Goal: Task Accomplishment & Management: Manage account settings

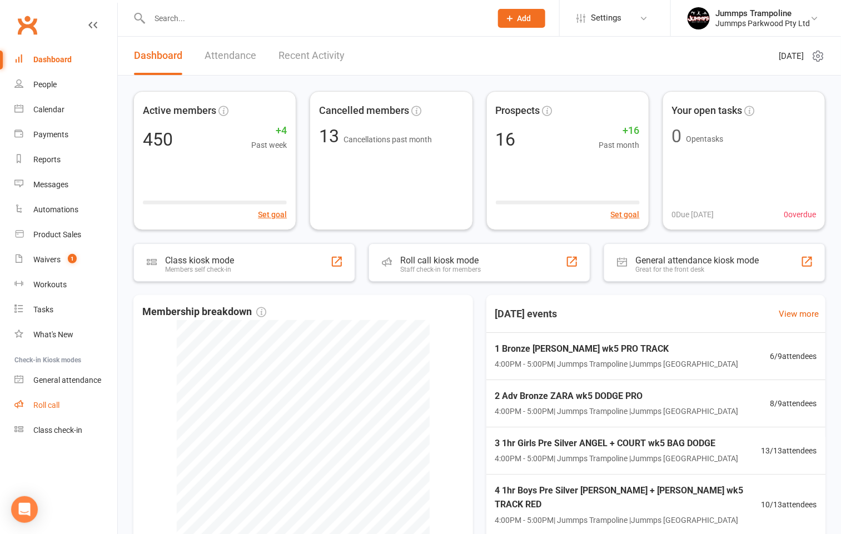
click at [52, 404] on div "Roll call" at bounding box center [46, 405] width 26 height 9
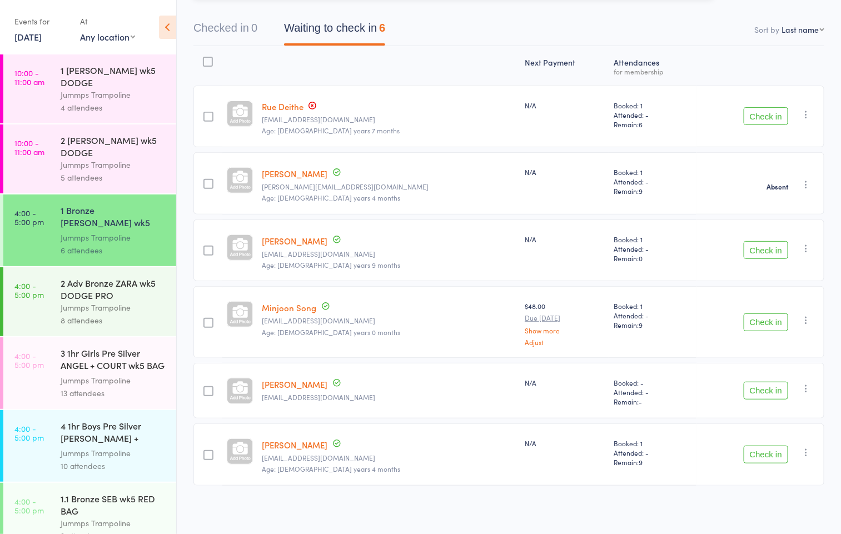
scroll to position [102, 0]
click at [67, 307] on div "Jummps Trampoline" at bounding box center [114, 307] width 106 height 13
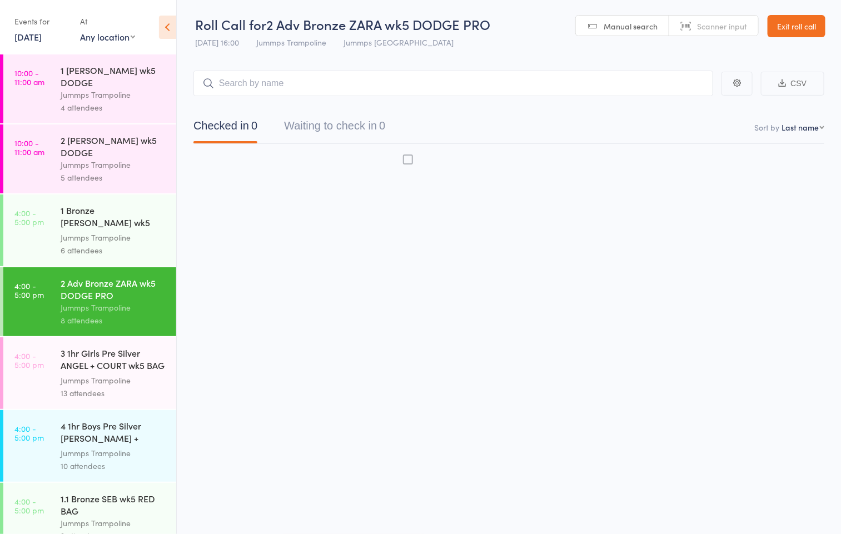
scroll to position [1, 0]
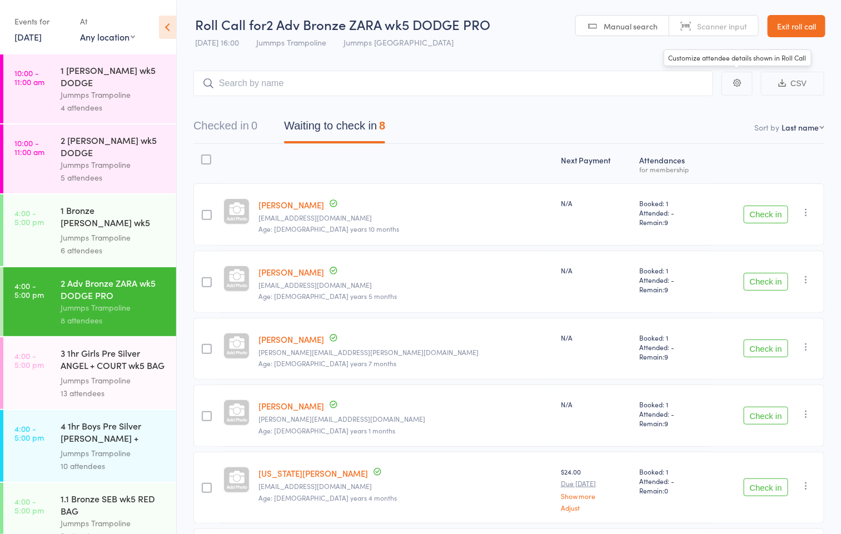
click at [790, 23] on link "Exit roll call" at bounding box center [797, 26] width 58 height 22
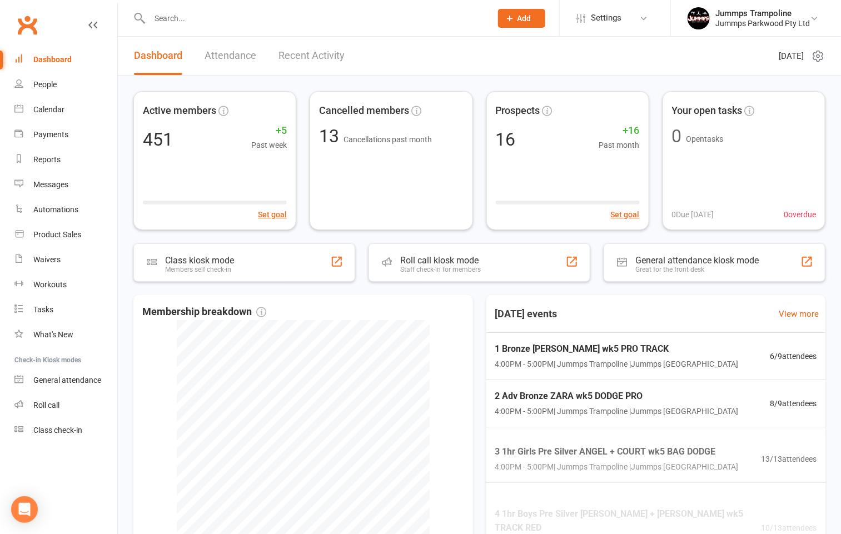
click at [172, 17] on input "text" at bounding box center [314, 19] width 337 height 16
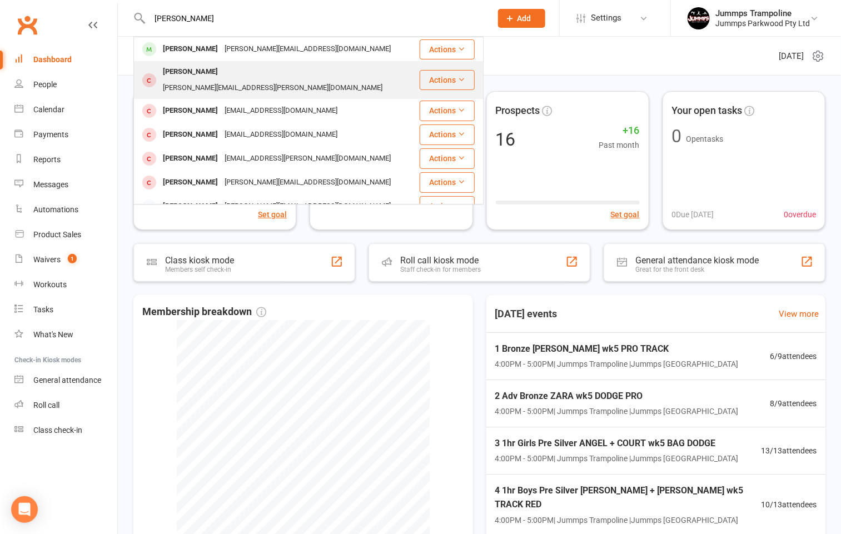
type input "[PERSON_NAME]"
click at [199, 74] on div "Marlie Brazel" at bounding box center [191, 72] width 62 height 16
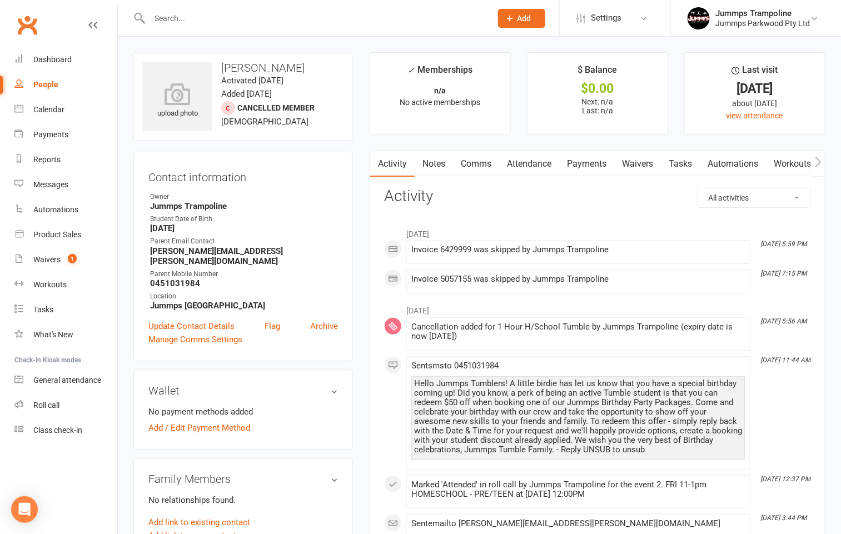
click at [187, 20] on input "text" at bounding box center [314, 19] width 337 height 16
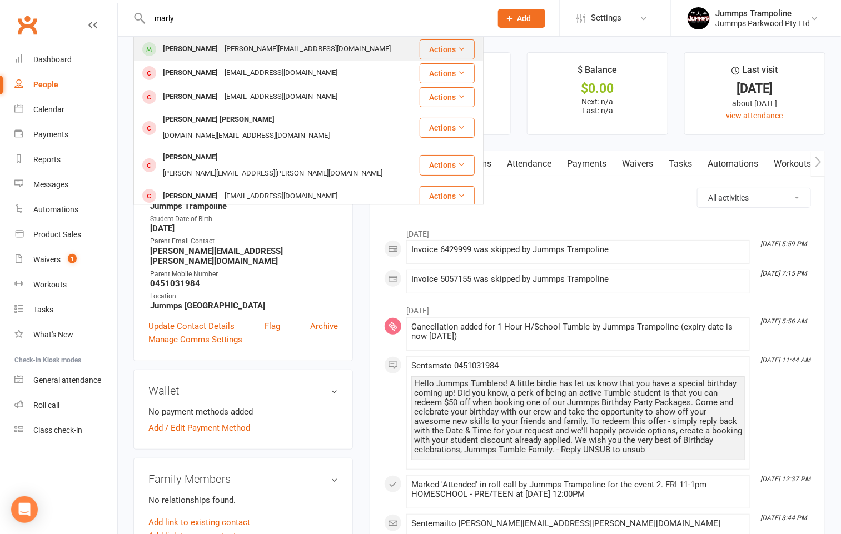
type input "marly"
click at [197, 49] on div "Marly Batchelor" at bounding box center [191, 49] width 62 height 16
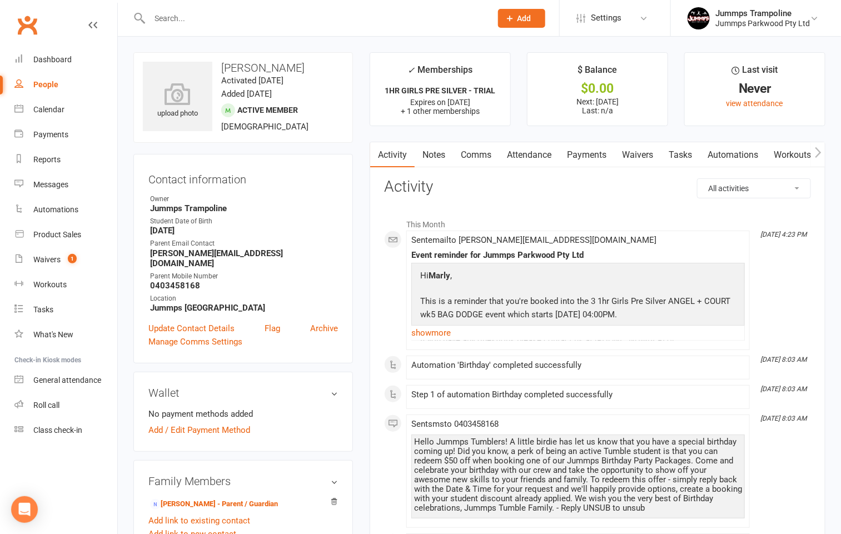
click at [524, 158] on link "Attendance" at bounding box center [529, 155] width 60 height 26
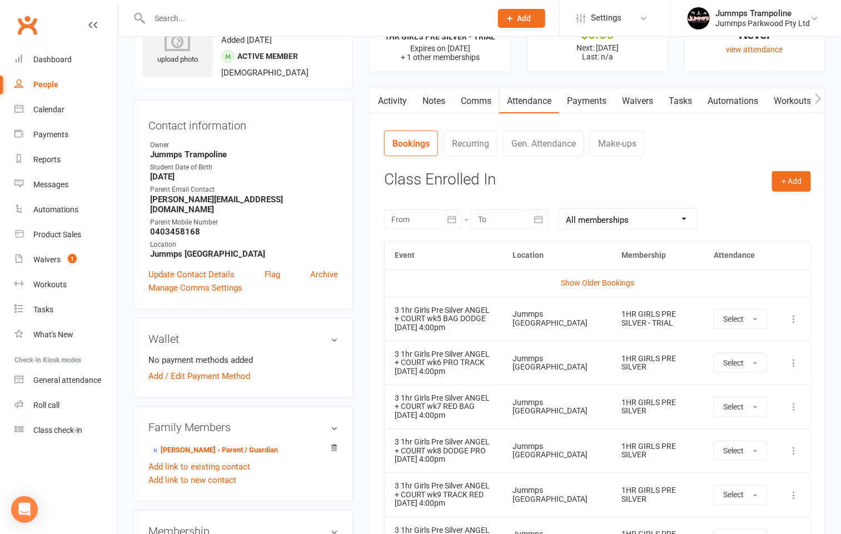
scroll to position [83, 0]
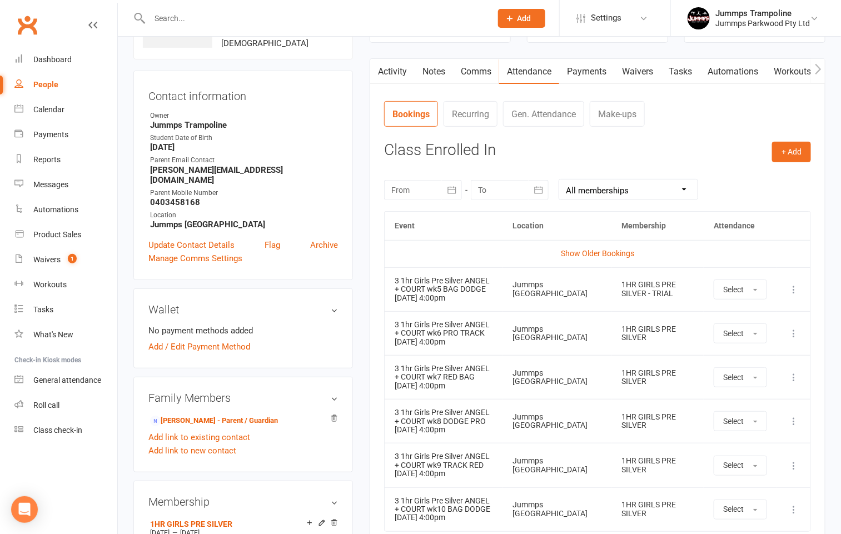
click at [794, 292] on icon at bounding box center [793, 289] width 11 height 11
click at [737, 355] on link "Remove booking" at bounding box center [745, 356] width 110 height 22
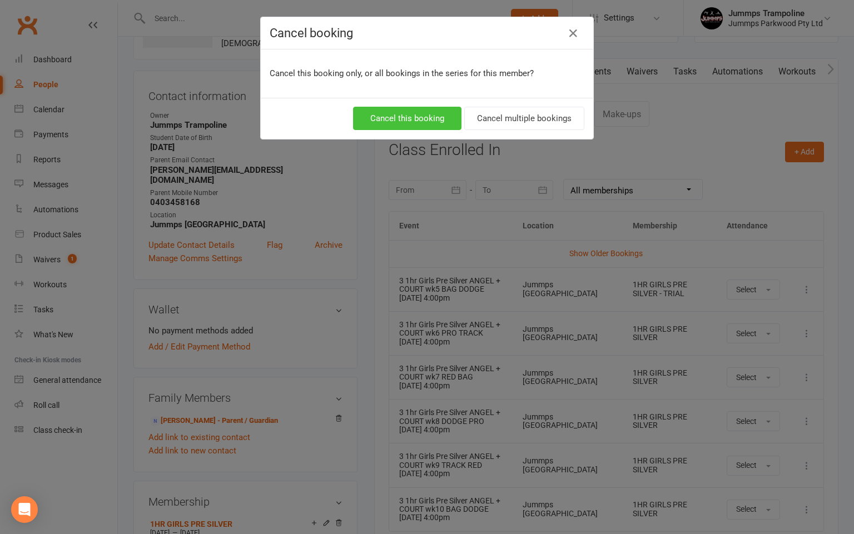
click at [367, 115] on button "Cancel this booking" at bounding box center [407, 118] width 108 height 23
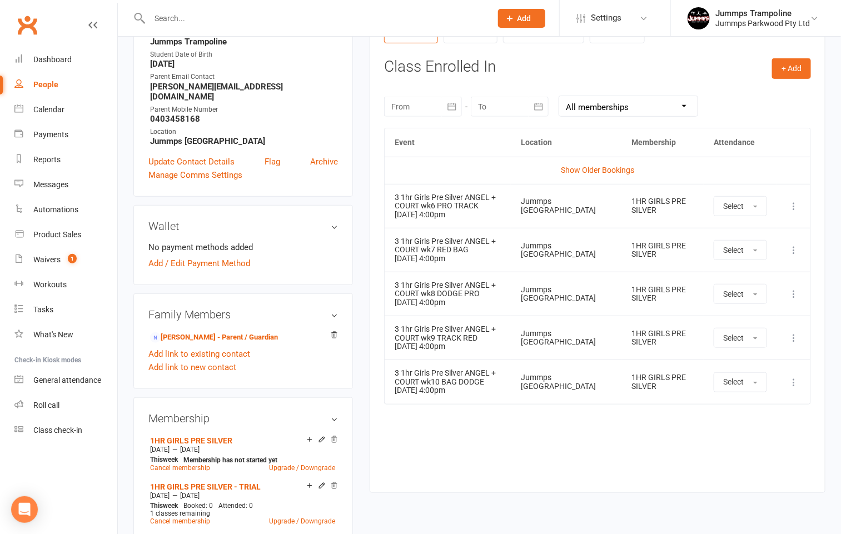
scroll to position [0, 0]
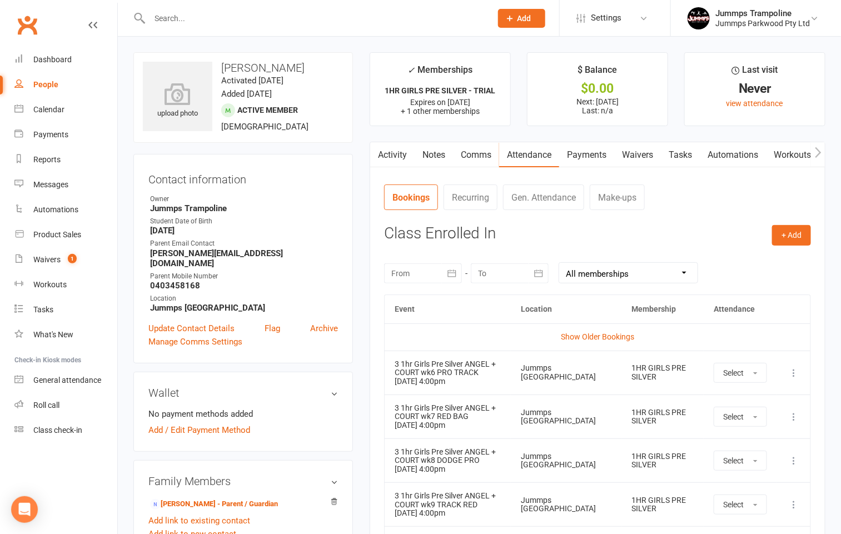
click at [571, 161] on link "Payments" at bounding box center [586, 155] width 55 height 26
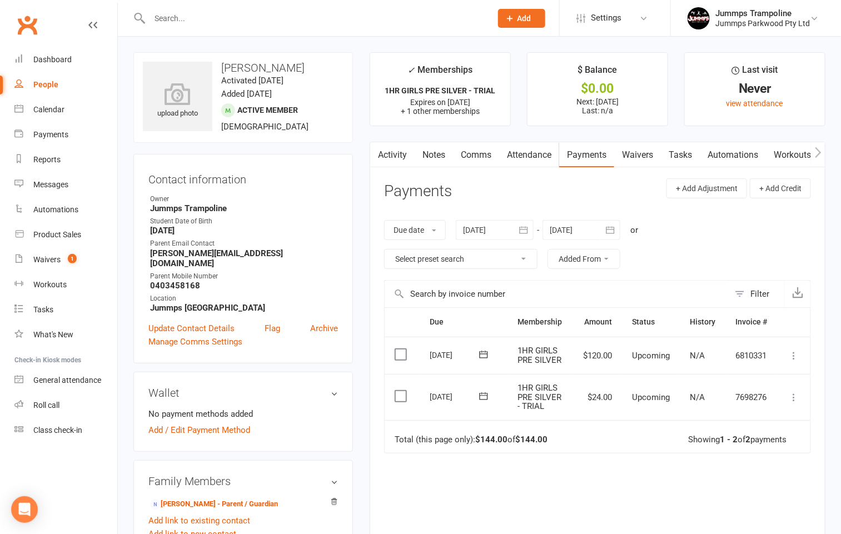
click at [796, 399] on icon at bounding box center [793, 397] width 11 height 11
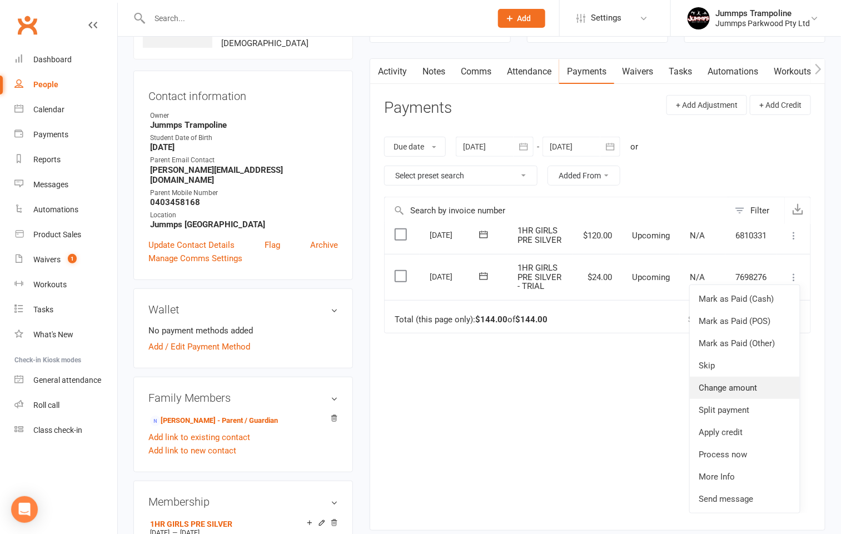
scroll to position [167, 0]
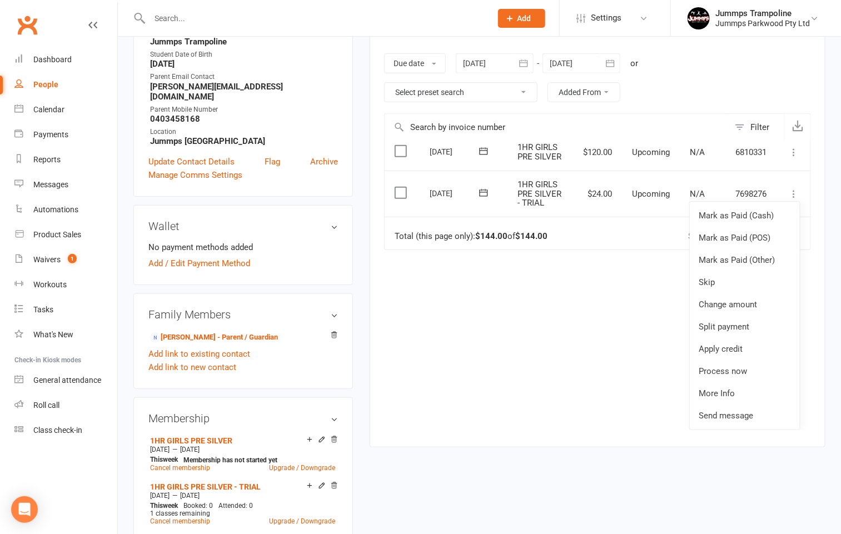
click at [534, 344] on div "Due Contact Membership Amount Status History Invoice # Select this 20 Aug 2025 …" at bounding box center [597, 286] width 427 height 290
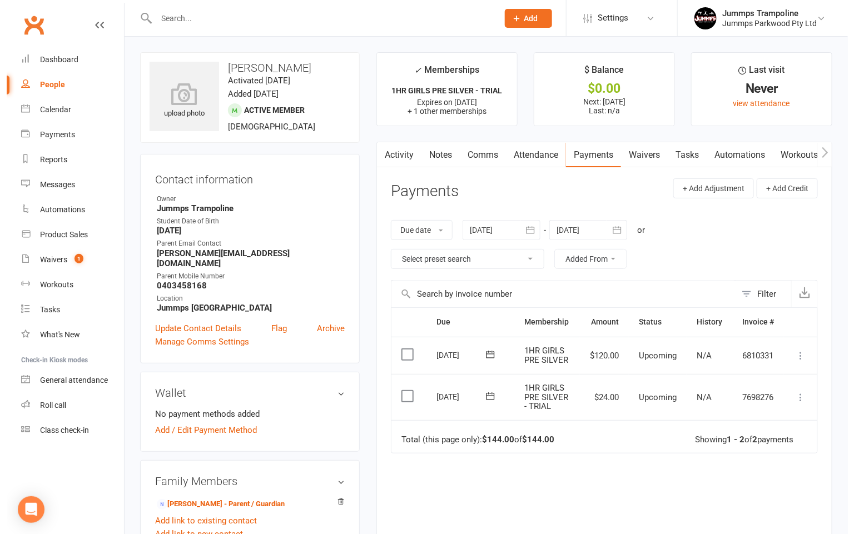
scroll to position [0, 1]
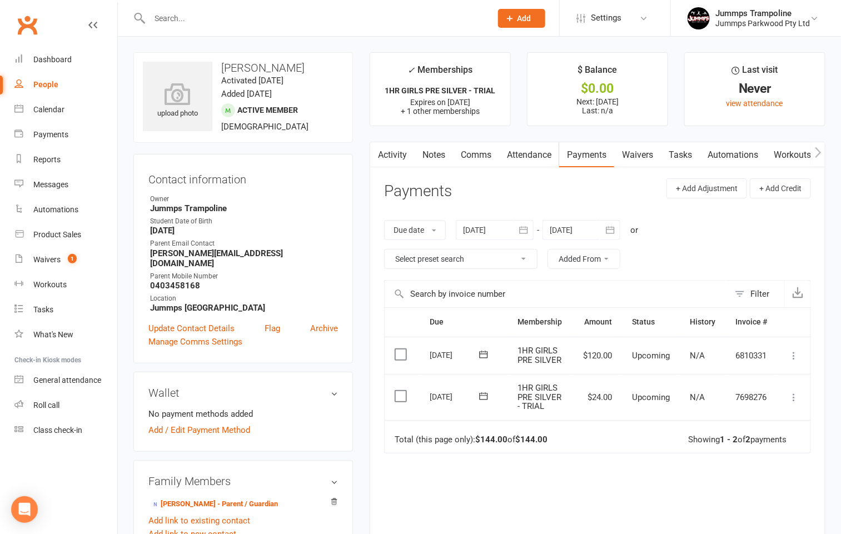
click at [794, 400] on icon at bounding box center [793, 397] width 11 height 11
click at [702, 499] on link "Change amount" at bounding box center [745, 508] width 110 height 22
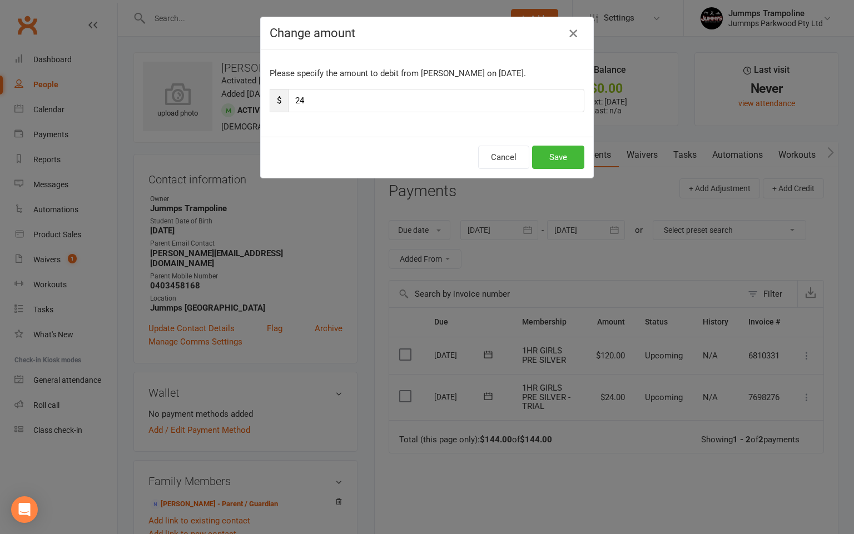
click at [569, 29] on icon "button" at bounding box center [572, 33] width 13 height 13
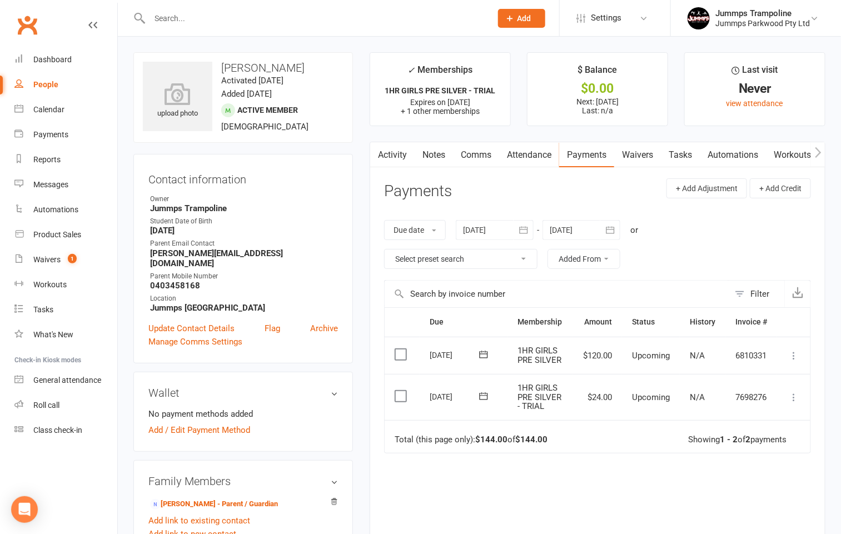
click at [794, 399] on icon at bounding box center [793, 397] width 11 height 11
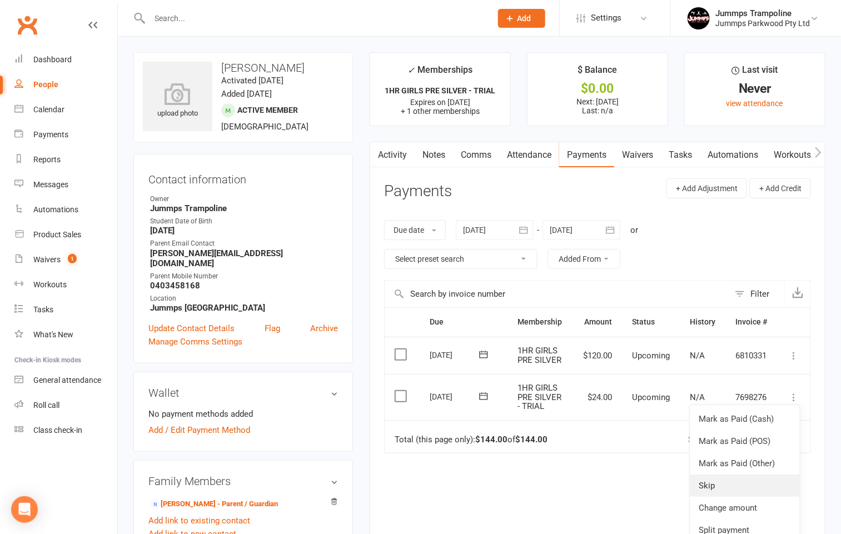
click at [711, 492] on link "Skip" at bounding box center [745, 486] width 110 height 22
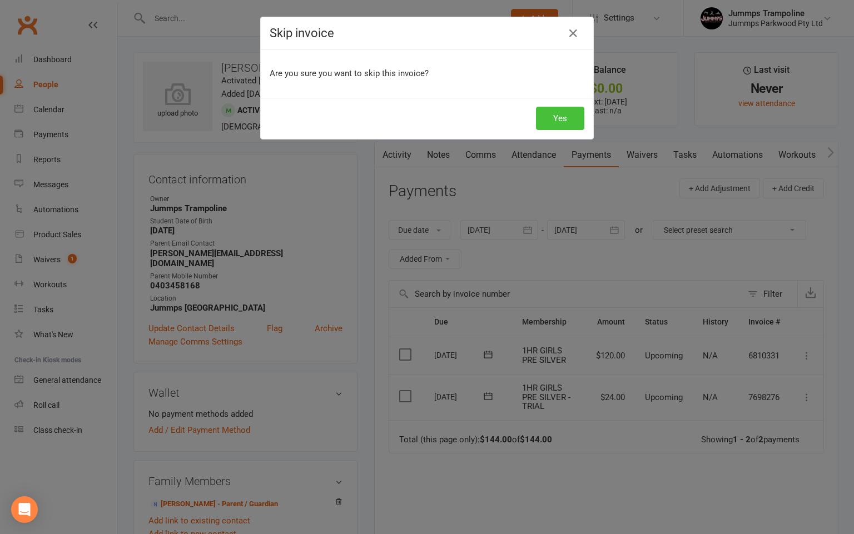
click at [556, 117] on button "Yes" at bounding box center [560, 118] width 48 height 23
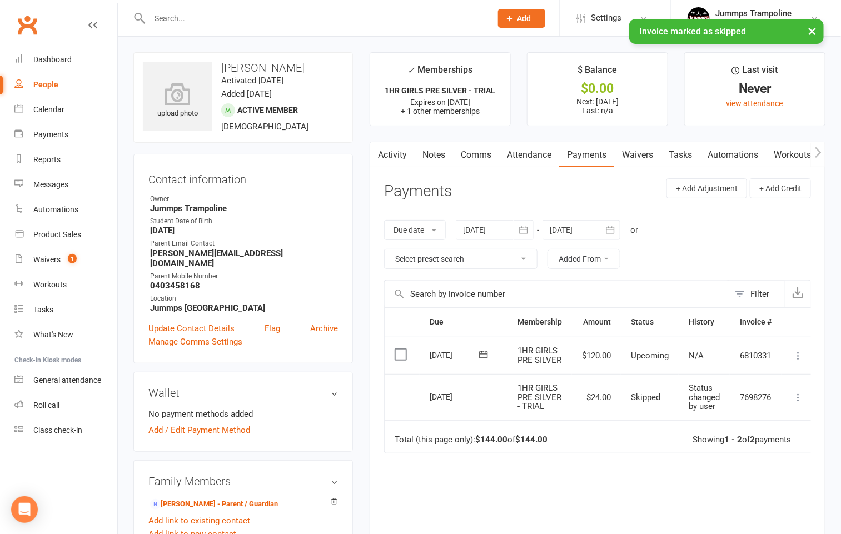
click at [799, 361] on icon at bounding box center [798, 355] width 11 height 11
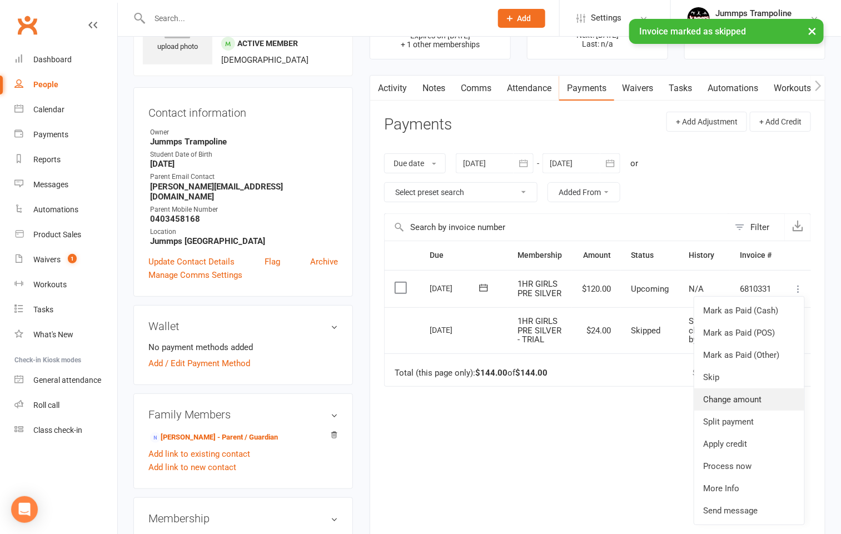
scroll to position [167, 0]
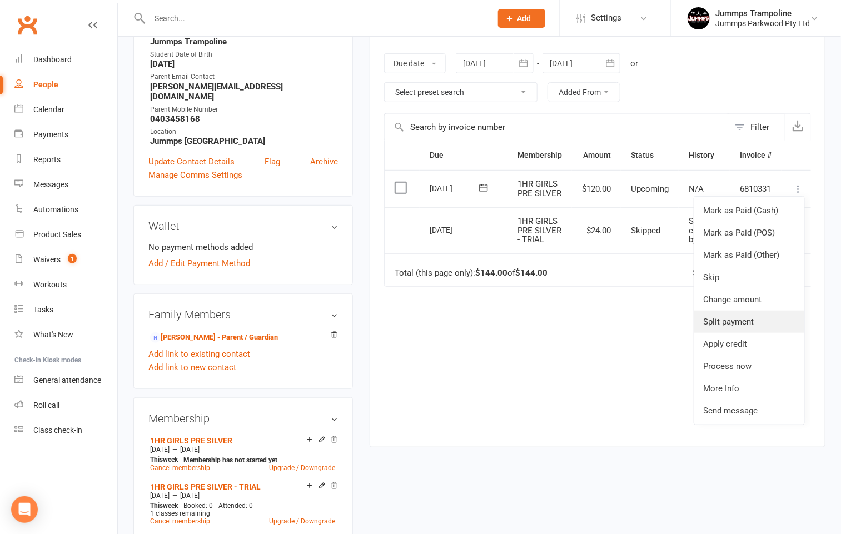
click at [738, 327] on link "Split payment" at bounding box center [749, 322] width 110 height 22
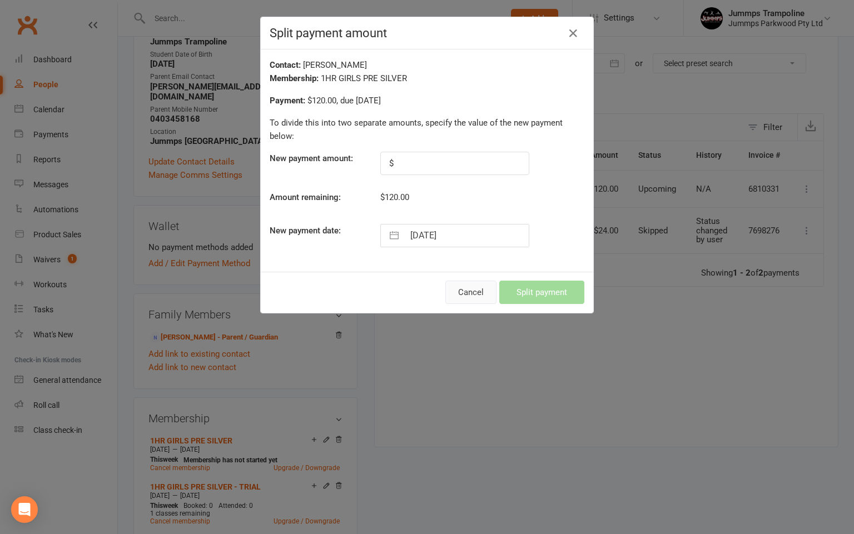
click at [466, 296] on button "Cancel" at bounding box center [470, 292] width 51 height 23
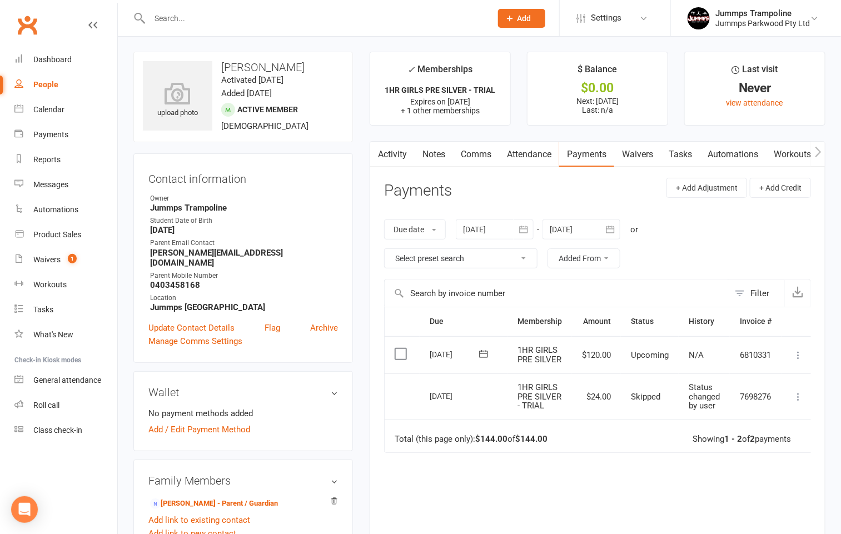
scroll to position [0, 0]
click at [512, 149] on link "Attendance" at bounding box center [529, 155] width 60 height 26
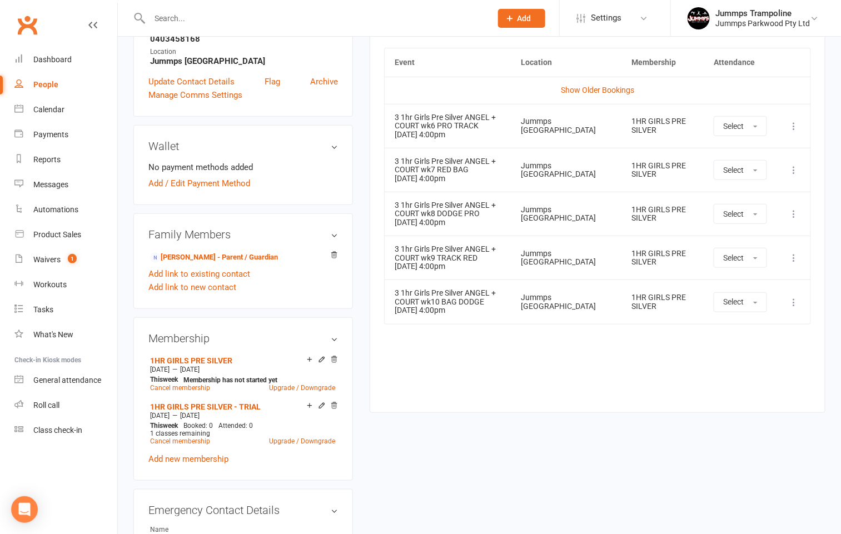
scroll to position [167, 0]
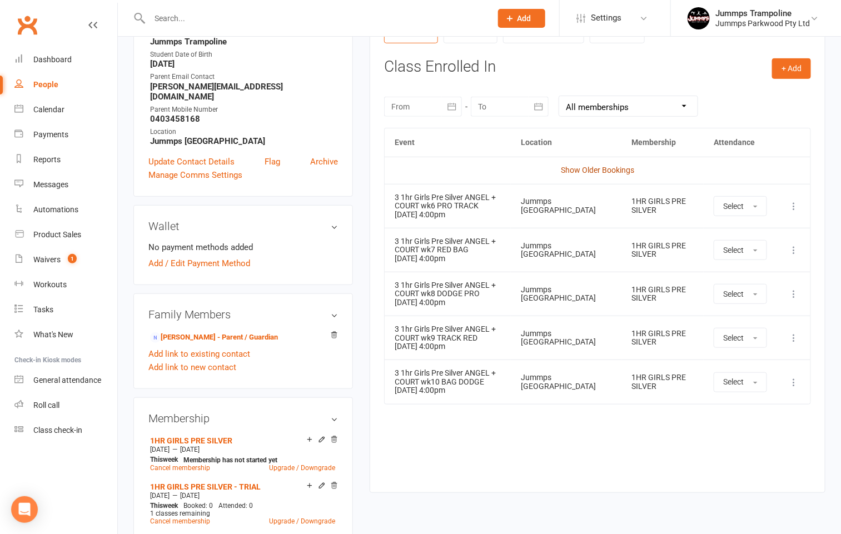
click at [603, 172] on link "Show Older Bookings" at bounding box center [597, 170] width 73 height 9
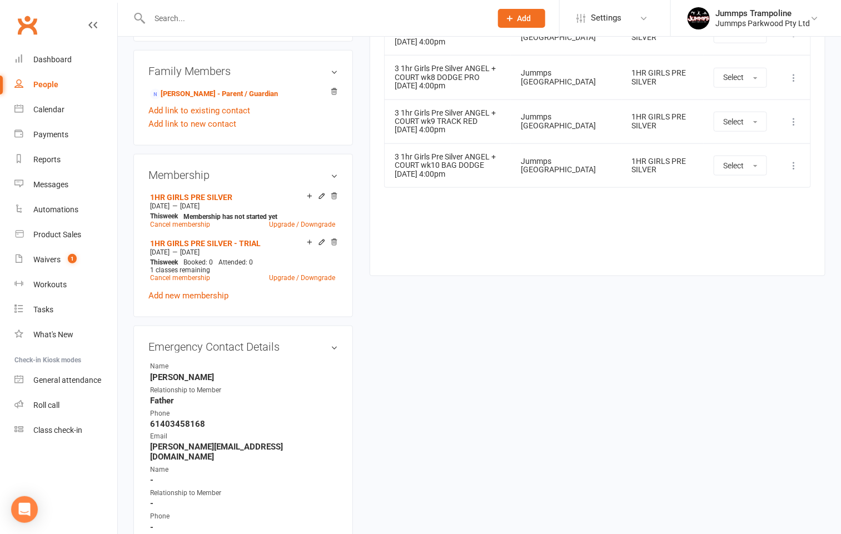
scroll to position [417, 0]
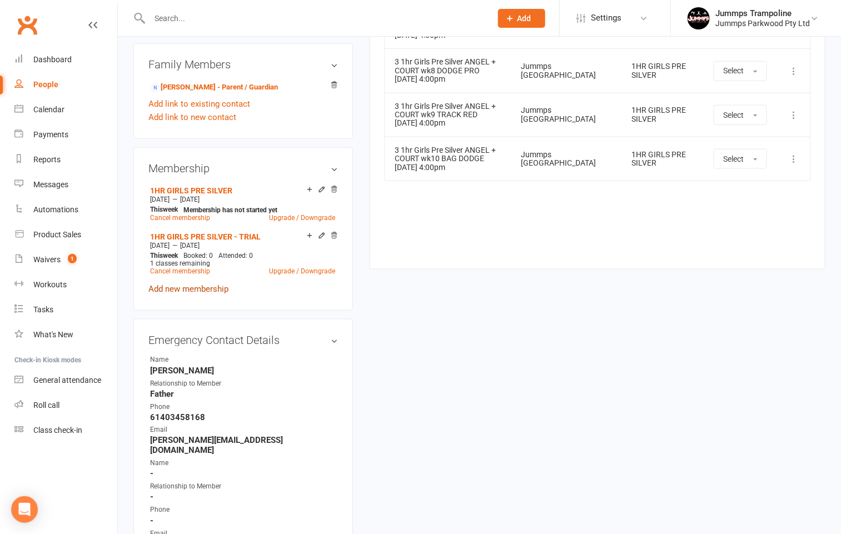
click at [177, 284] on link "Add new membership" at bounding box center [188, 289] width 80 height 10
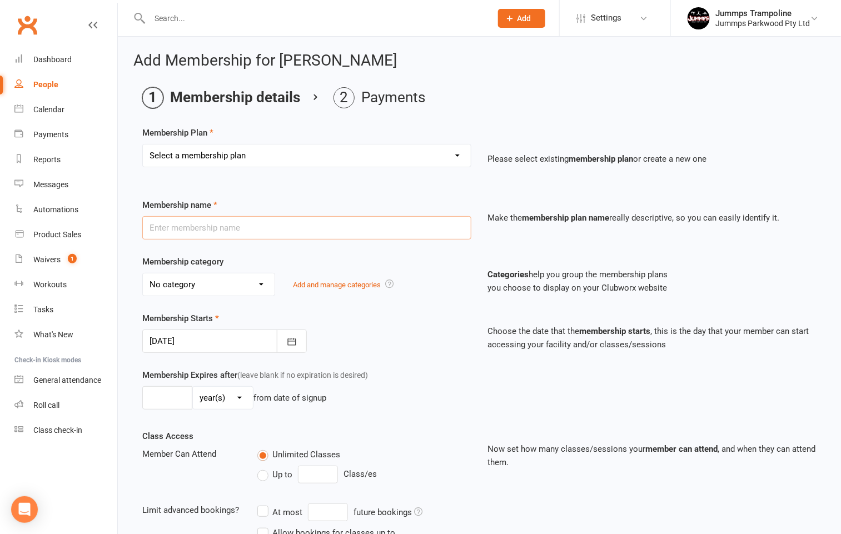
click at [178, 221] on input "text" at bounding box center [306, 227] width 329 height 23
click at [202, 150] on select "Select a membership plan Create new Membership Plan Student Registration Fee - …" at bounding box center [307, 156] width 328 height 22
select select "1"
click at [143, 145] on select "Select a membership plan Create new Membership Plan Student Registration Fee - …" at bounding box center [307, 156] width 328 height 22
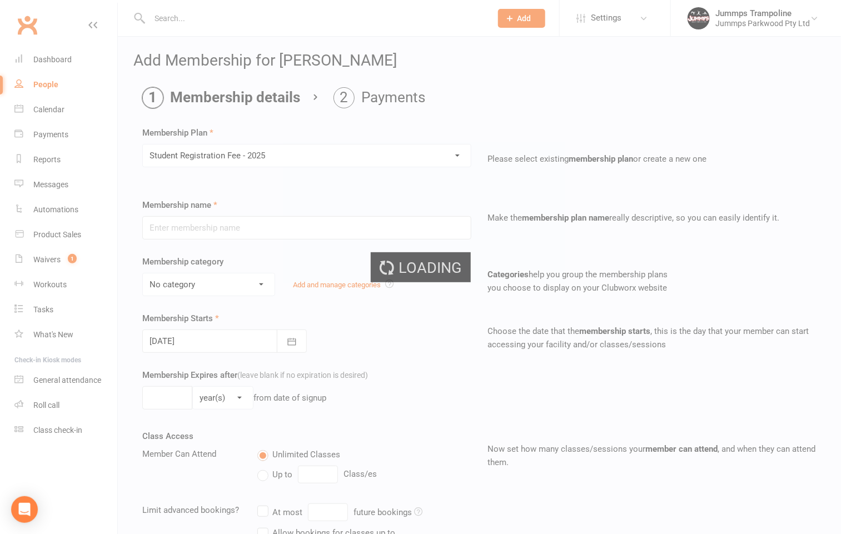
type input "Student Registration Fee - 2025"
select select "5"
type input "10"
select select "1"
type input "0"
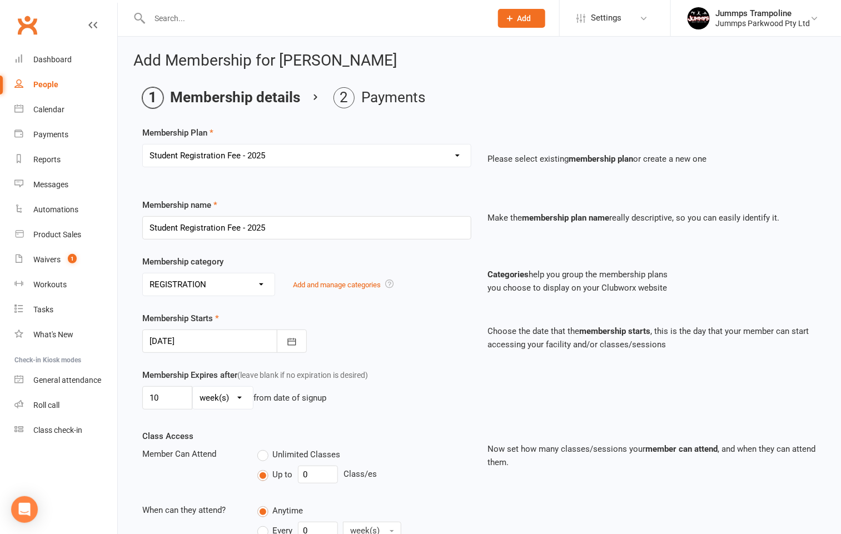
click at [157, 345] on div at bounding box center [224, 341] width 165 height 23
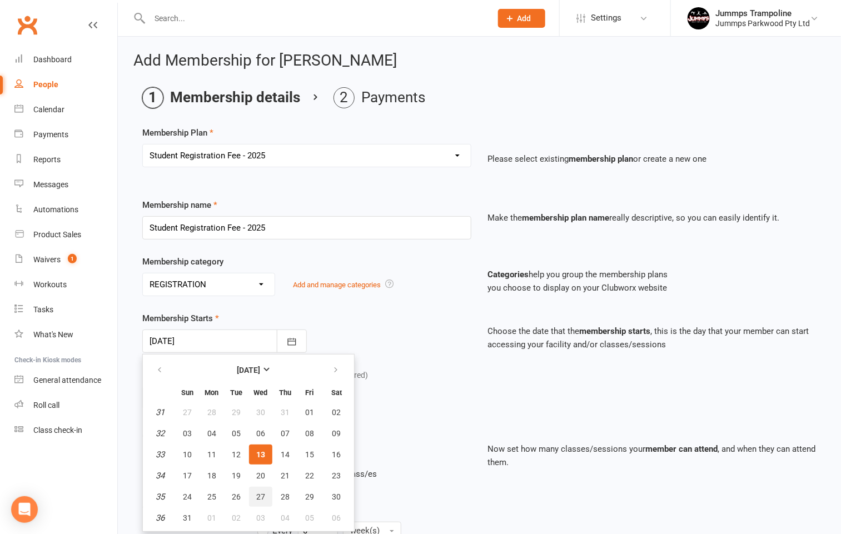
click at [259, 495] on span "27" at bounding box center [260, 496] width 9 height 9
type input "27 Aug 2025"
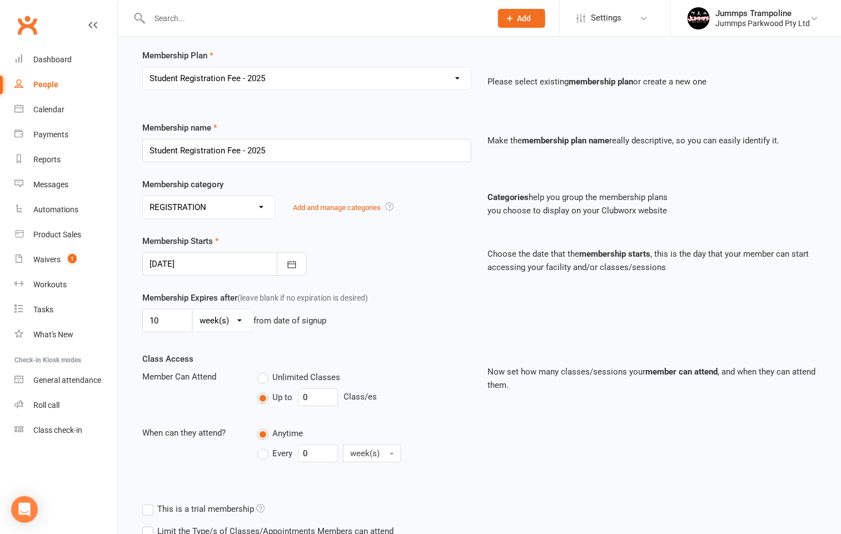
scroll to position [162, 0]
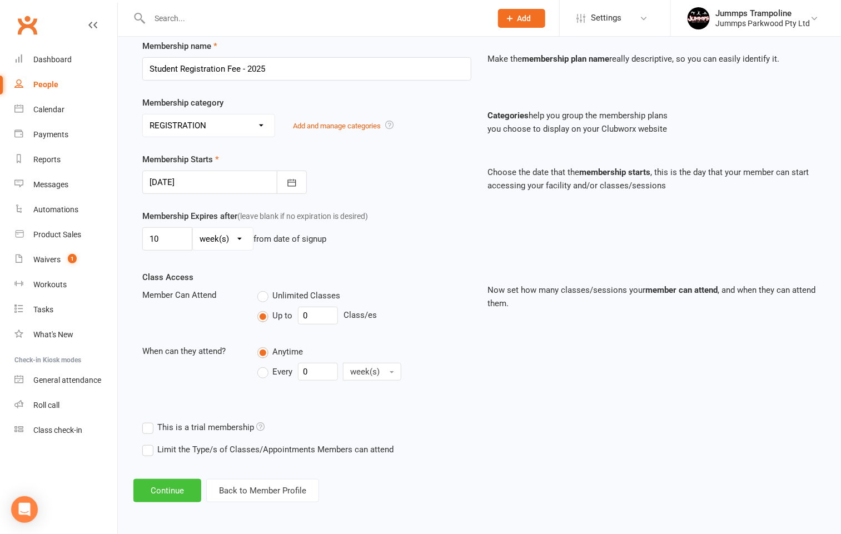
click at [173, 492] on button "Continue" at bounding box center [167, 490] width 68 height 23
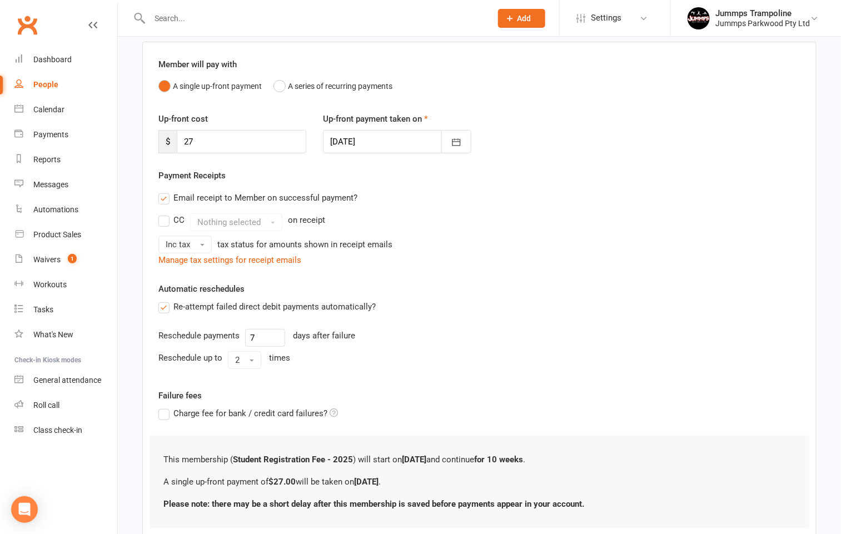
scroll to position [163, 0]
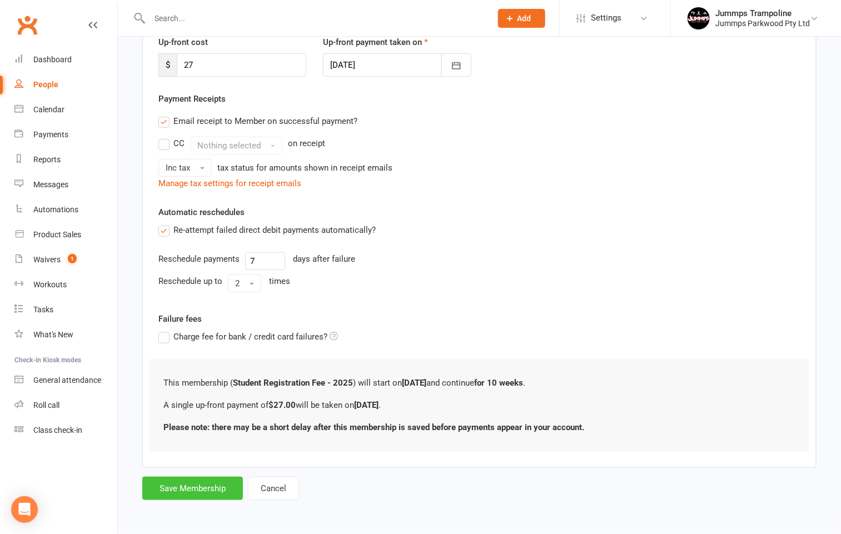
click at [186, 484] on button "Save Membership" at bounding box center [192, 488] width 101 height 23
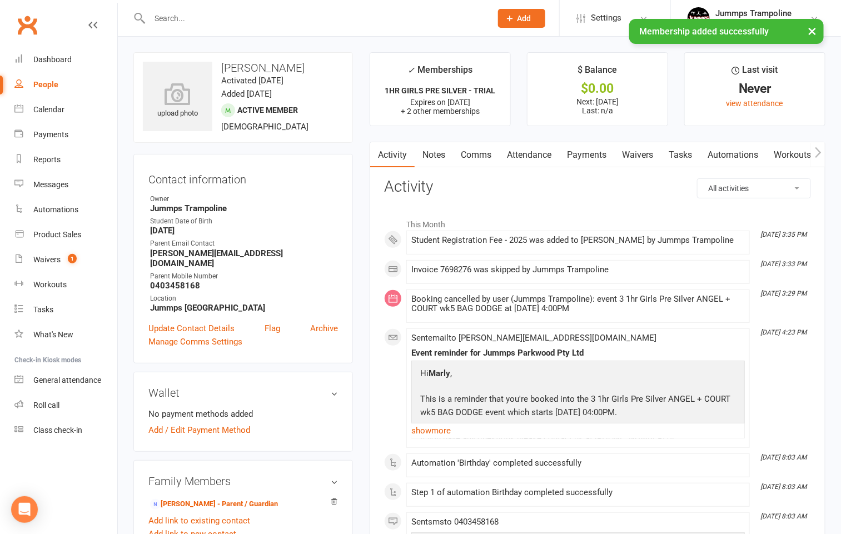
click at [551, 147] on link "Attendance" at bounding box center [529, 155] width 60 height 26
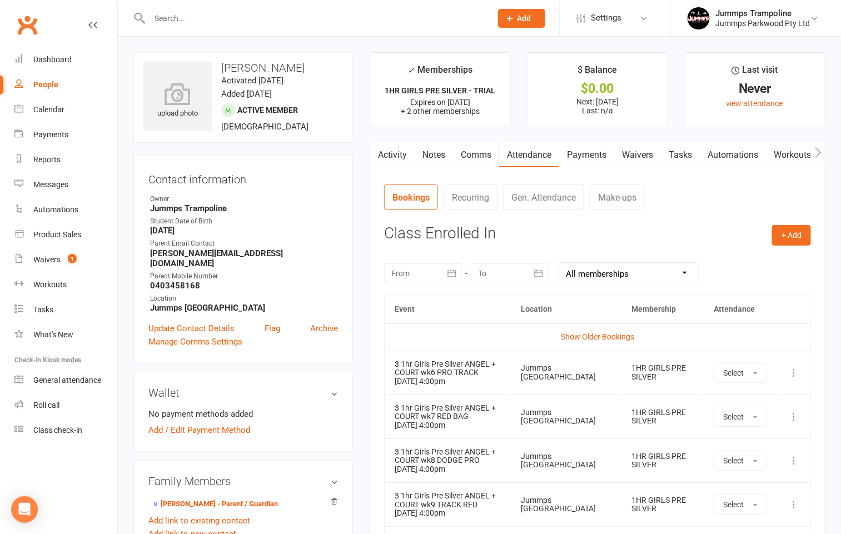
click at [594, 159] on link "Payments" at bounding box center [586, 155] width 55 height 26
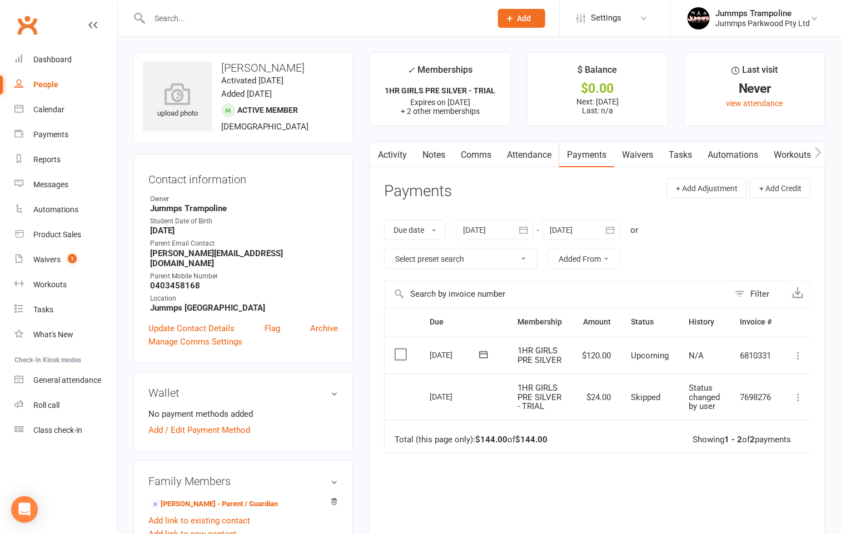
click at [525, 150] on link "Attendance" at bounding box center [529, 155] width 60 height 26
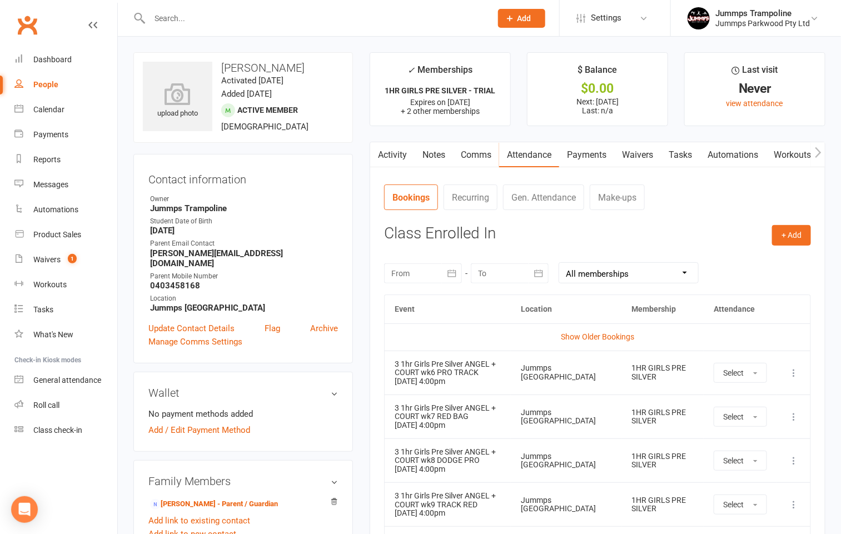
click at [592, 158] on link "Payments" at bounding box center [586, 155] width 55 height 26
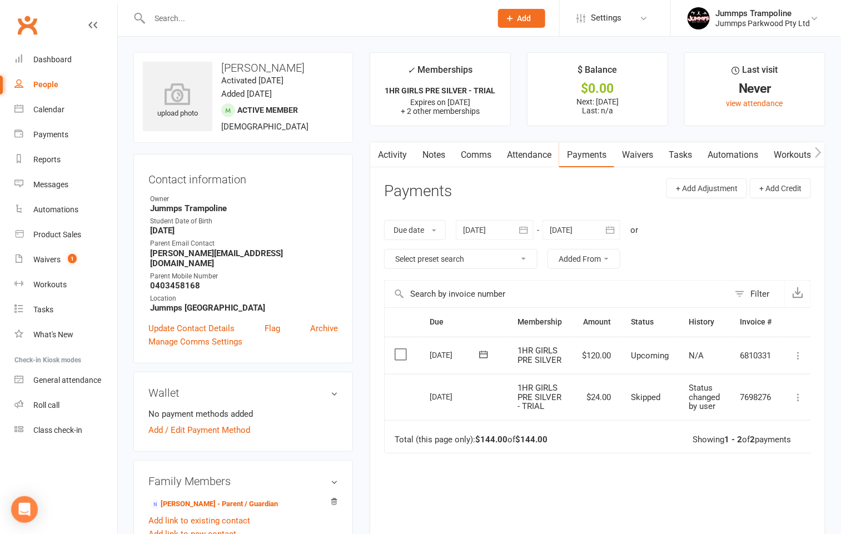
click at [636, 157] on link "Waivers" at bounding box center [637, 155] width 47 height 26
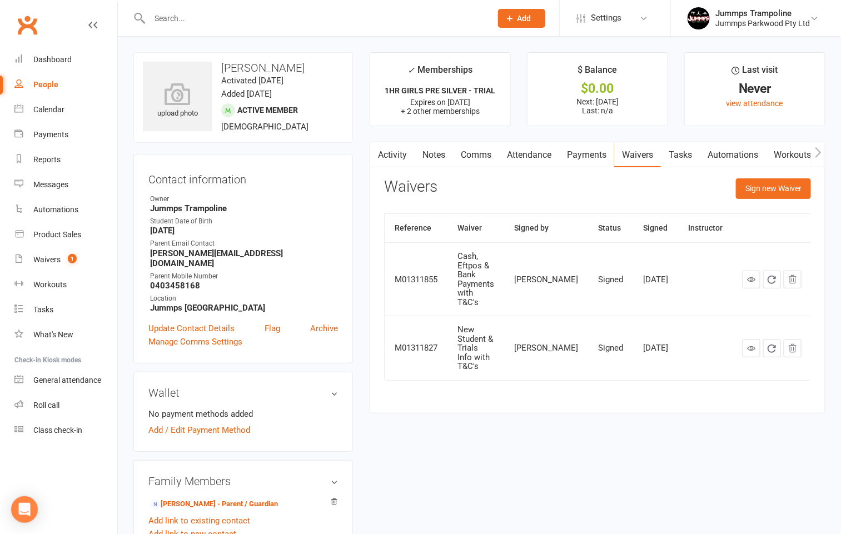
click at [594, 157] on link "Payments" at bounding box center [586, 155] width 55 height 26
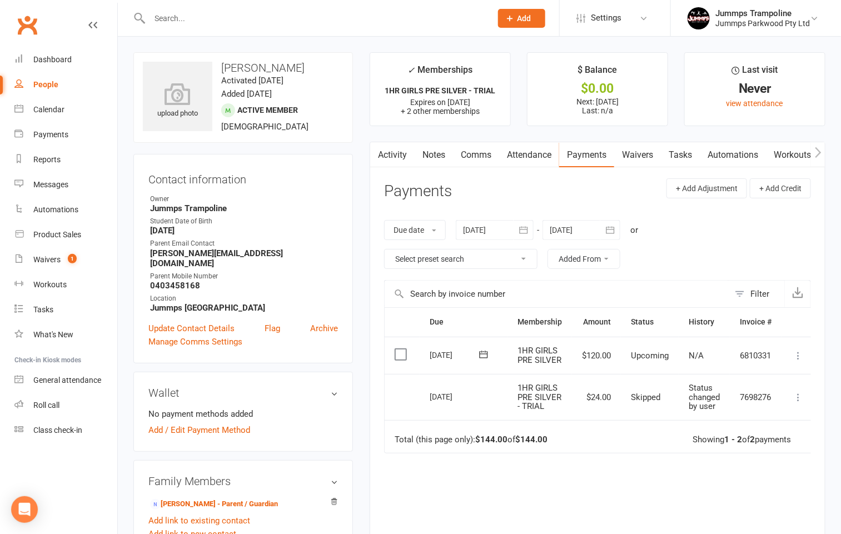
click at [625, 162] on link "Waivers" at bounding box center [637, 155] width 47 height 26
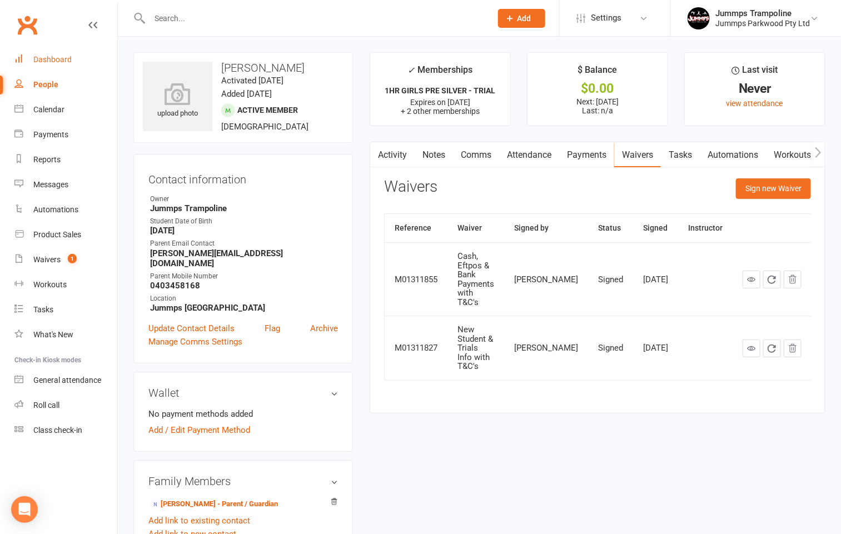
click at [59, 57] on div "Dashboard" at bounding box center [52, 59] width 38 height 9
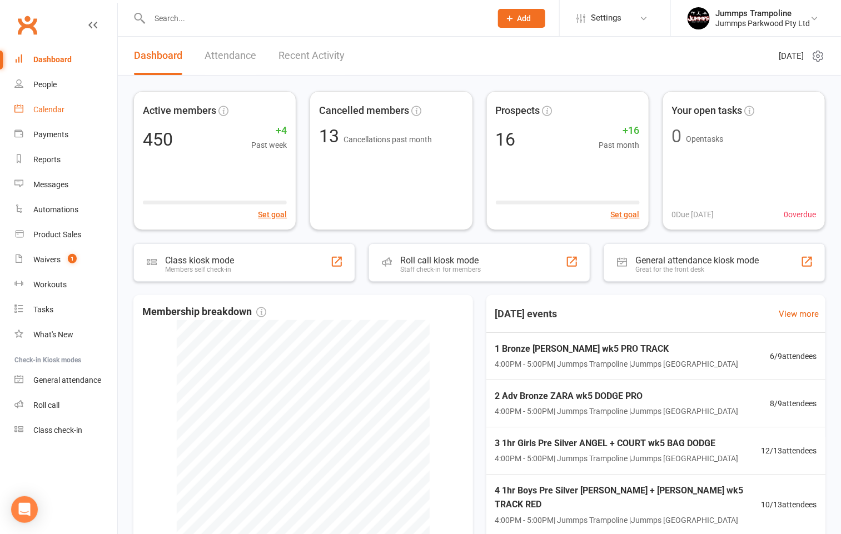
click at [64, 110] on link "Calendar" at bounding box center [65, 109] width 103 height 25
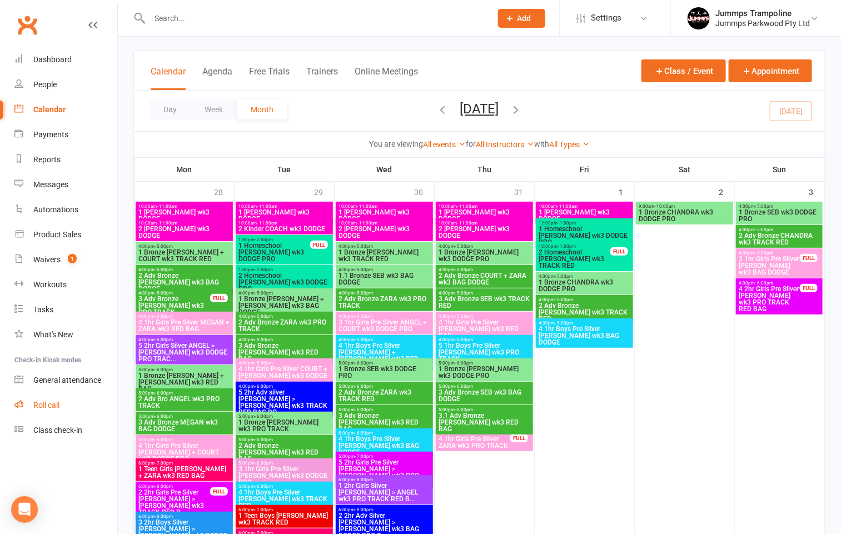
scroll to position [167, 0]
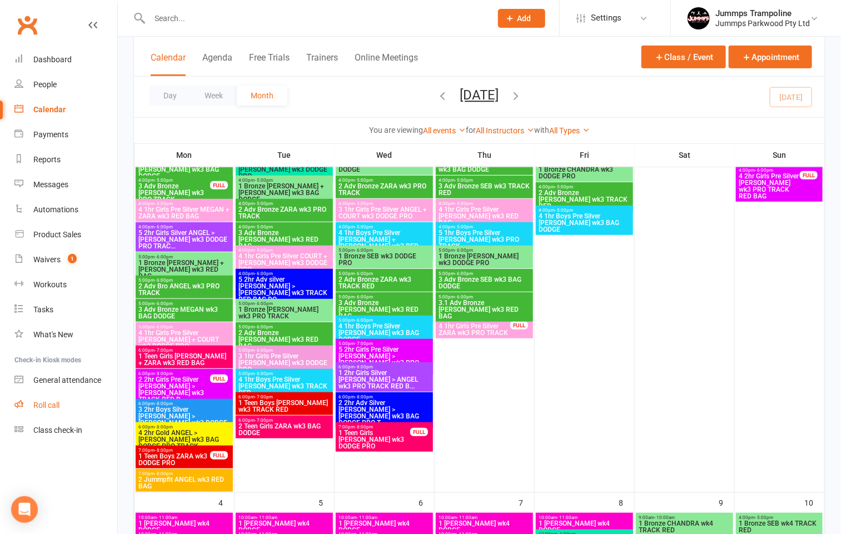
click at [42, 404] on div "Roll call" at bounding box center [46, 405] width 26 height 9
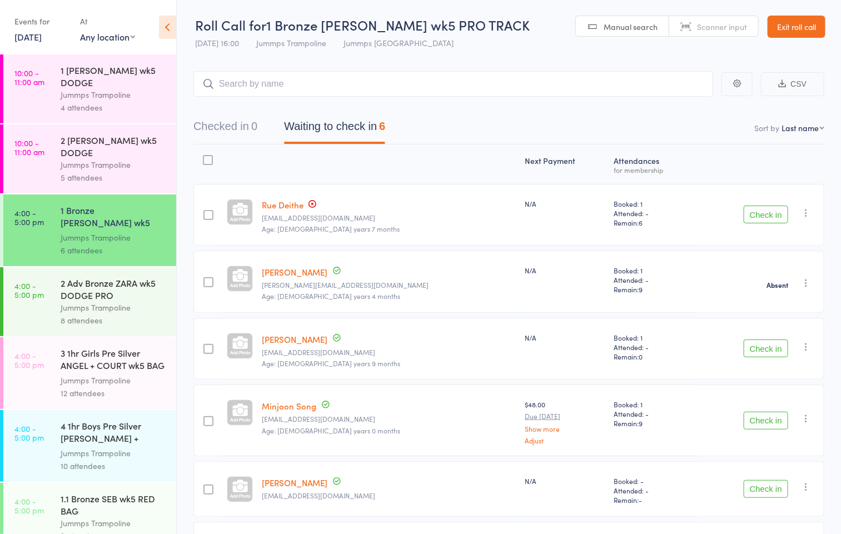
click at [805, 25] on link "Exit roll call" at bounding box center [797, 27] width 58 height 22
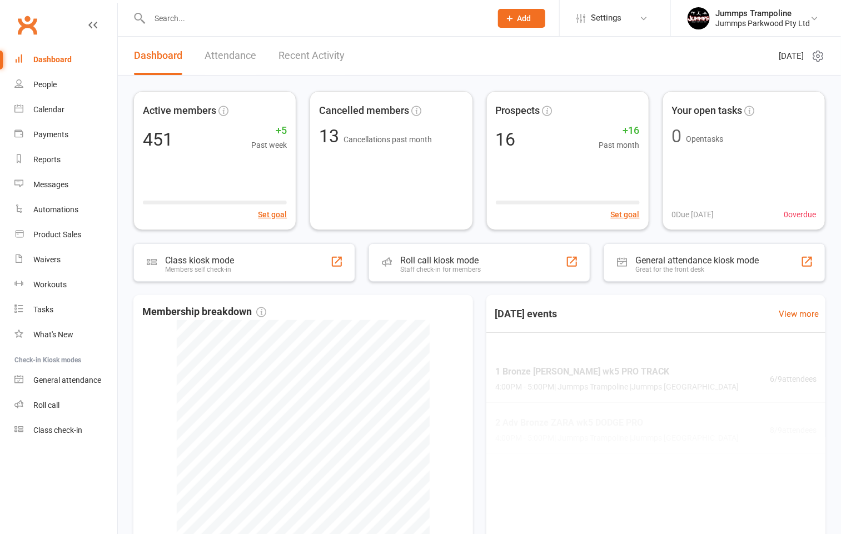
click at [188, 17] on input "text" at bounding box center [314, 19] width 337 height 16
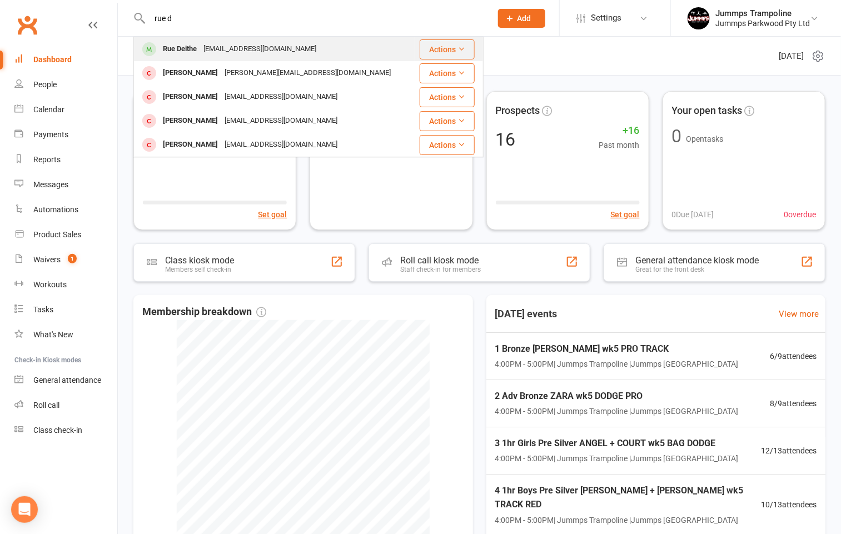
type input "rue d"
click at [250, 52] on div "[EMAIL_ADDRESS][DOMAIN_NAME]" at bounding box center [260, 49] width 120 height 16
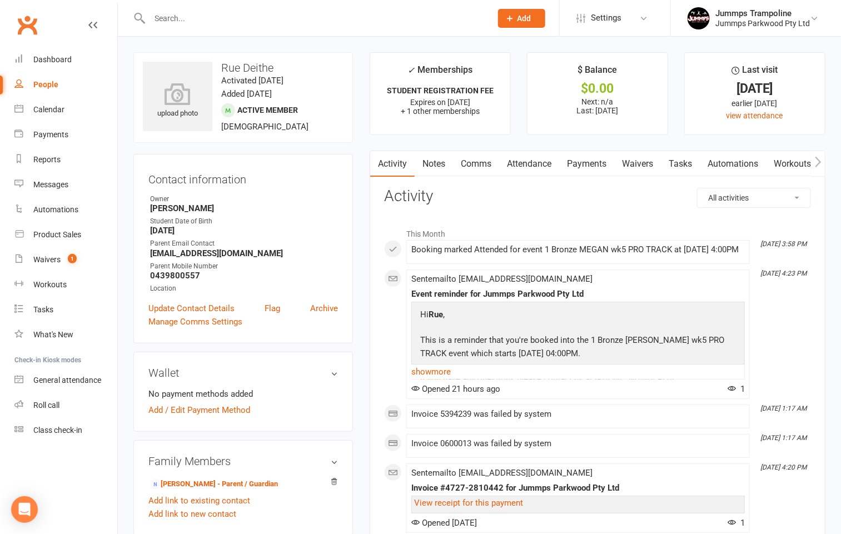
click at [595, 162] on link "Payments" at bounding box center [586, 164] width 55 height 26
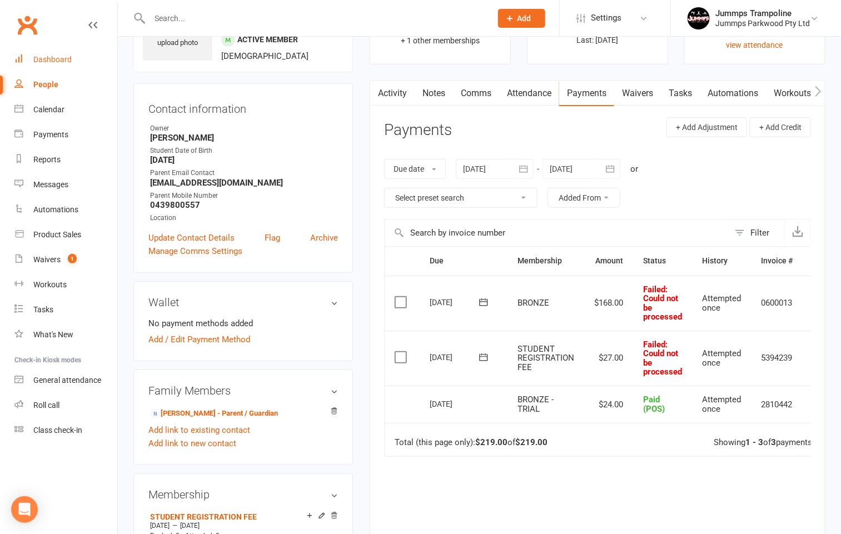
scroll to position [167, 0]
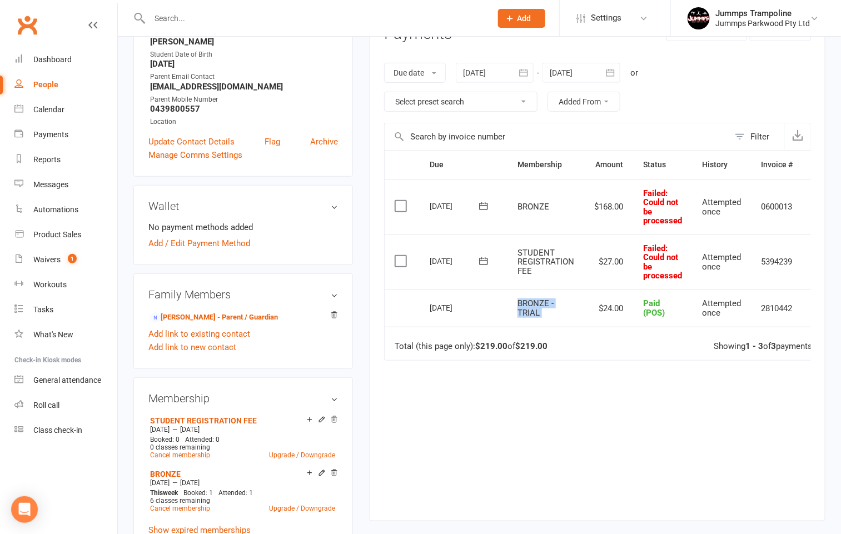
drag, startPoint x: 520, startPoint y: 303, endPoint x: 605, endPoint y: 321, distance: 86.8
click at [604, 322] on tr "Select this 02 Aug 2025 Rue Deithe BRONZE - TRIAL $24.00 Paid (POS) Attempted o…" at bounding box center [610, 309] width 451 height 38
click at [604, 312] on td "$24.00" at bounding box center [608, 309] width 49 height 38
click at [690, 332] on td "Total (this page only): $219.00 of $219.00 Showing 1 - 3 of 3 payments" at bounding box center [610, 343] width 451 height 33
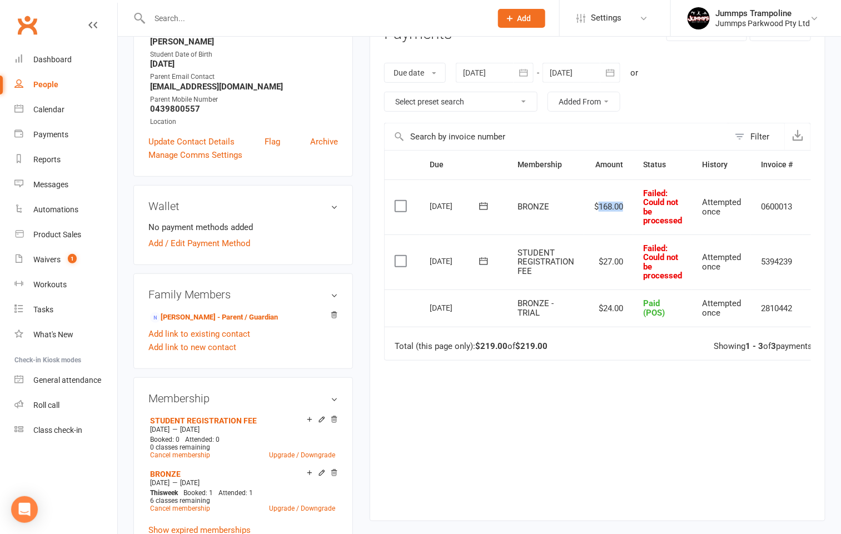
drag, startPoint x: 600, startPoint y: 207, endPoint x: 629, endPoint y: 212, distance: 28.8
click at [629, 212] on td "$168.00" at bounding box center [608, 207] width 49 height 55
drag, startPoint x: 648, startPoint y: 250, endPoint x: 637, endPoint y: 261, distance: 14.9
click at [647, 252] on span "Failed : Could not be processed" at bounding box center [662, 262] width 39 height 38
drag, startPoint x: 609, startPoint y: 262, endPoint x: 595, endPoint y: 262, distance: 13.9
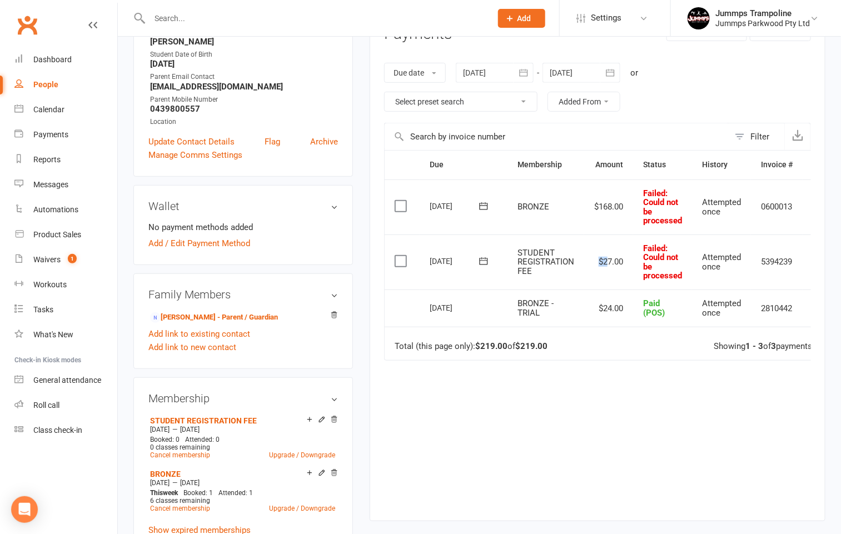
click at [595, 262] on td "$27.00" at bounding box center [608, 262] width 49 height 55
drag, startPoint x: 629, startPoint y: 264, endPoint x: 571, endPoint y: 264, distance: 58.4
click at [571, 264] on tr "Select this 09 Aug 2025 Rue Deithe STUDENT REGISTRATION FEE $27.00 Failed : Cou…" at bounding box center [610, 262] width 451 height 55
click at [570, 264] on span "STUDENT REGISTRATION FEE" at bounding box center [545, 262] width 57 height 28
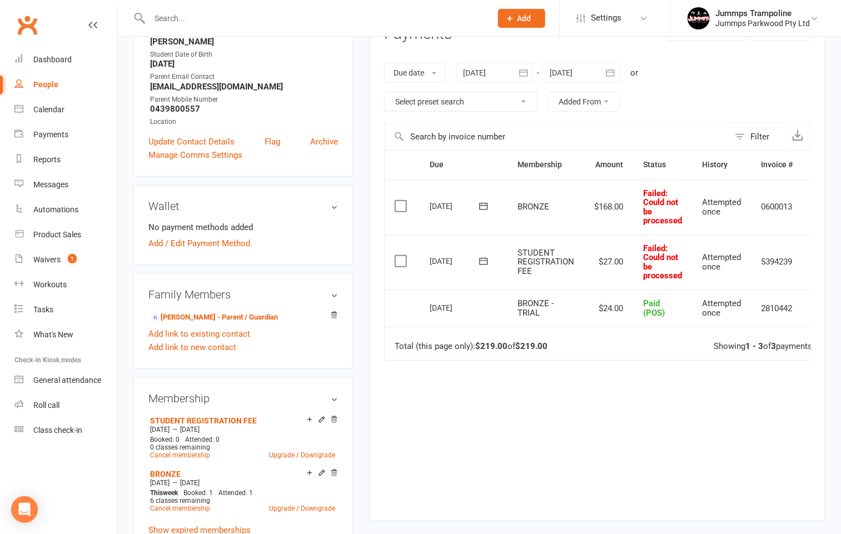
drag, startPoint x: 564, startPoint y: 269, endPoint x: 505, endPoint y: 253, distance: 60.9
click at [505, 253] on tr "Select this 09 Aug 2025 Rue Deithe STUDENT REGISTRATION FEE $27.00 Failed : Cou…" at bounding box center [610, 262] width 451 height 55
click at [505, 253] on td "09 Aug 2025" at bounding box center [464, 262] width 88 height 55
drag, startPoint x: 505, startPoint y: 253, endPoint x: 544, endPoint y: 274, distance: 43.5
click at [544, 274] on tr "Select this 09 Aug 2025 Rue Deithe STUDENT REGISTRATION FEE $27.00 Failed : Cou…" at bounding box center [610, 262] width 451 height 55
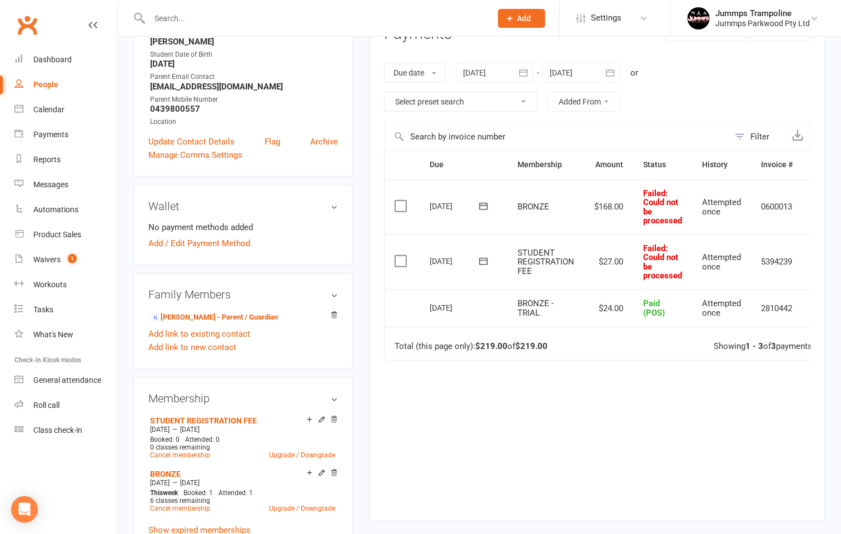
click at [544, 274] on td "STUDENT REGISTRATION FEE" at bounding box center [545, 262] width 77 height 55
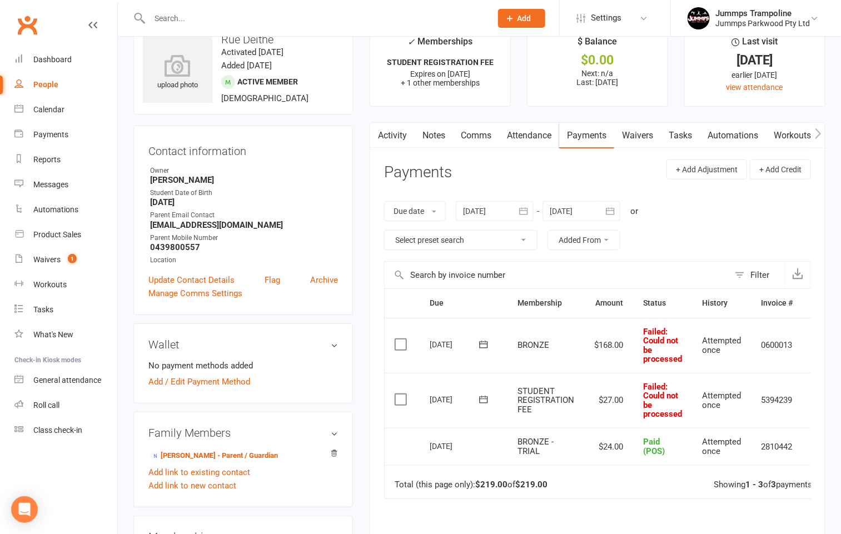
scroll to position [0, 0]
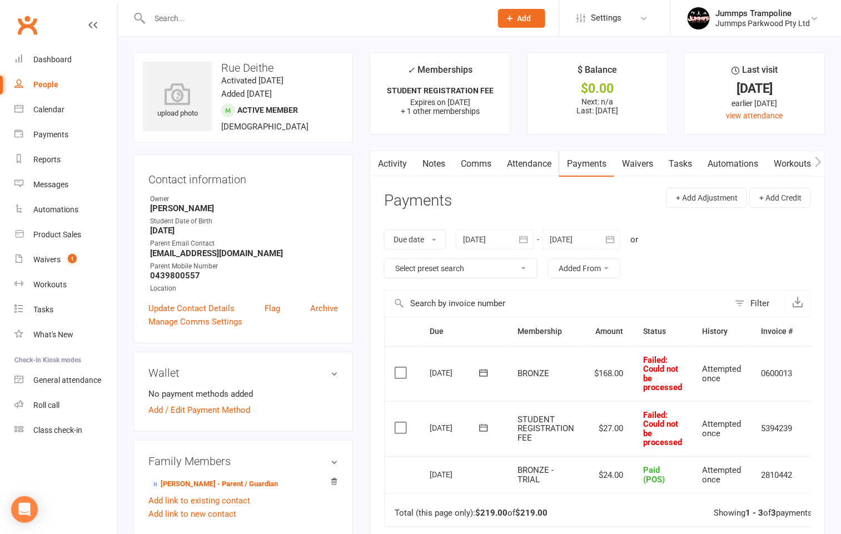
click at [640, 156] on link "Waivers" at bounding box center [637, 164] width 47 height 26
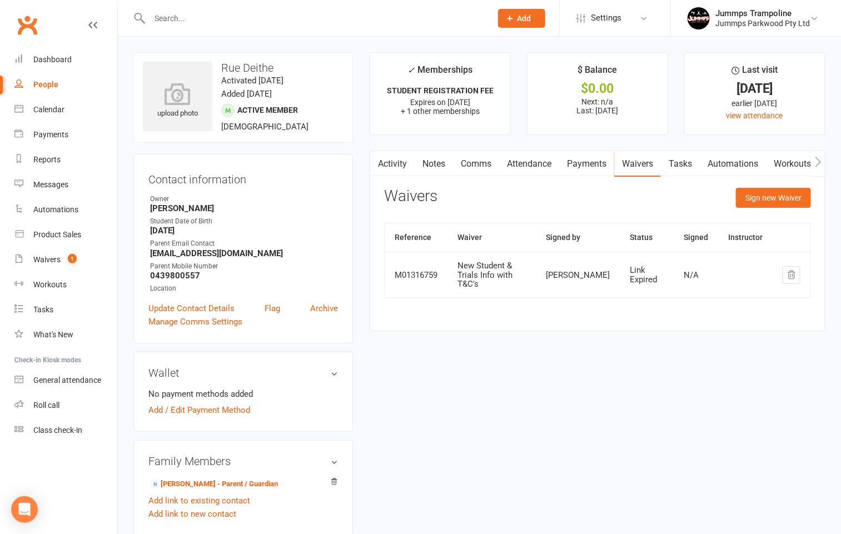
click at [537, 166] on link "Attendance" at bounding box center [529, 164] width 60 height 26
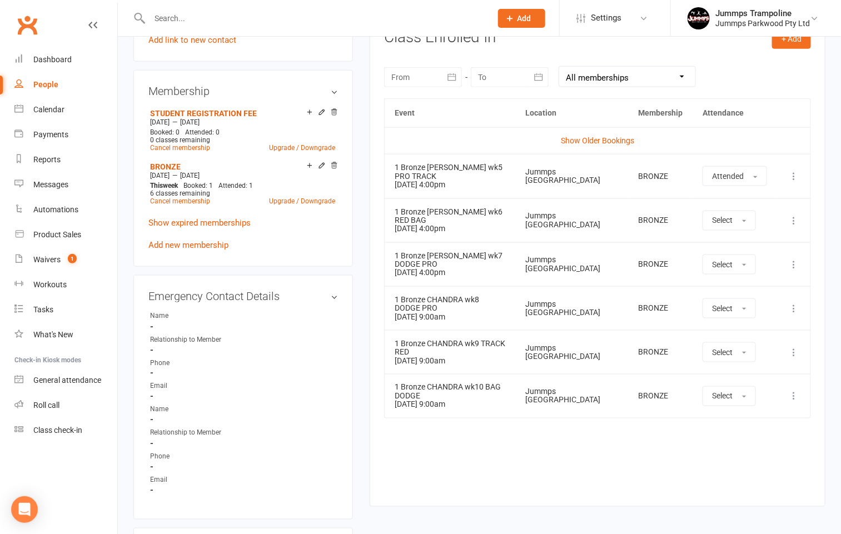
scroll to position [500, 0]
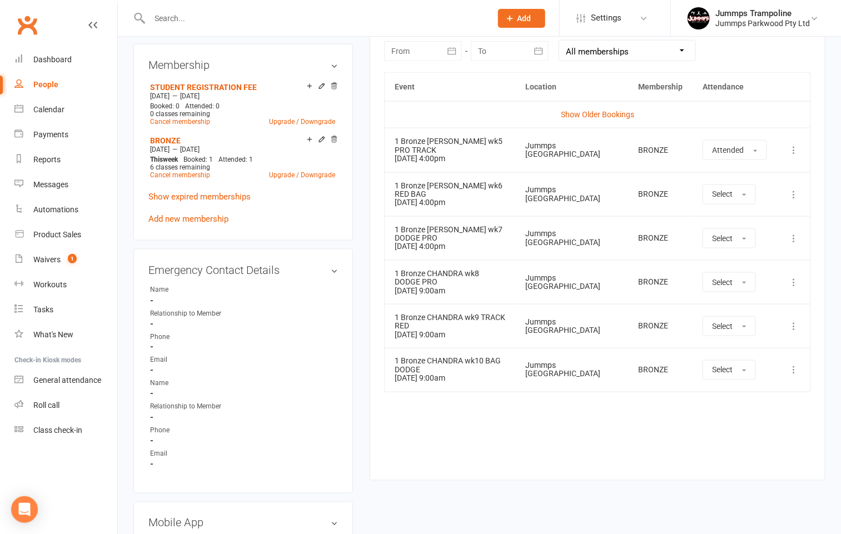
drag, startPoint x: 402, startPoint y: 258, endPoint x: 456, endPoint y: 273, distance: 56.0
click at [456, 275] on td "1 Bronze CHANDRA wk8 DODGE PRO 06 Sep 2025 9:00am" at bounding box center [450, 282] width 131 height 44
click at [456, 273] on td "1 Bronze CHANDRA wk8 DODGE PRO 06 Sep 2025 9:00am" at bounding box center [450, 282] width 131 height 44
drag, startPoint x: 424, startPoint y: 176, endPoint x: 467, endPoint y: 232, distance: 71.0
click at [467, 232] on tbody "Show Older Bookings 1 Bronze MEGAN wk5 PRO TRACK 13 Aug 2025 4:00pm Jummps Tram…" at bounding box center [598, 246] width 426 height 291
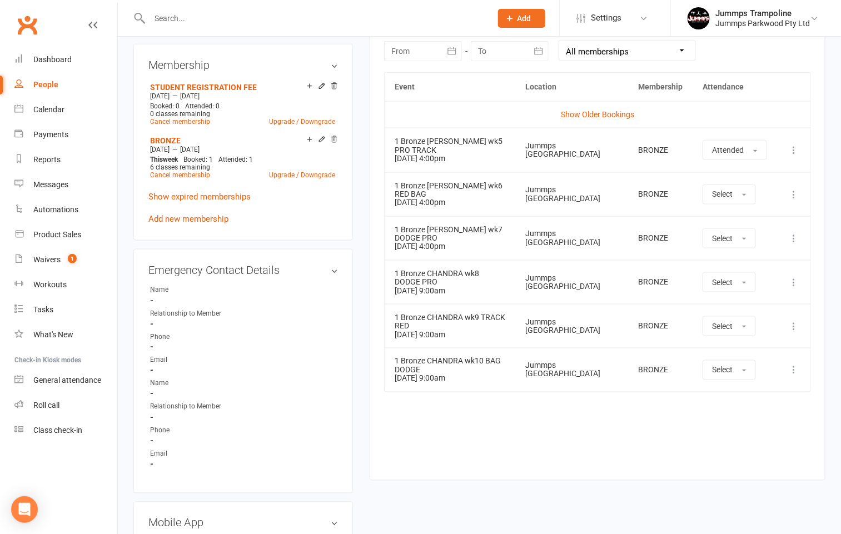
click at [467, 232] on td "1 Bronze MEGAN wk7 DODGE PRO 27 Aug 2025 4:00pm" at bounding box center [450, 238] width 131 height 44
drag, startPoint x: 399, startPoint y: 250, endPoint x: 471, endPoint y: 281, distance: 77.9
click at [464, 284] on td "1 Bronze CHANDRA wk8 DODGE PRO 06 Sep 2025 9:00am" at bounding box center [450, 282] width 131 height 44
click at [472, 280] on td "1 Bronze CHANDRA wk8 DODGE PRO 06 Sep 2025 9:00am" at bounding box center [450, 282] width 131 height 44
drag, startPoint x: 402, startPoint y: 224, endPoint x: 417, endPoint y: 229, distance: 15.8
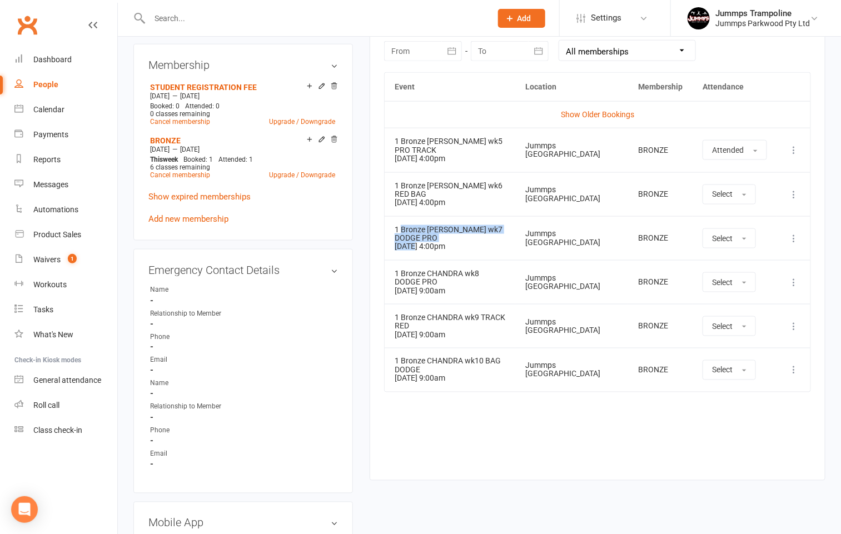
click at [417, 229] on td "1 Bronze MEGAN wk7 DODGE PRO 27 Aug 2025 4:00pm" at bounding box center [450, 238] width 131 height 44
drag, startPoint x: 401, startPoint y: 291, endPoint x: 401, endPoint y: 275, distance: 15.6
click at [401, 288] on tbody "Show Older Bookings 1 Bronze MEGAN wk5 PRO TRACK 13 Aug 2025 4:00pm Jummps Tram…" at bounding box center [598, 246] width 426 height 291
click at [400, 270] on div "1 Bronze CHANDRA wk8 DODGE PRO" at bounding box center [450, 278] width 111 height 17
drag, startPoint x: 400, startPoint y: 264, endPoint x: 459, endPoint y: 286, distance: 62.8
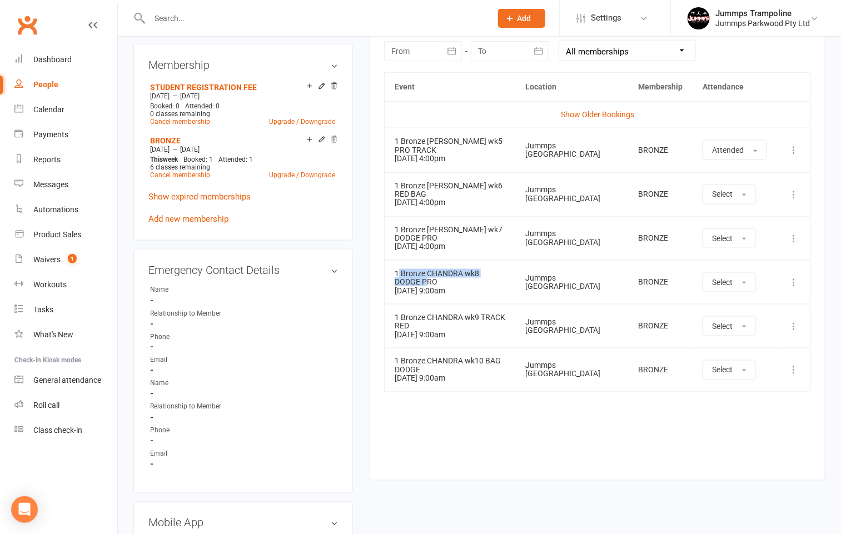
click at [459, 286] on td "1 Bronze CHANDRA wk8 DODGE PRO 06 Sep 2025 9:00am" at bounding box center [450, 282] width 131 height 44
click at [466, 276] on td "1 Bronze CHANDRA wk8 DODGE PRO 06 Sep 2025 9:00am" at bounding box center [450, 282] width 131 height 44
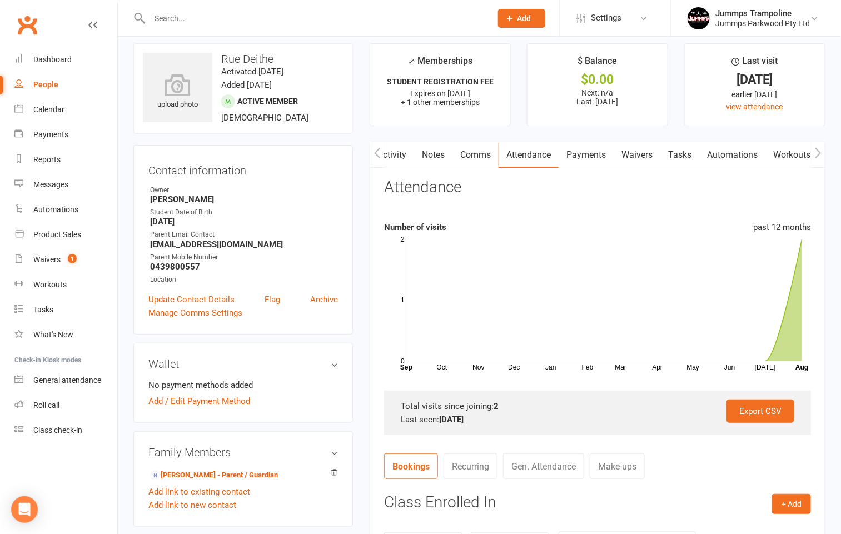
scroll to position [0, 0]
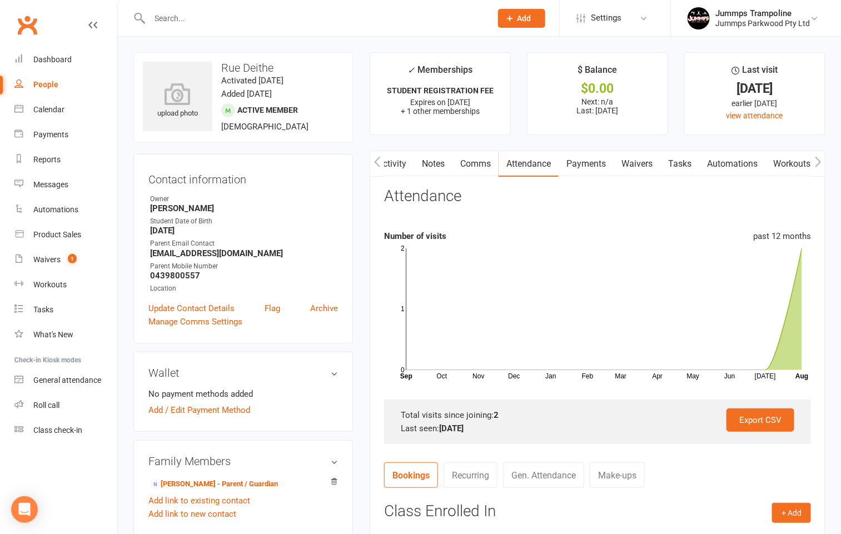
click at [637, 162] on link "Waivers" at bounding box center [637, 164] width 47 height 26
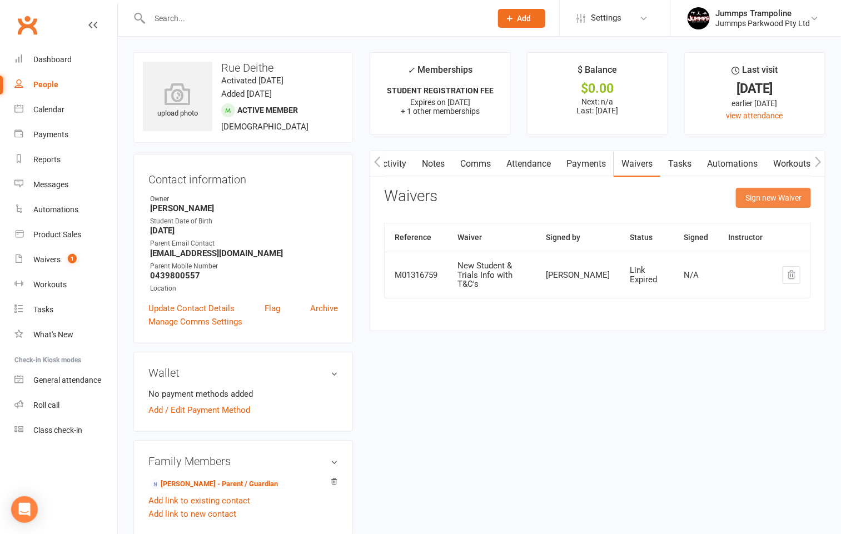
click at [780, 196] on button "Sign new Waiver" at bounding box center [773, 198] width 75 height 20
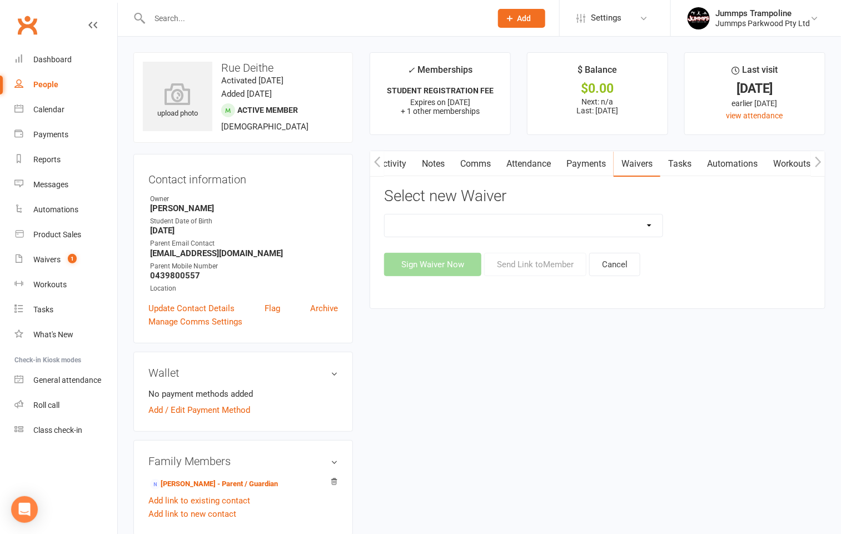
click at [578, 223] on select "3XSPLIT by Direct Debit with T&C's CHLOE & LORIN USE ONLY Fortnightly Direct De…" at bounding box center [524, 226] width 278 height 22
select select "14462"
click at [385, 215] on select "3XSPLIT by Direct Debit with T&C's CHLOE & LORIN USE ONLY Fortnightly Direct De…" at bounding box center [524, 226] width 278 height 22
click at [589, 167] on link "Payments" at bounding box center [586, 164] width 55 height 26
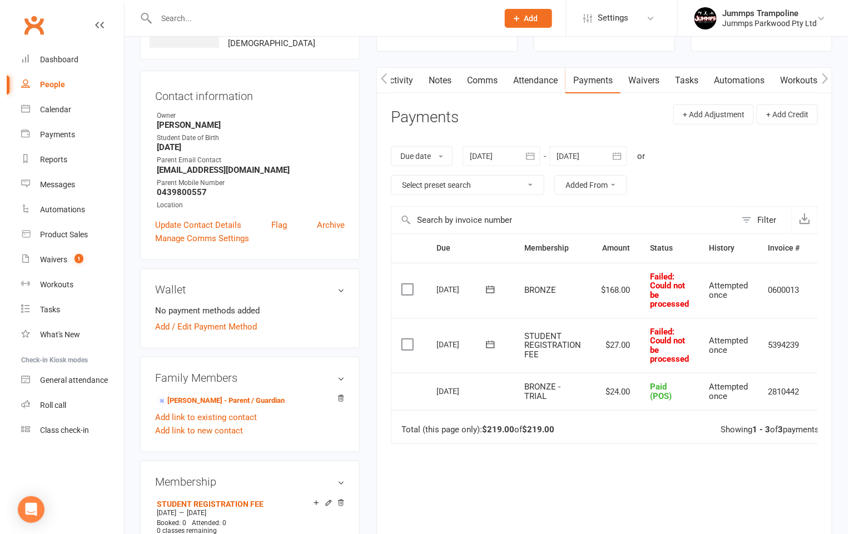
scroll to position [0, 29]
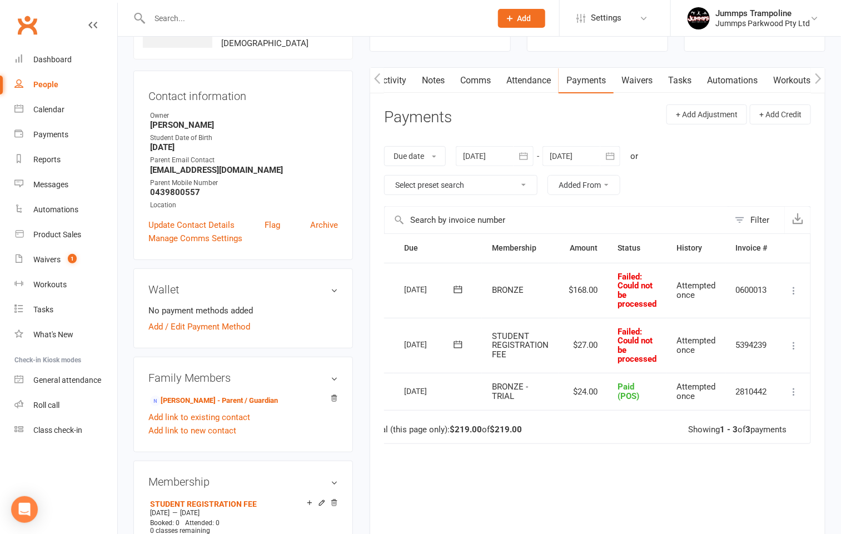
click at [794, 292] on icon at bounding box center [793, 290] width 11 height 11
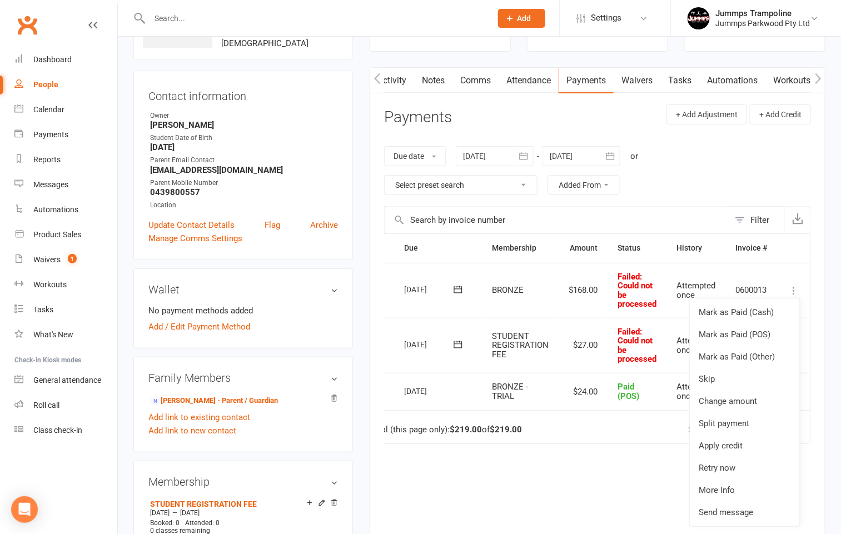
click at [540, 455] on div "Due Contact Membership Amount Status History Invoice # Select this 09 Aug 2025 …" at bounding box center [597, 410] width 427 height 354
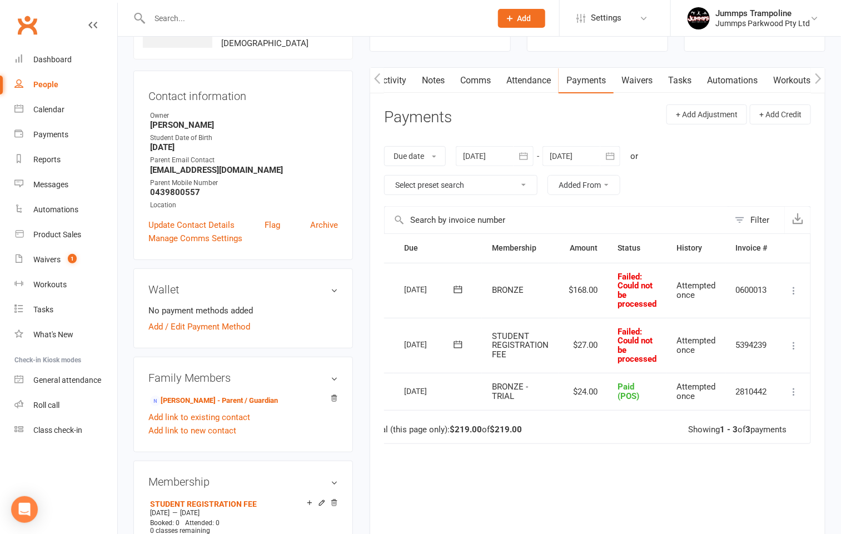
click at [790, 292] on icon at bounding box center [793, 290] width 11 height 11
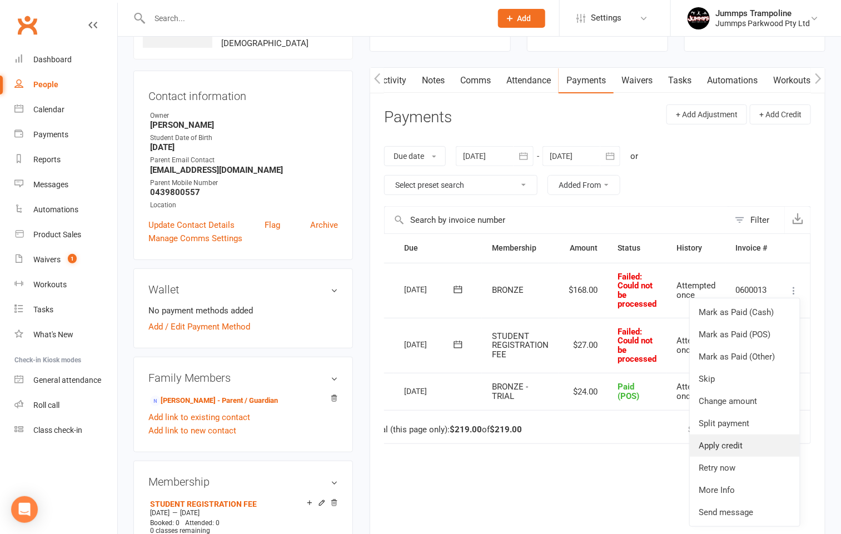
click at [714, 444] on link "Apply credit" at bounding box center [745, 446] width 110 height 22
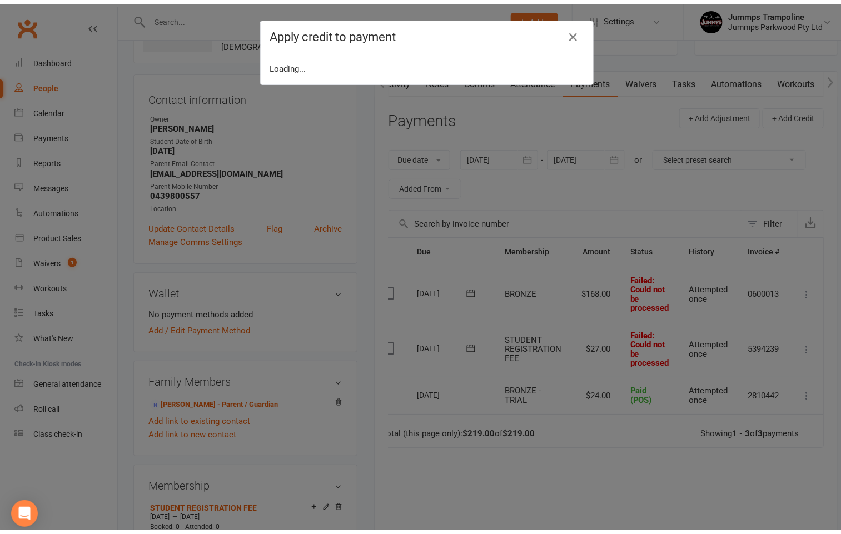
scroll to position [0, 21]
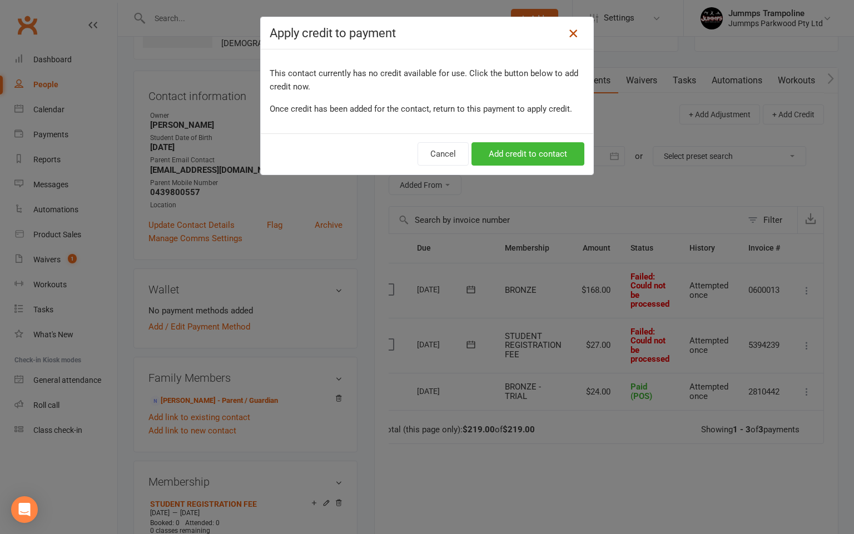
click at [569, 34] on icon at bounding box center [572, 33] width 13 height 13
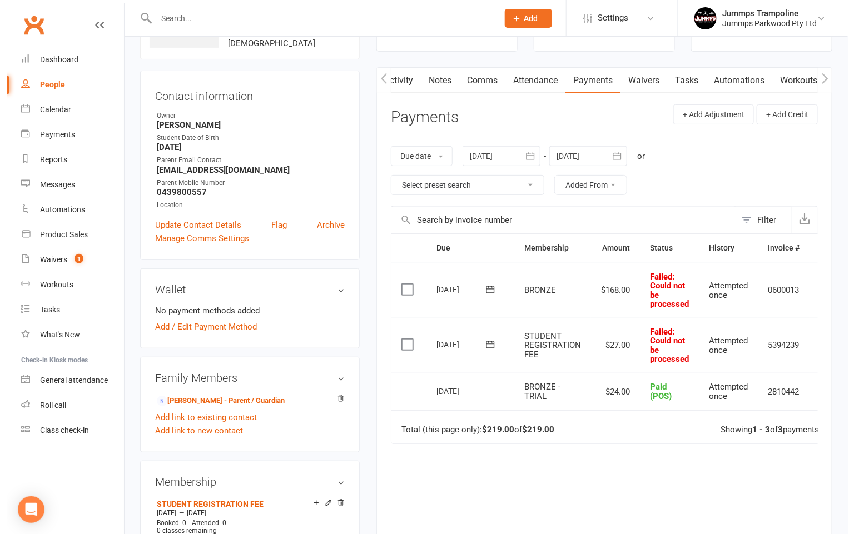
scroll to position [0, 29]
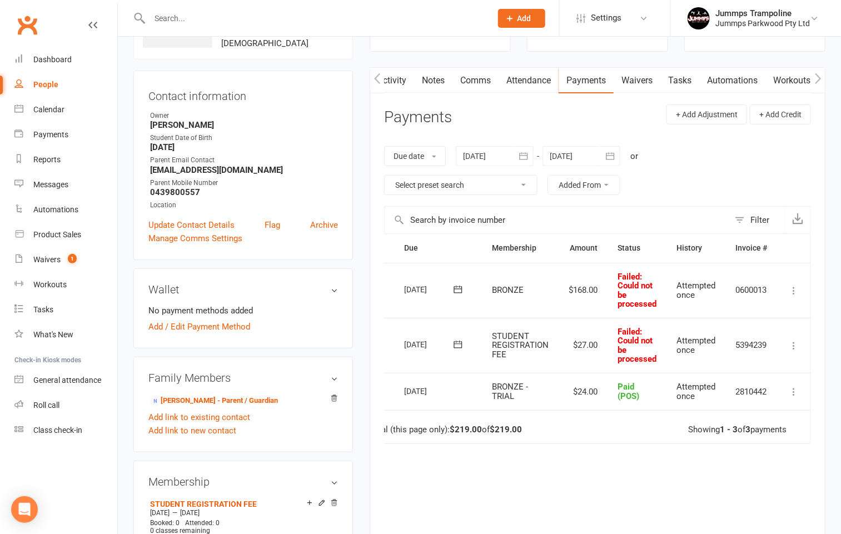
click at [792, 289] on icon at bounding box center [793, 290] width 11 height 11
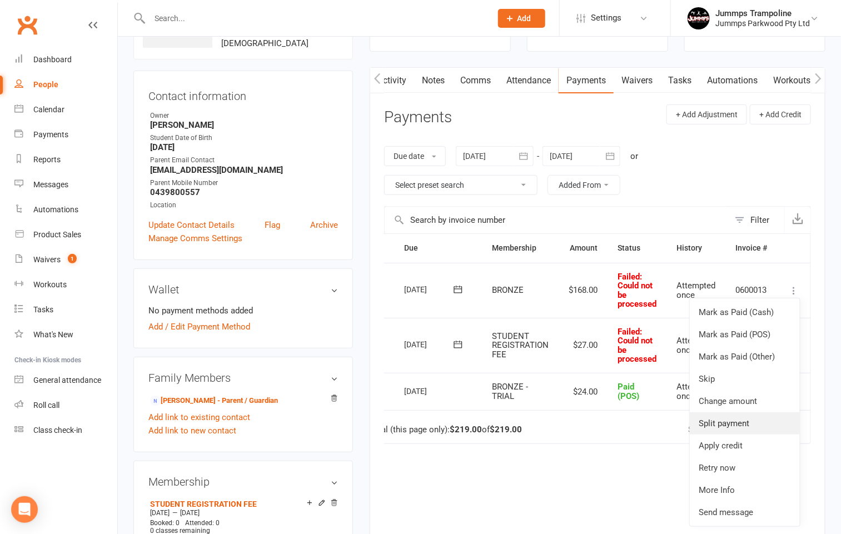
click at [733, 424] on link "Split payment" at bounding box center [745, 423] width 110 height 22
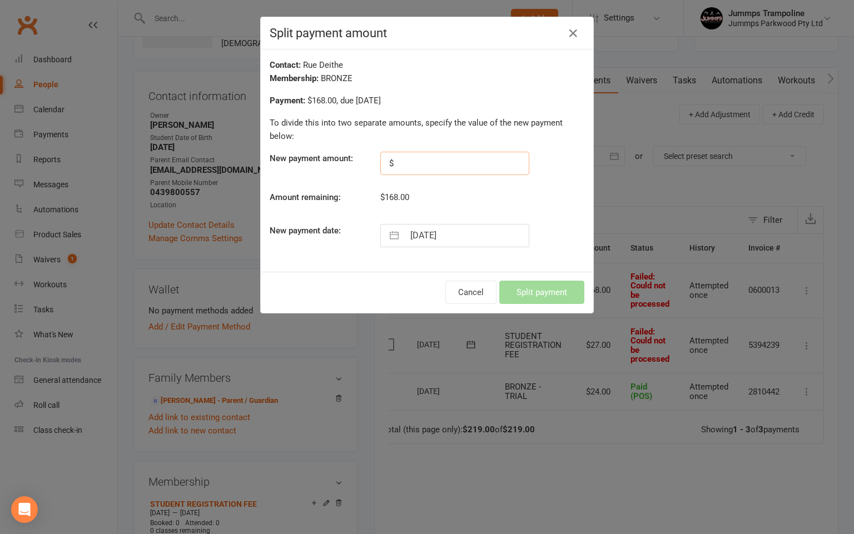
click at [401, 166] on input "text" at bounding box center [454, 163] width 149 height 23
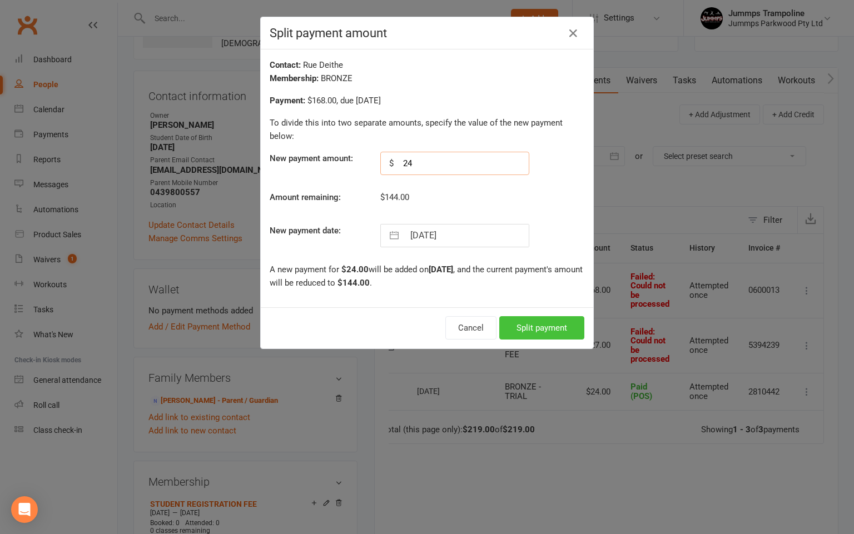
type input "24"
click at [542, 324] on button "Split payment" at bounding box center [541, 327] width 85 height 23
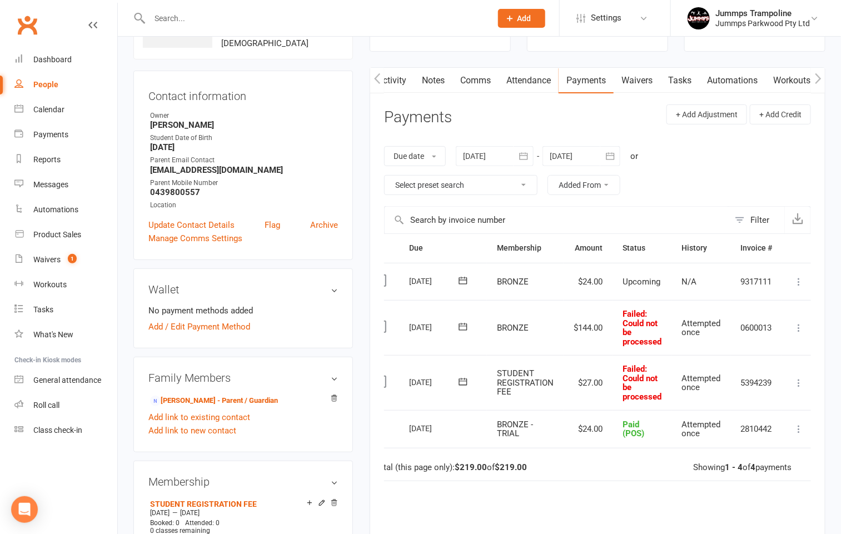
click at [802, 283] on icon at bounding box center [798, 281] width 11 height 11
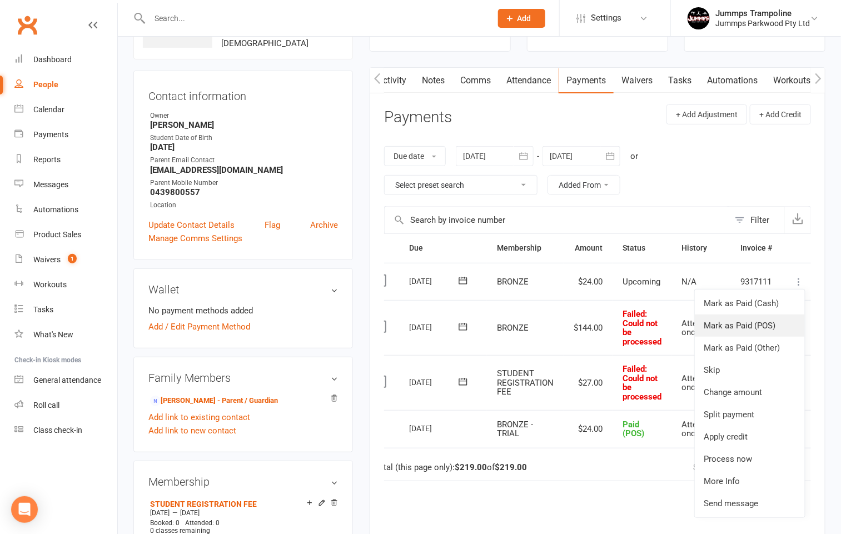
click at [769, 326] on link "Mark as Paid (POS)" at bounding box center [750, 326] width 110 height 22
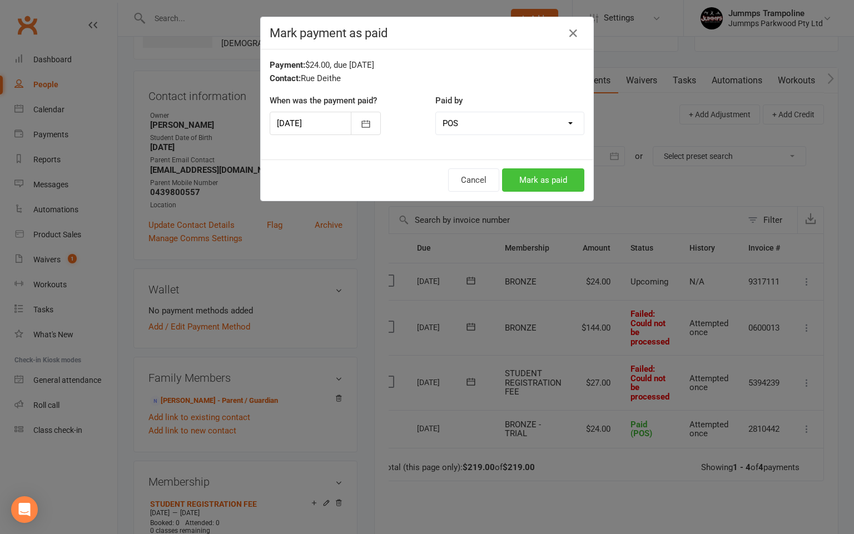
click at [510, 181] on button "Mark as paid" at bounding box center [543, 179] width 82 height 23
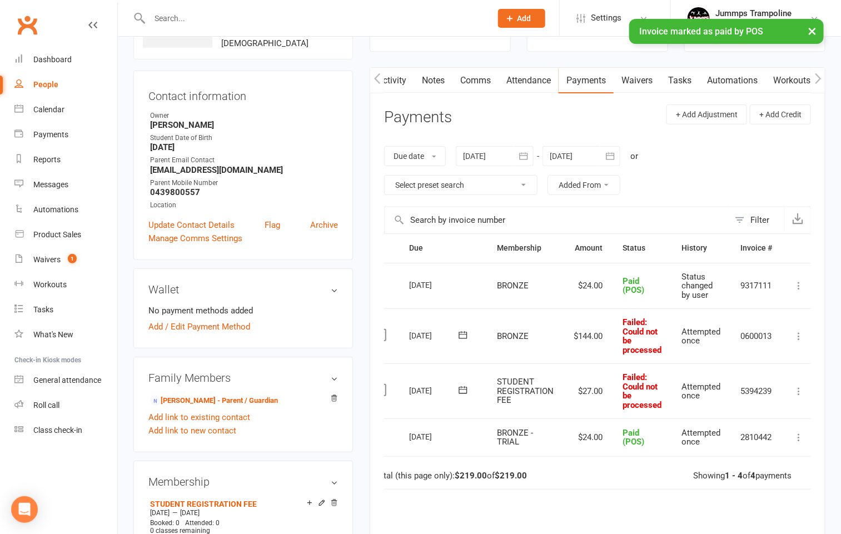
scroll to position [0, 0]
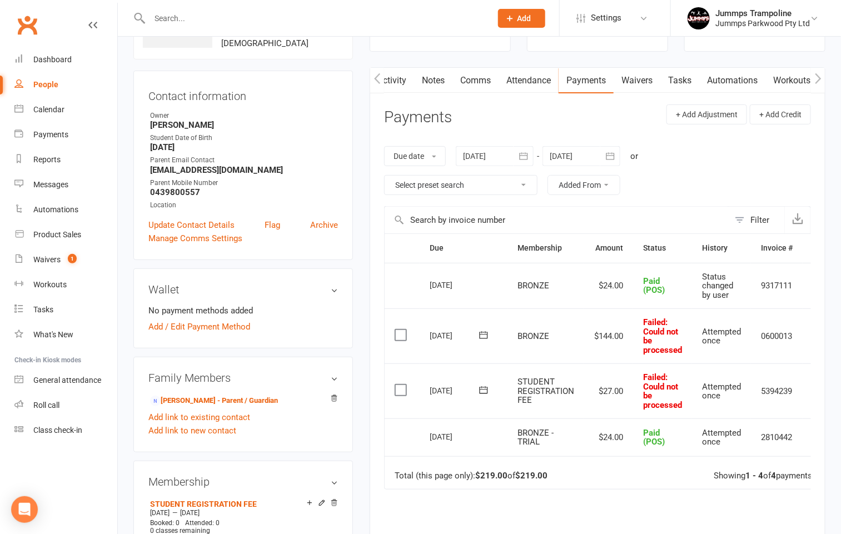
click at [634, 79] on link "Waivers" at bounding box center [637, 81] width 47 height 26
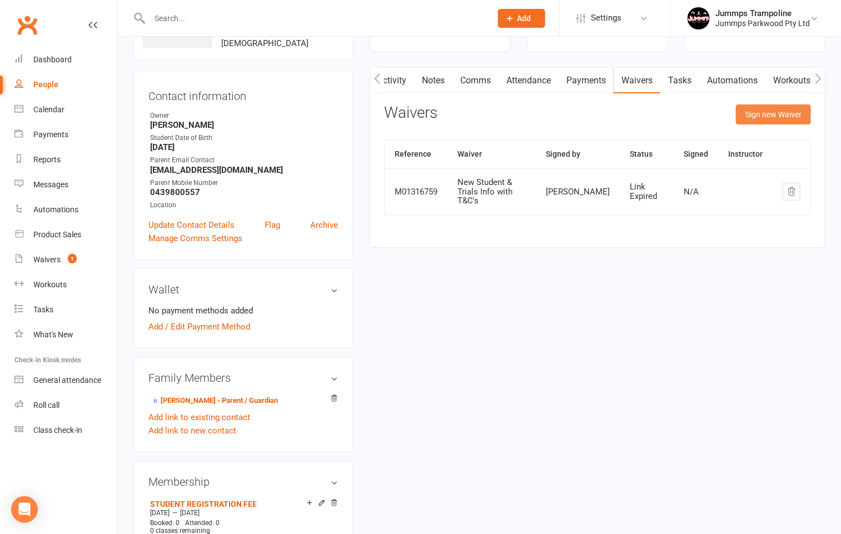
click at [775, 112] on button "Sign new Waiver" at bounding box center [773, 114] width 75 height 20
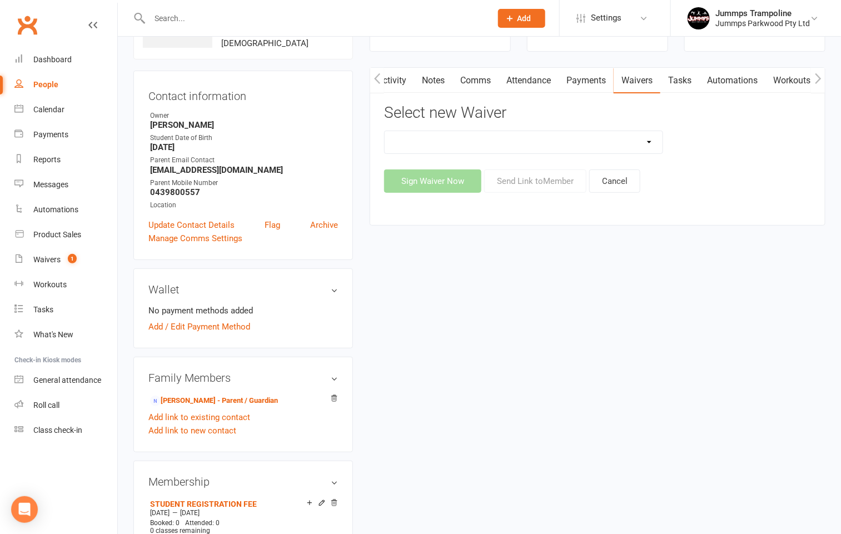
click at [441, 148] on select "3XSPLIT by Direct Debit with T&C's CHLOE & LORIN USE ONLY Fortnightly Direct De…" at bounding box center [524, 142] width 278 height 22
select select "14462"
click at [385, 132] on select "3XSPLIT by Direct Debit with T&C's CHLOE & LORIN USE ONLY Fortnightly Direct De…" at bounding box center [524, 142] width 278 height 22
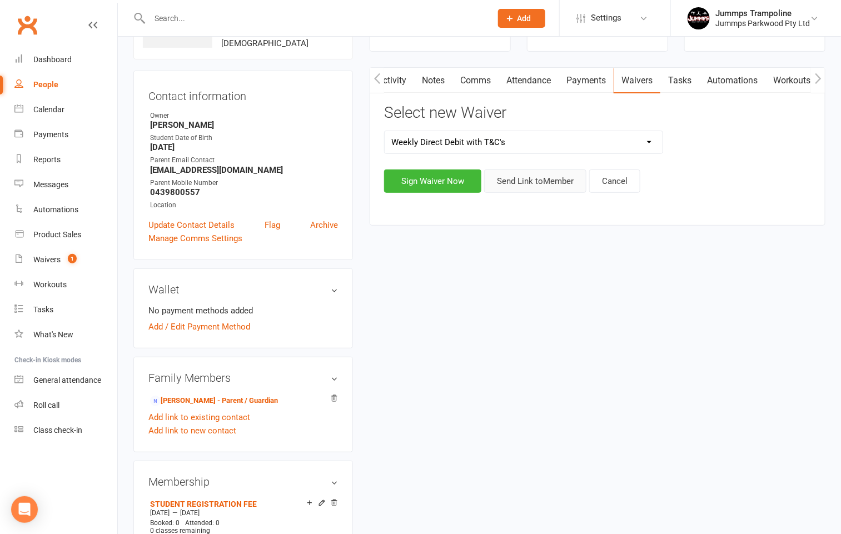
click at [542, 186] on button "Send Link to Member" at bounding box center [535, 181] width 102 height 23
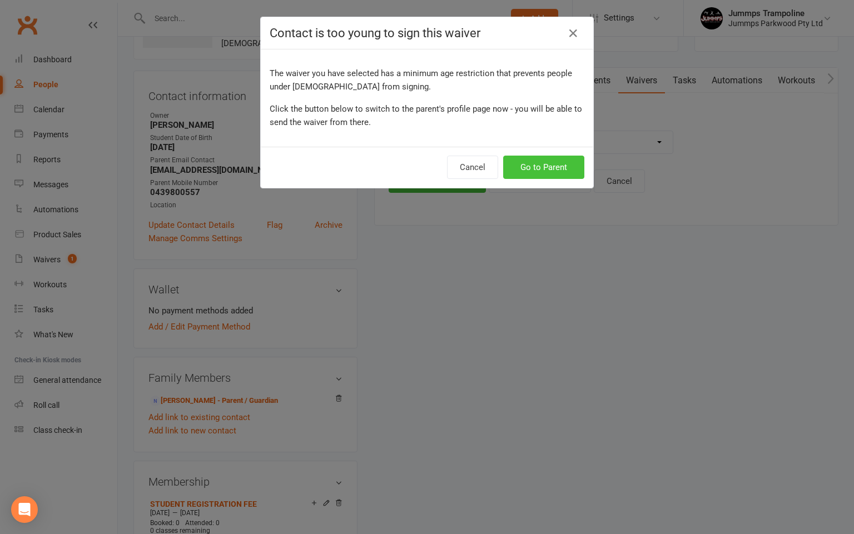
click at [539, 167] on button "Go to Parent" at bounding box center [543, 167] width 81 height 23
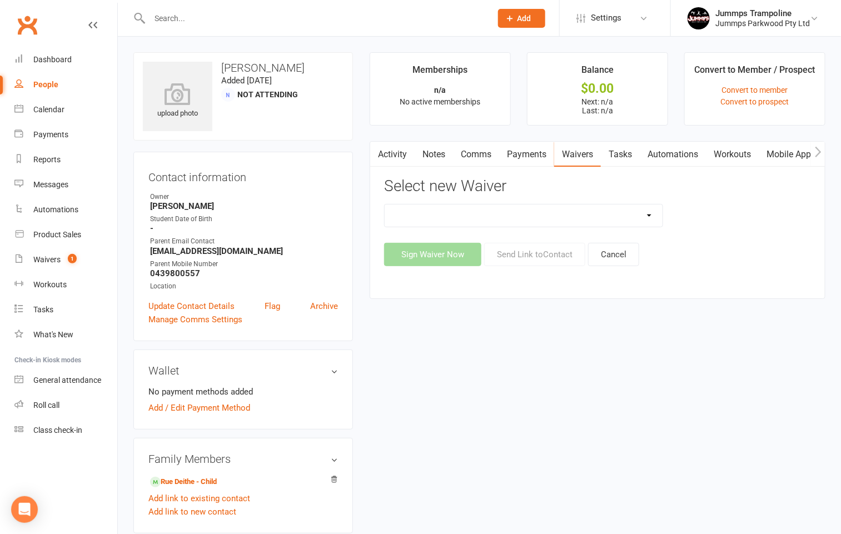
click at [469, 222] on select "3XSPLIT by Direct Debit with T&C's CHLOE & LORIN USE ONLY Fortnightly Direct De…" at bounding box center [524, 216] width 278 height 22
select select "14462"
click at [385, 205] on select "3XSPLIT by Direct Debit with T&C's CHLOE & LORIN USE ONLY Fortnightly Direct De…" at bounding box center [524, 216] width 278 height 22
drag, startPoint x: 450, startPoint y: 262, endPoint x: 466, endPoint y: 369, distance: 107.3
click at [466, 369] on div "upload photo Sam Deithe Added 28 July, 2025 Not Attending Contact information O…" at bounding box center [479, 468] width 709 height 833
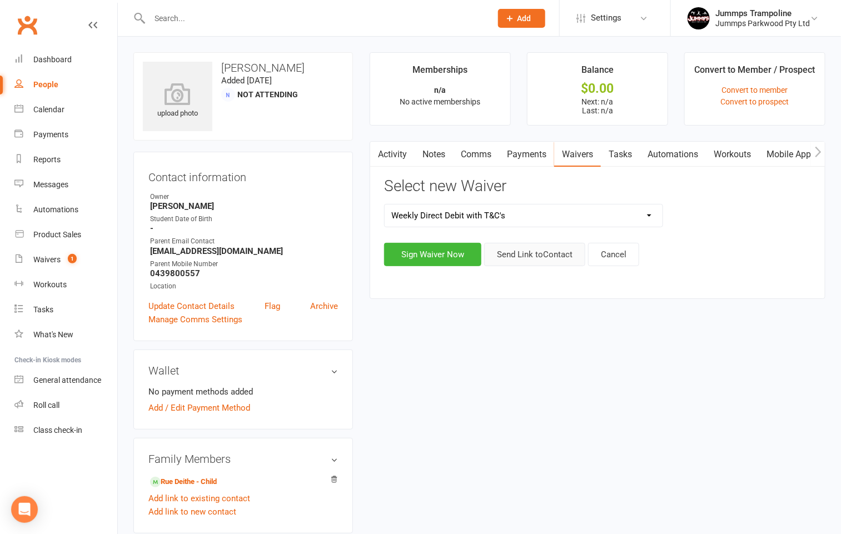
click at [536, 255] on button "Send Link to Contact" at bounding box center [534, 254] width 101 height 23
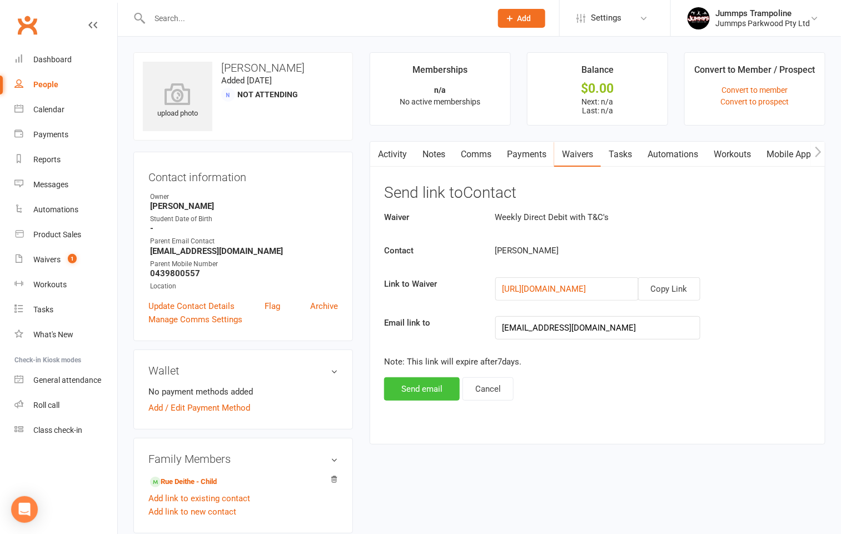
click at [419, 399] on button "Send email" at bounding box center [422, 388] width 76 height 23
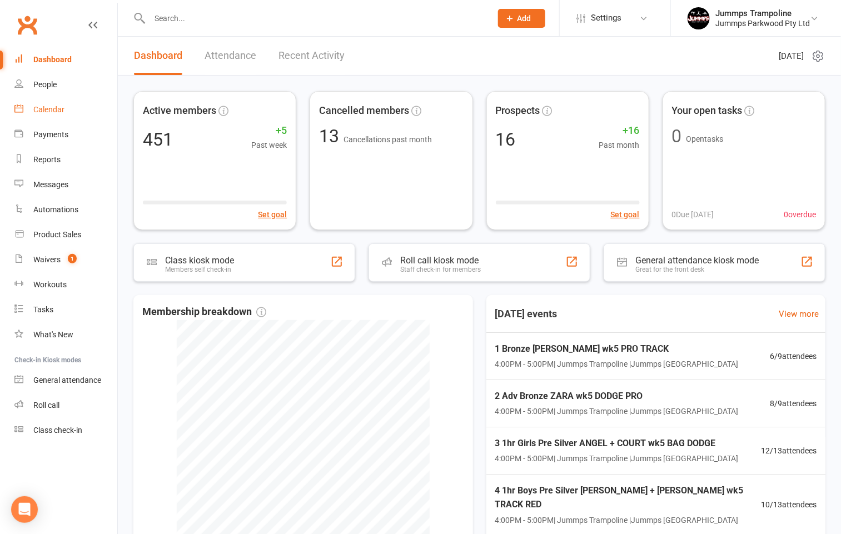
click at [62, 113] on div "Calendar" at bounding box center [48, 109] width 31 height 9
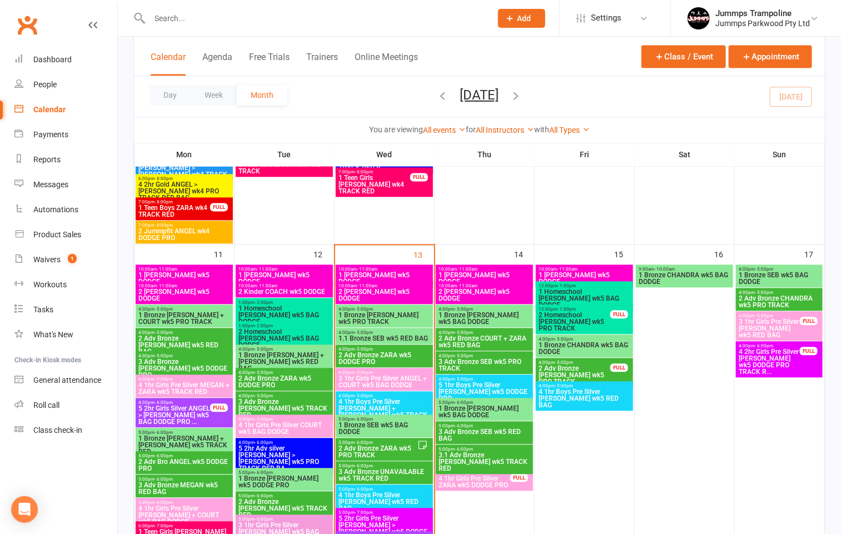
scroll to position [917, 0]
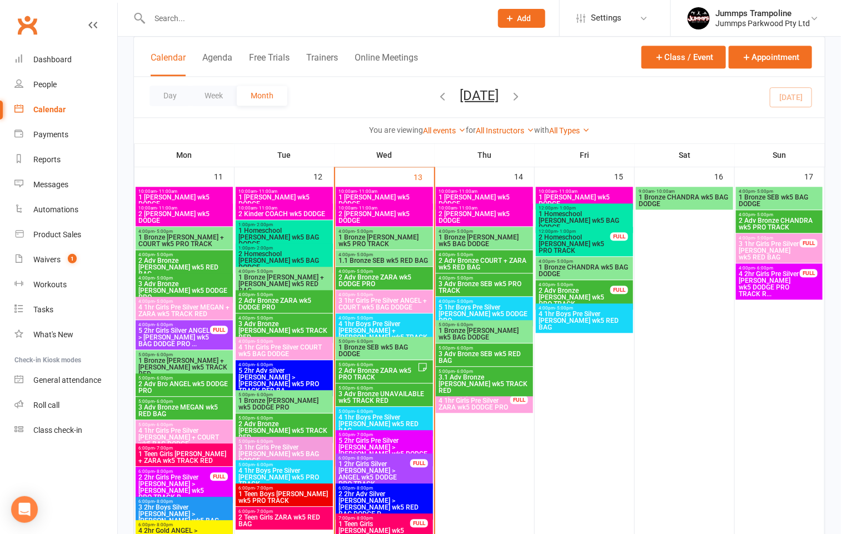
click at [386, 326] on span "4 1hr Boys Pre Silver [PERSON_NAME] + [PERSON_NAME] wk5 TRACK RED" at bounding box center [384, 334] width 93 height 27
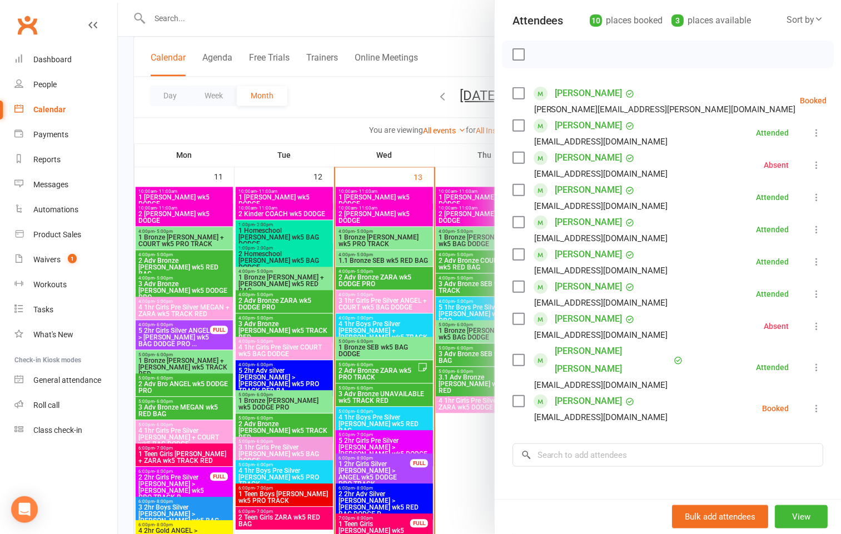
scroll to position [148, 0]
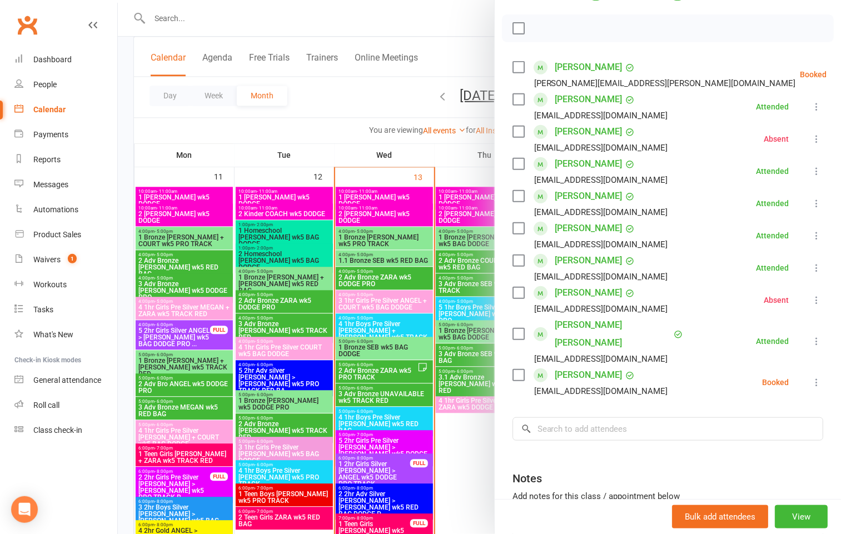
click at [449, 74] on div at bounding box center [479, 267] width 723 height 534
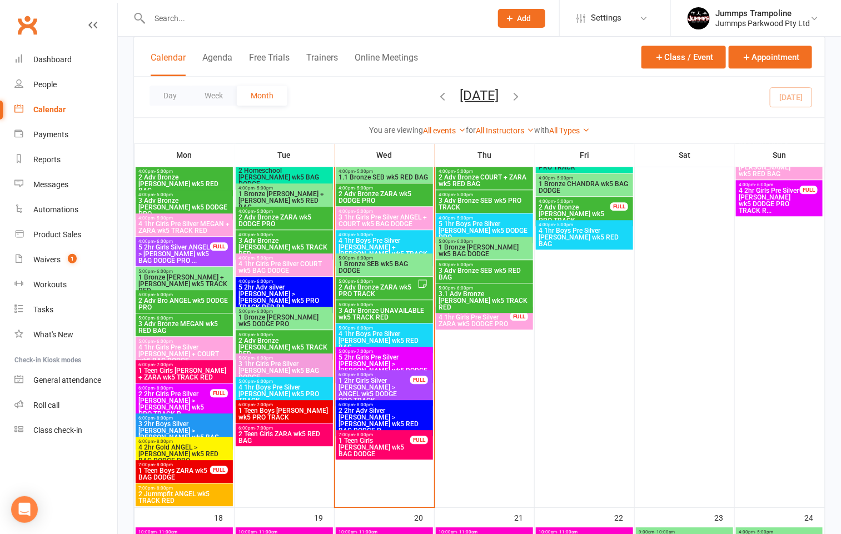
scroll to position [917, 0]
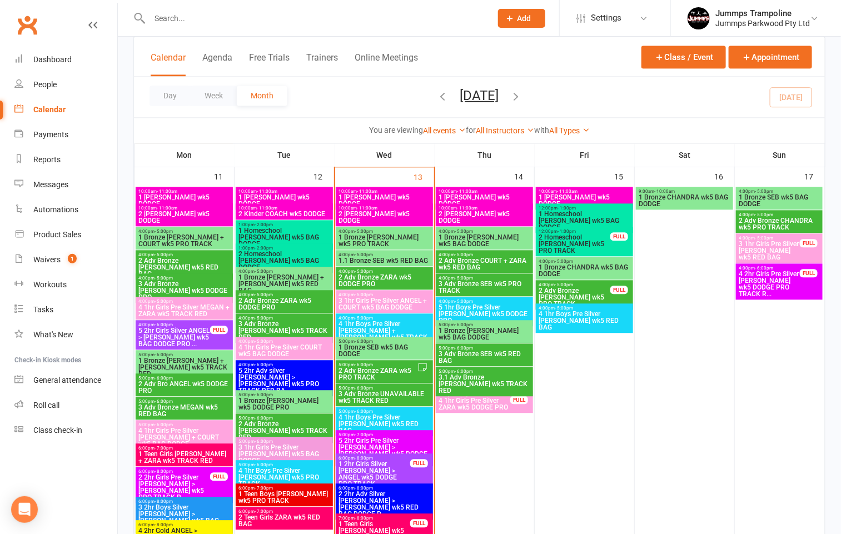
click at [394, 234] on span "1 Bronze [PERSON_NAME] wk5 PRO TRACK" at bounding box center [384, 240] width 93 height 13
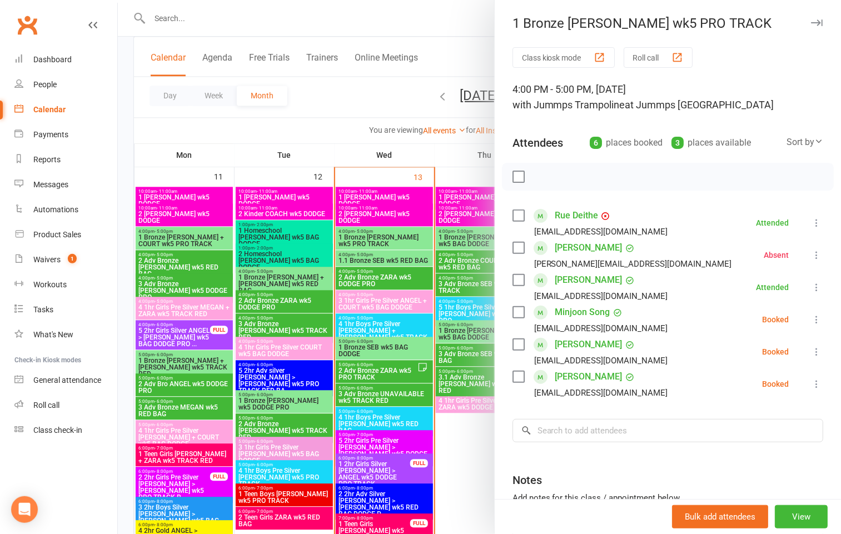
click at [404, 262] on div at bounding box center [479, 267] width 723 height 534
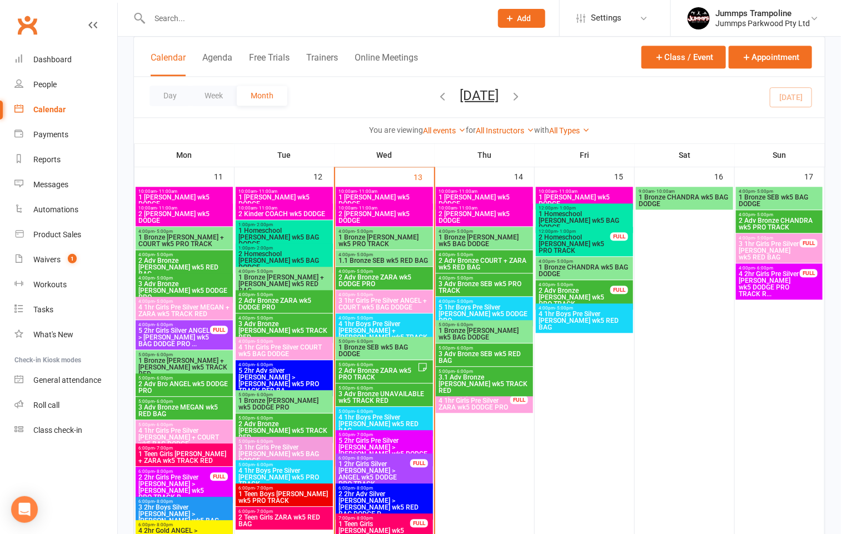
click at [404, 262] on span "1.1 Bronze SEB wk5 RED BAG" at bounding box center [384, 260] width 93 height 7
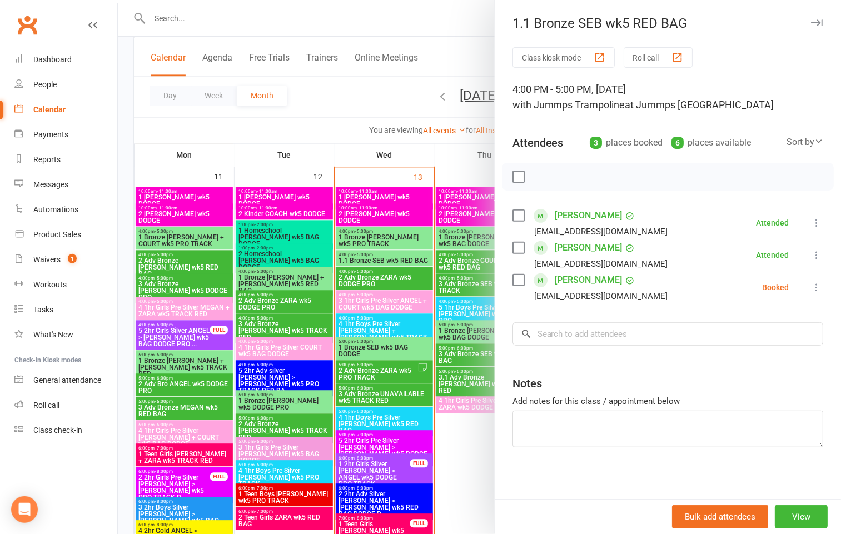
click at [404, 283] on div at bounding box center [479, 267] width 723 height 534
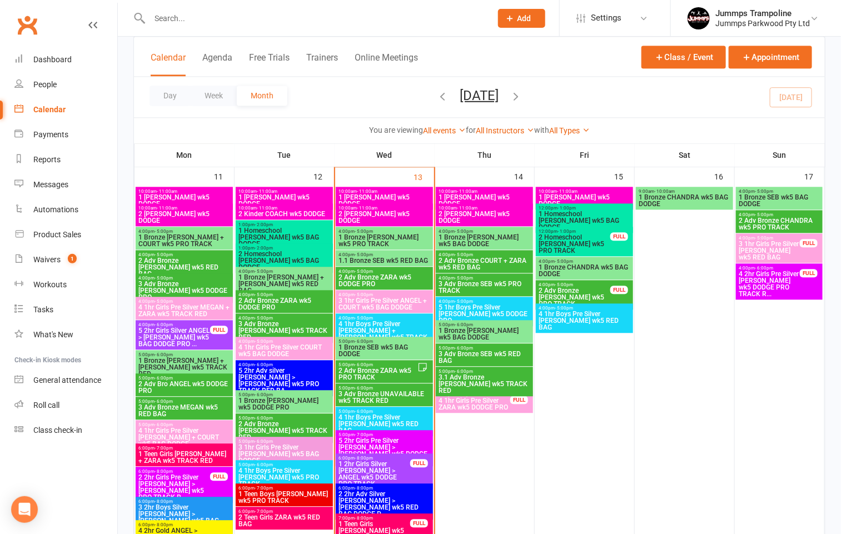
click at [404, 283] on span "2 Adv Bronze ZARA wk5 DODGE PRO" at bounding box center [384, 280] width 93 height 13
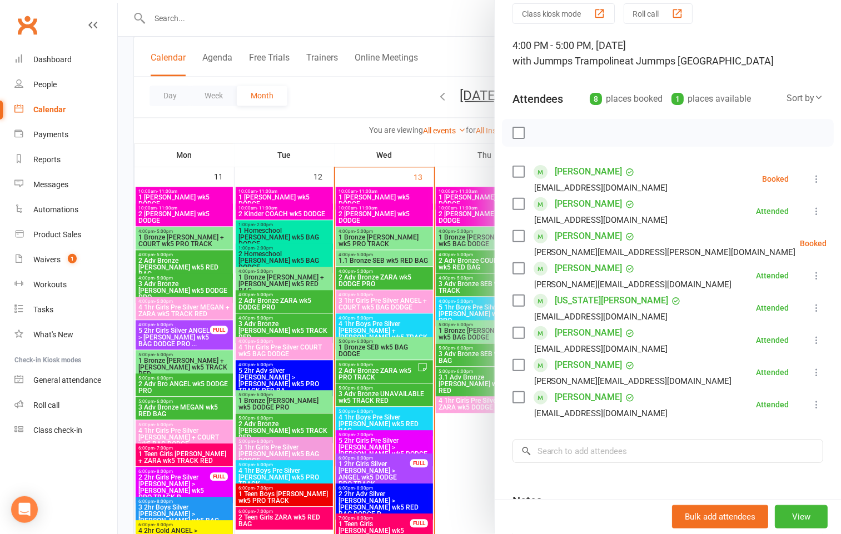
scroll to position [83, 0]
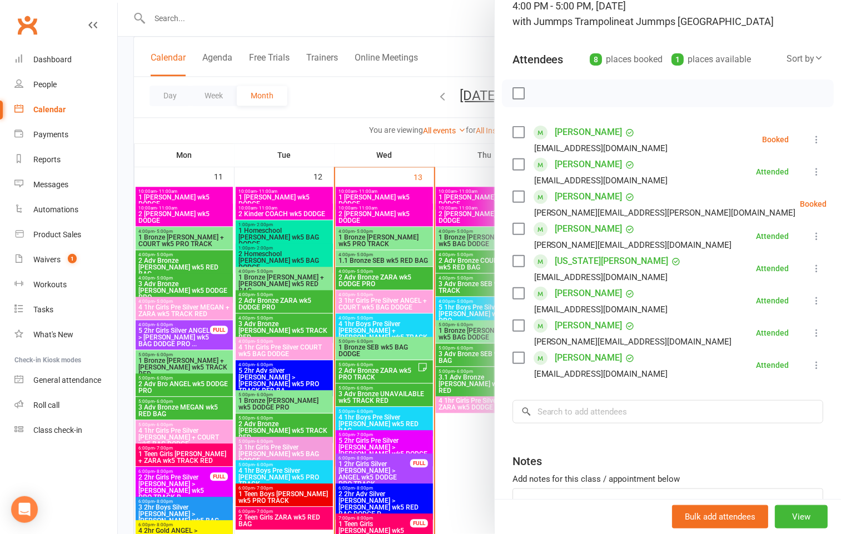
click at [382, 146] on div at bounding box center [479, 267] width 723 height 534
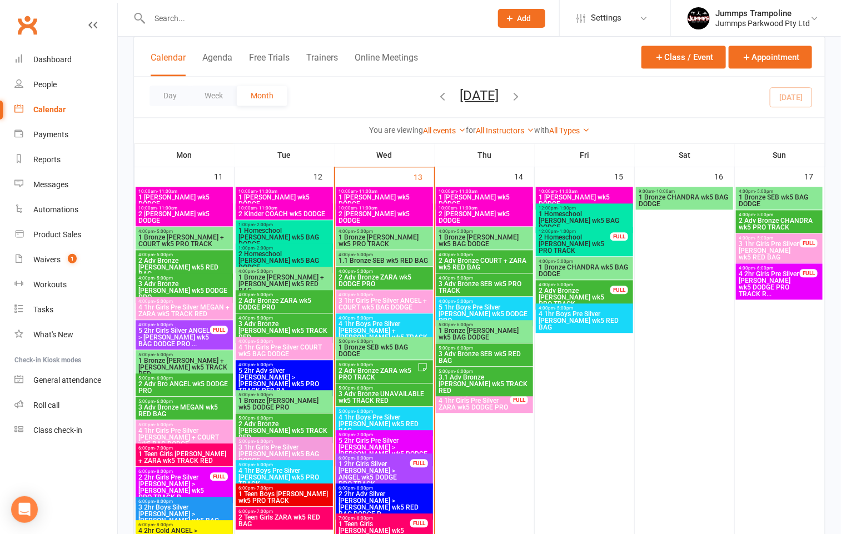
click at [395, 306] on span "3 1hr Girls Pre Silver ANGEL + COURT wk5 BAG DODGE" at bounding box center [384, 303] width 93 height 13
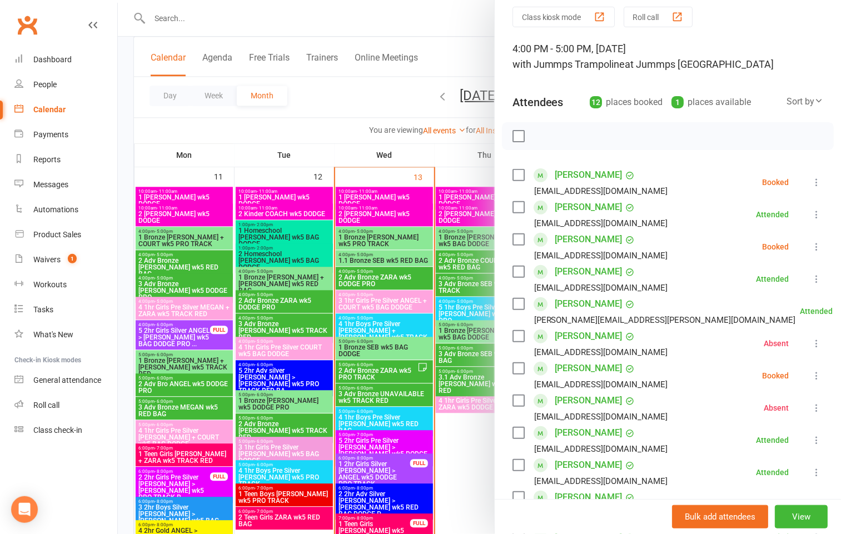
scroll to position [0, 0]
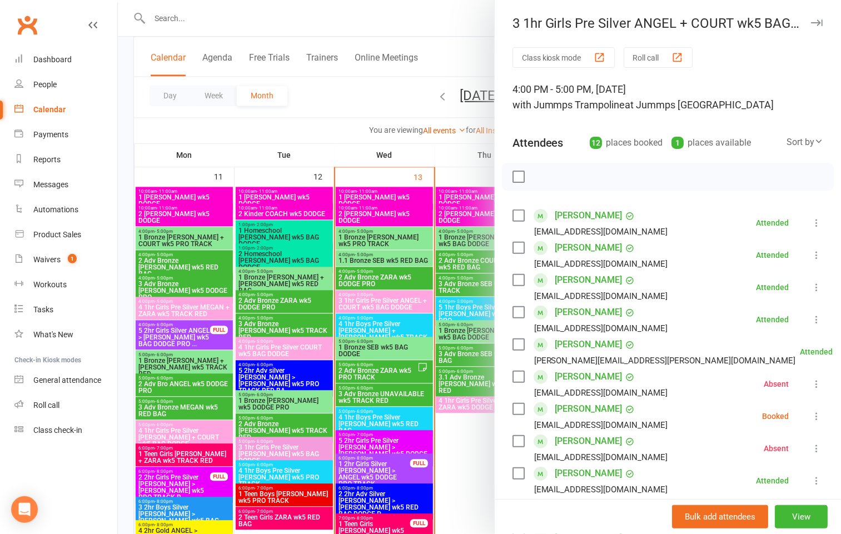
click at [420, 180] on div at bounding box center [479, 267] width 723 height 534
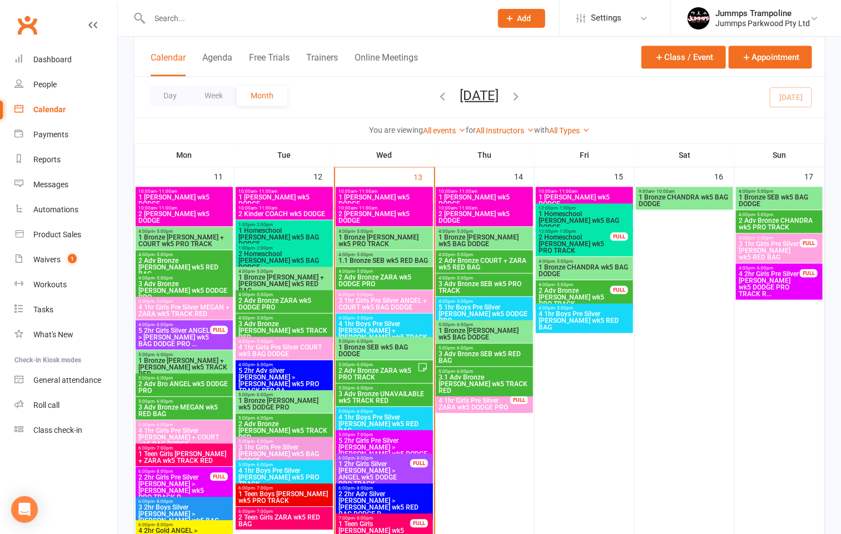
click at [372, 347] on span "1 Bronze SEB wk5 BAG DODGE" at bounding box center [384, 350] width 93 height 13
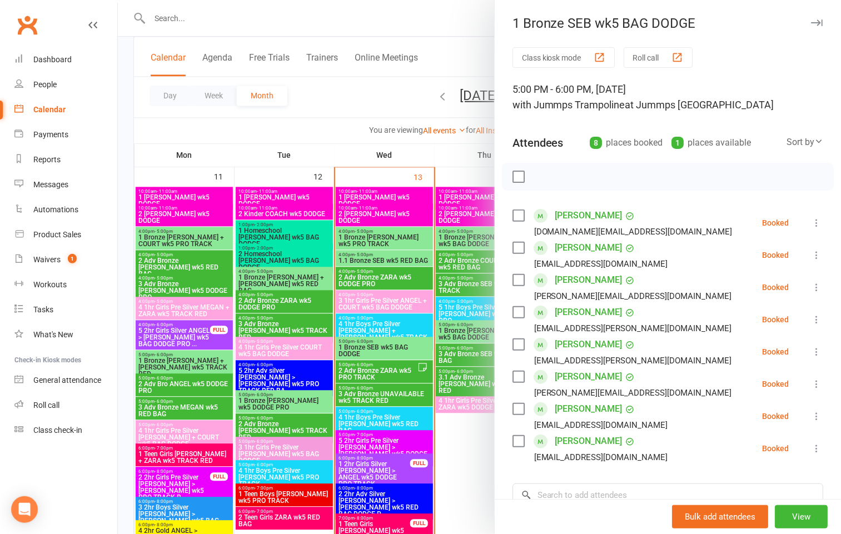
click at [389, 351] on div at bounding box center [479, 267] width 723 height 534
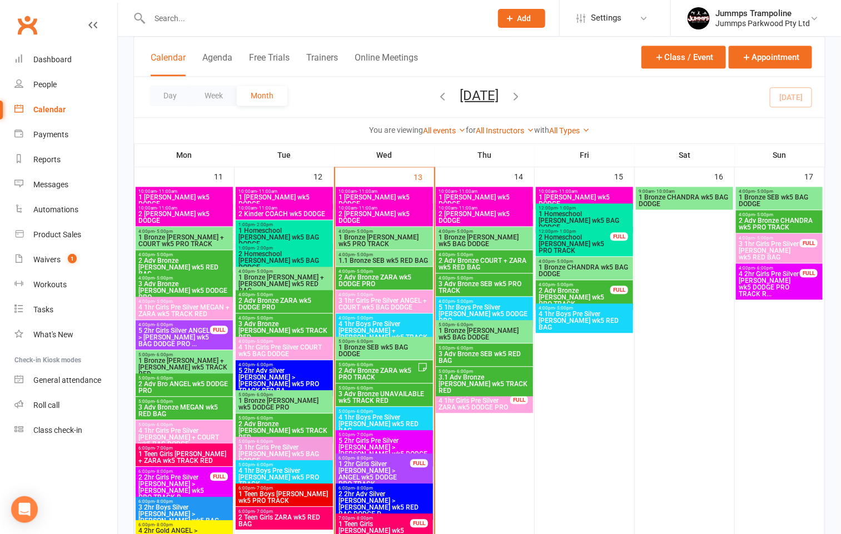
click at [384, 374] on span "2 Adv Bronze ZARA wk5 PRO TRACK" at bounding box center [377, 373] width 79 height 13
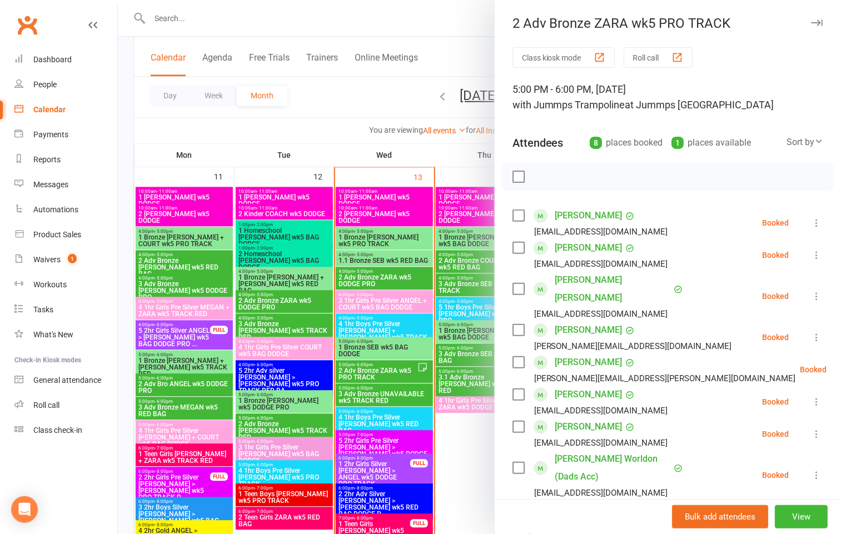
click at [379, 392] on div at bounding box center [479, 267] width 723 height 534
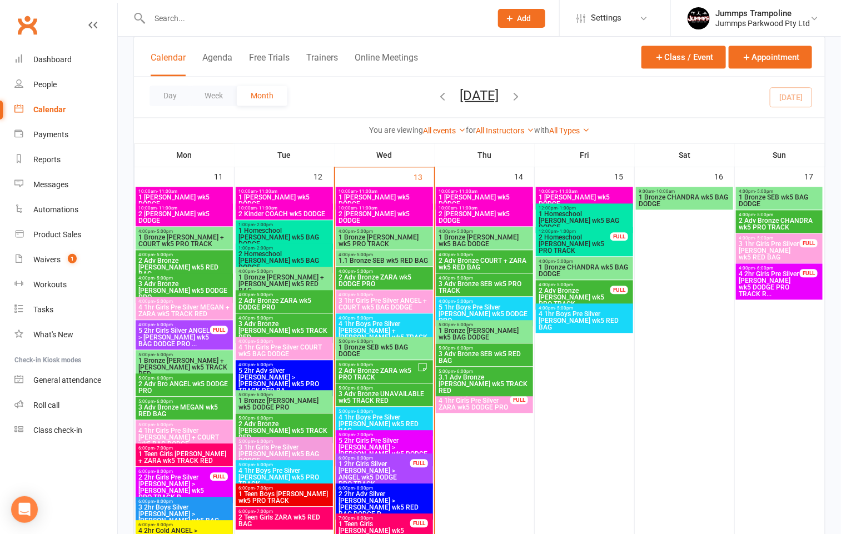
click at [379, 394] on span "3 Adv Bronze UNAVAILABLE wk5 TRACK RED" at bounding box center [384, 397] width 93 height 13
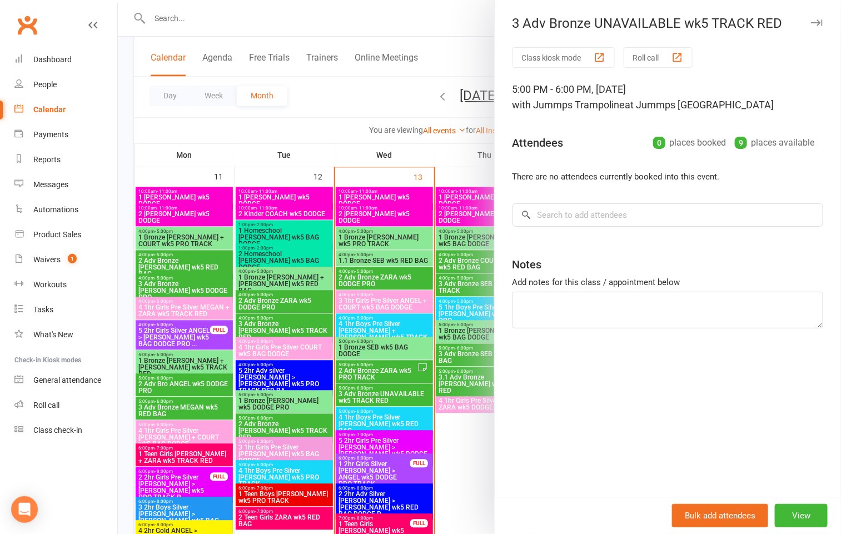
click at [379, 394] on div at bounding box center [479, 267] width 723 height 534
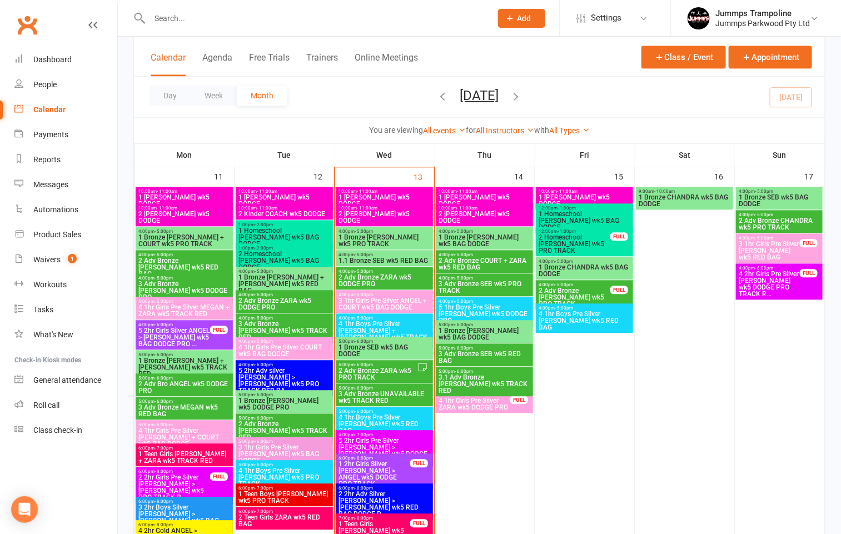
click at [385, 276] on span "2 Adv Bronze ZARA wk5 DODGE PRO" at bounding box center [384, 280] width 93 height 13
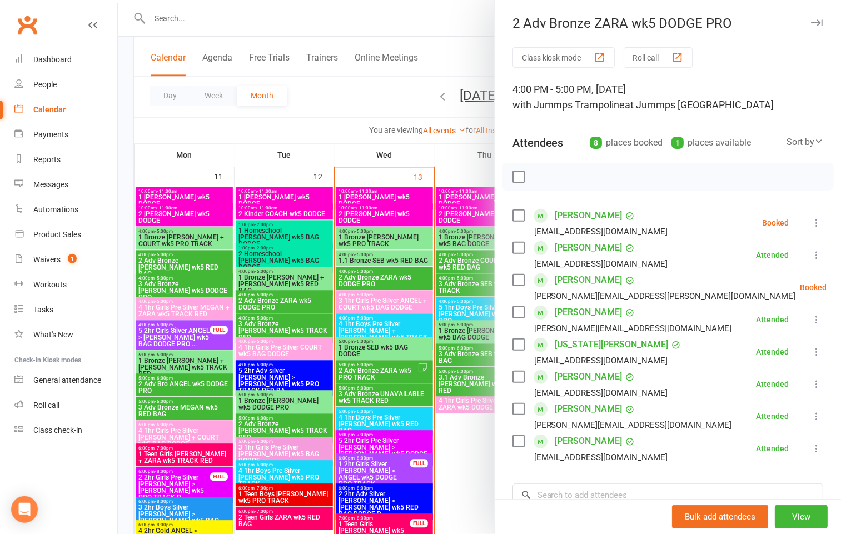
click at [385, 276] on div at bounding box center [479, 267] width 723 height 534
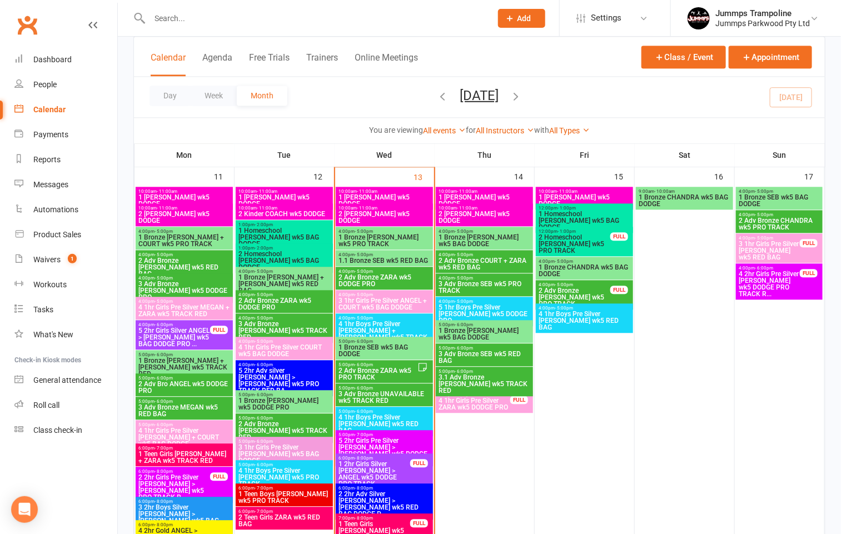
click at [386, 262] on span "1.1 Bronze SEB wk5 RED BAG" at bounding box center [384, 260] width 93 height 7
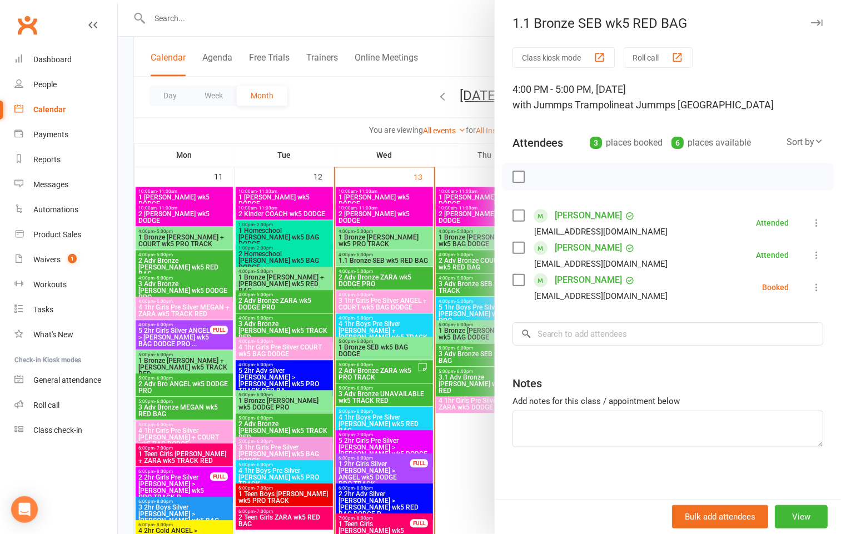
click at [390, 241] on div at bounding box center [479, 267] width 723 height 534
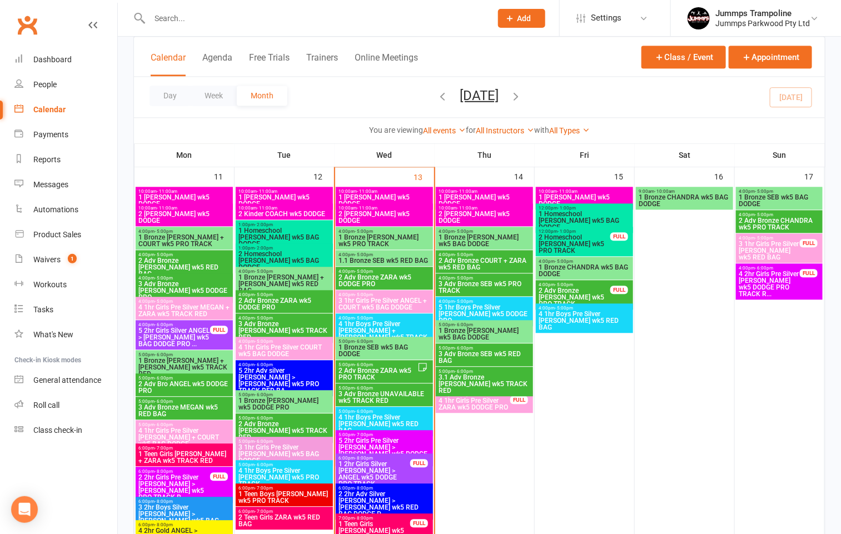
click at [390, 241] on span "1 Bronze MEGAN wk5 PRO TRACK" at bounding box center [384, 240] width 93 height 13
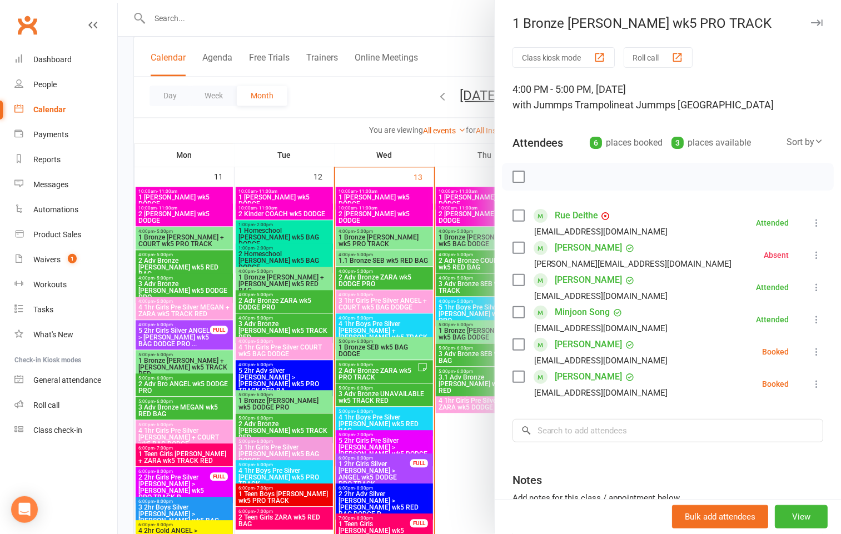
click at [394, 257] on div at bounding box center [479, 267] width 723 height 534
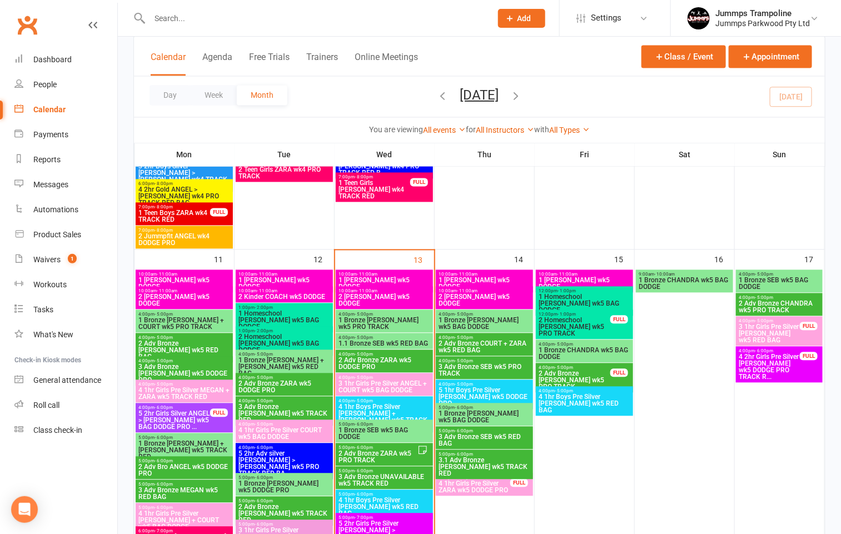
scroll to position [917, 0]
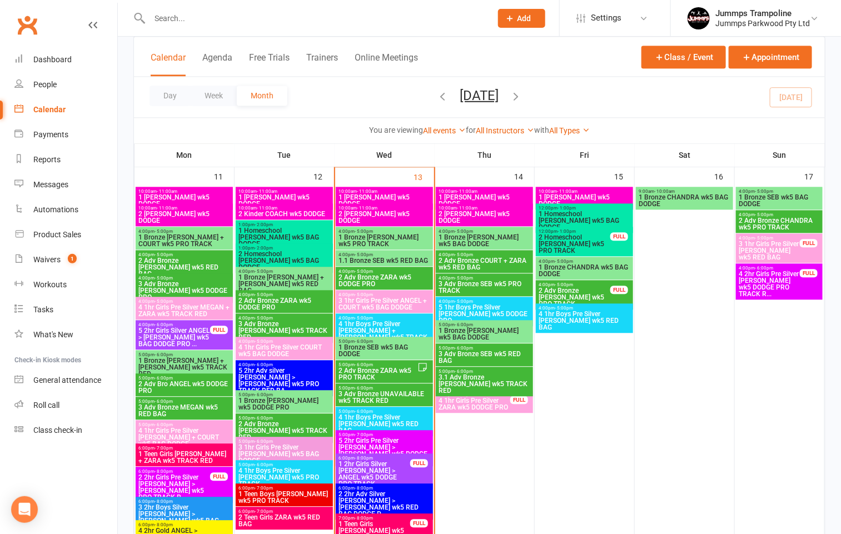
click at [397, 344] on span "1 Bronze SEB wk5 BAG DODGE" at bounding box center [384, 350] width 93 height 13
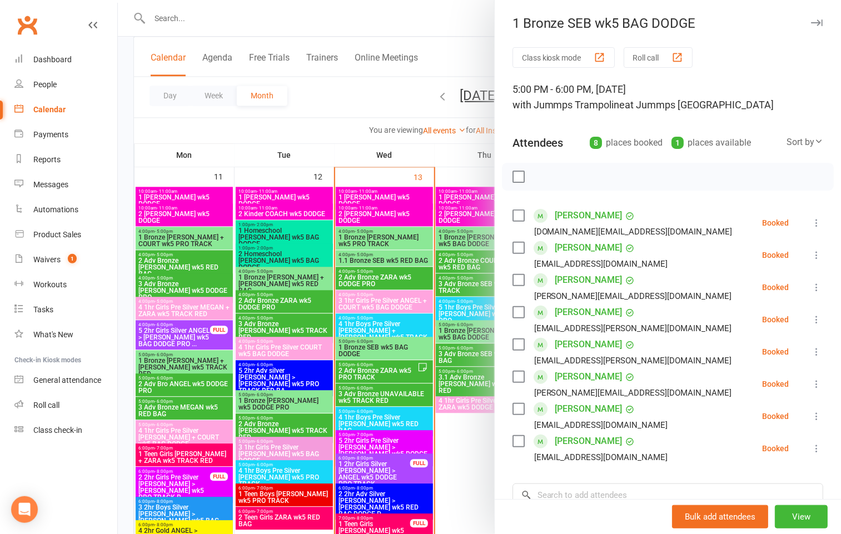
click at [562, 379] on link "Avni Upadhyay" at bounding box center [588, 377] width 67 height 18
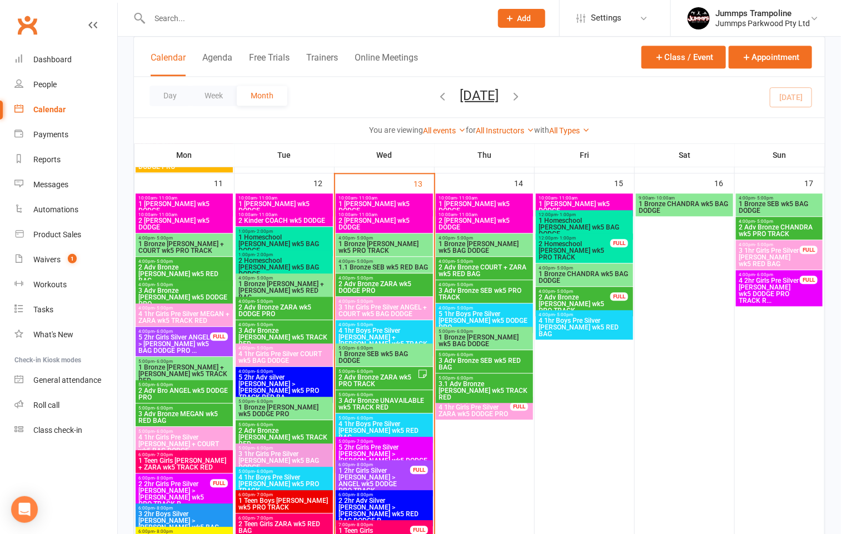
scroll to position [917, 0]
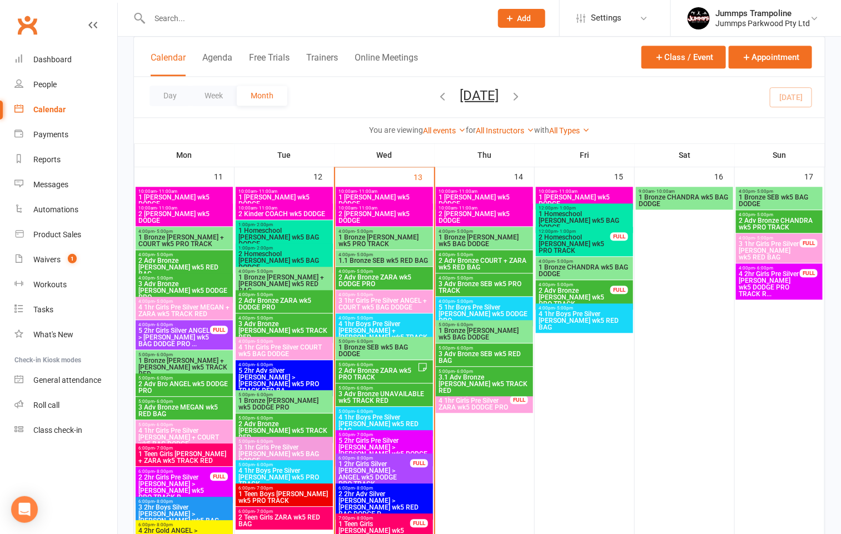
drag, startPoint x: 391, startPoint y: 347, endPoint x: 342, endPoint y: 356, distance: 49.7
click at [342, 356] on span "1 Bronze SEB wk5 BAG DODGE" at bounding box center [384, 350] width 93 height 13
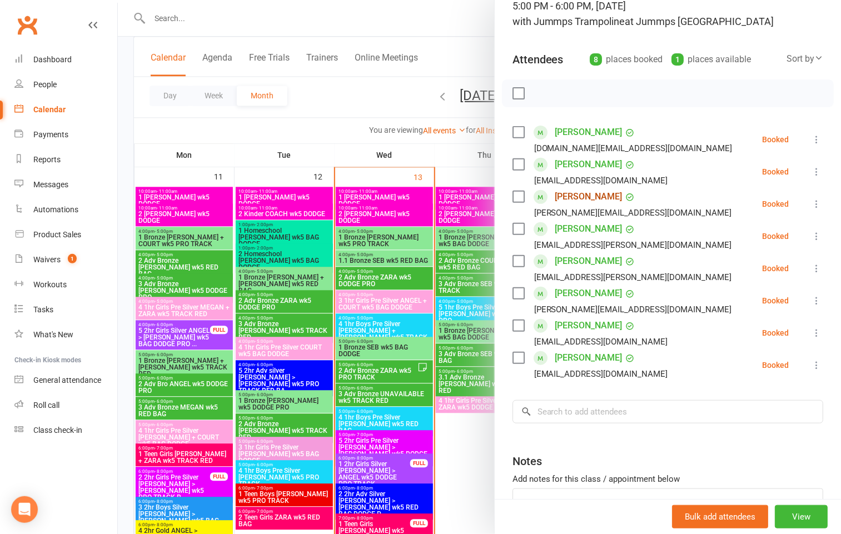
scroll to position [0, 0]
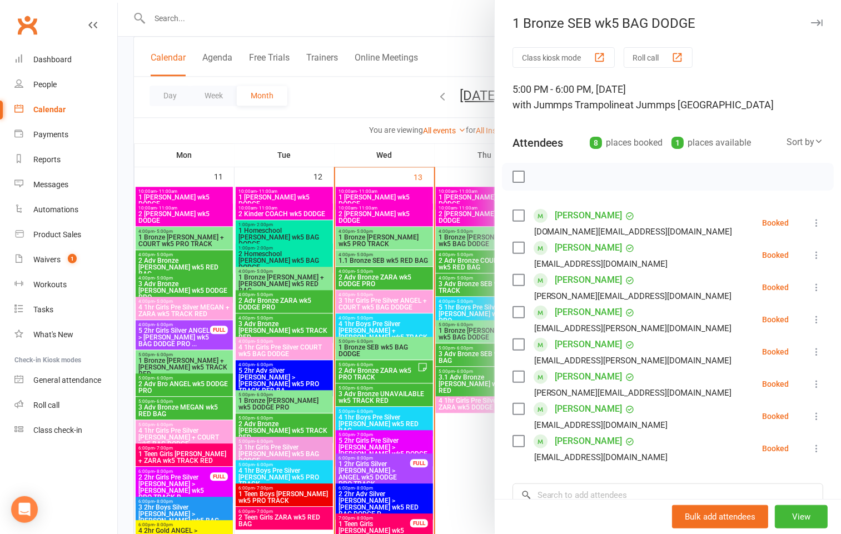
click at [452, 454] on div at bounding box center [479, 267] width 723 height 534
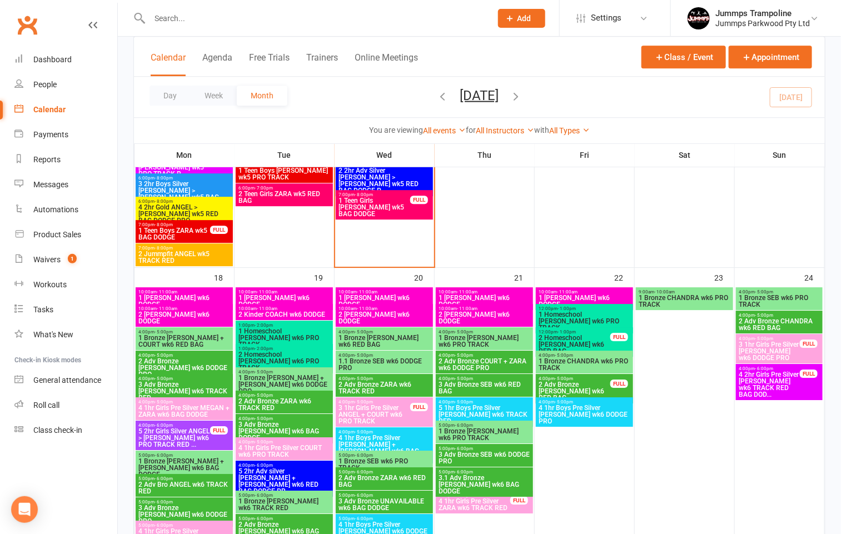
scroll to position [1251, 0]
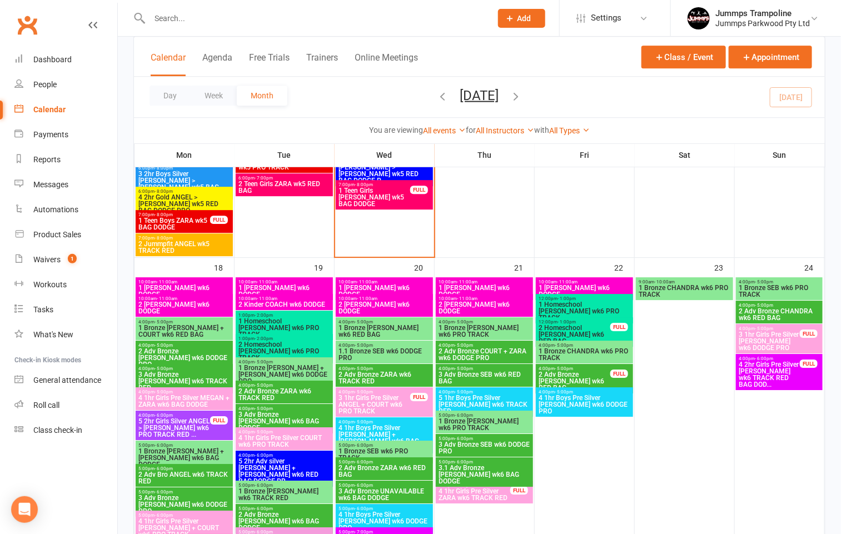
click at [394, 333] on span "1 Bronze MEGAN wk6 RED BAG" at bounding box center [384, 331] width 93 height 13
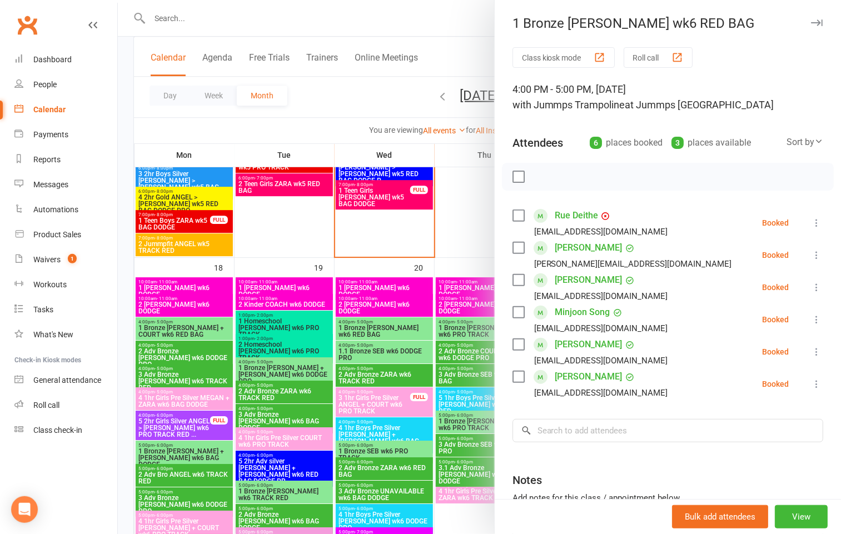
click at [811, 319] on icon at bounding box center [816, 319] width 11 height 11
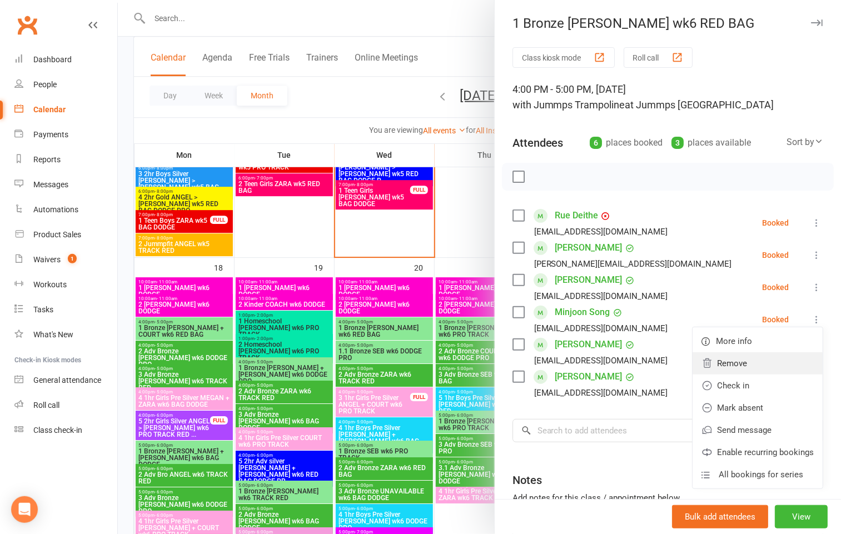
click at [696, 366] on link "Remove" at bounding box center [758, 363] width 130 height 22
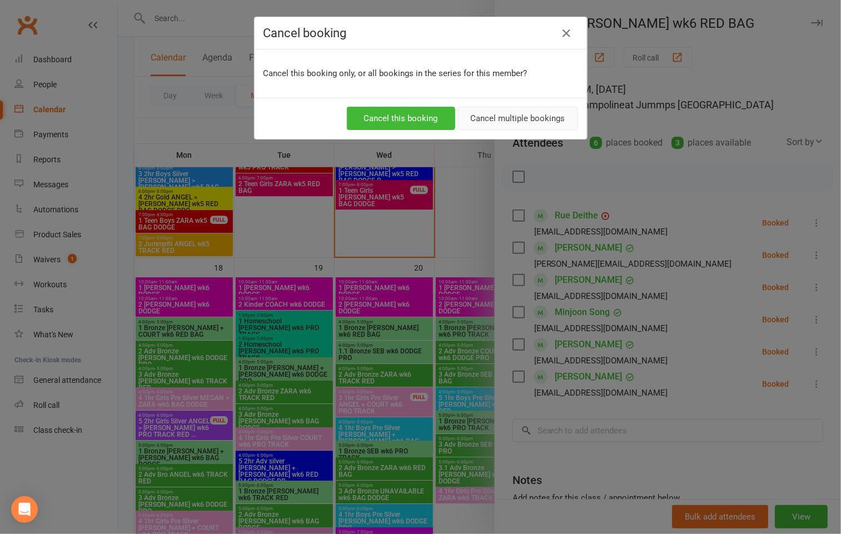
click at [496, 113] on button "Cancel multiple bookings" at bounding box center [518, 118] width 120 height 23
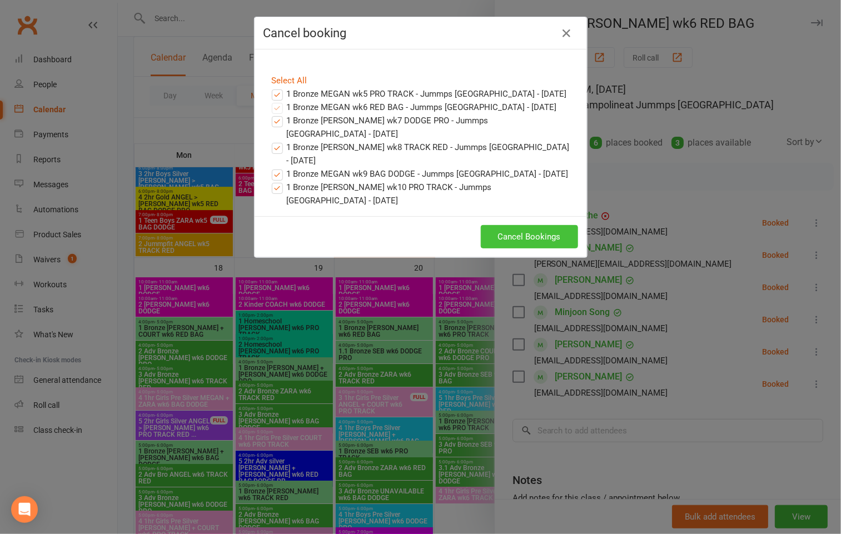
click at [502, 248] on button "Cancel Bookings" at bounding box center [529, 236] width 97 height 23
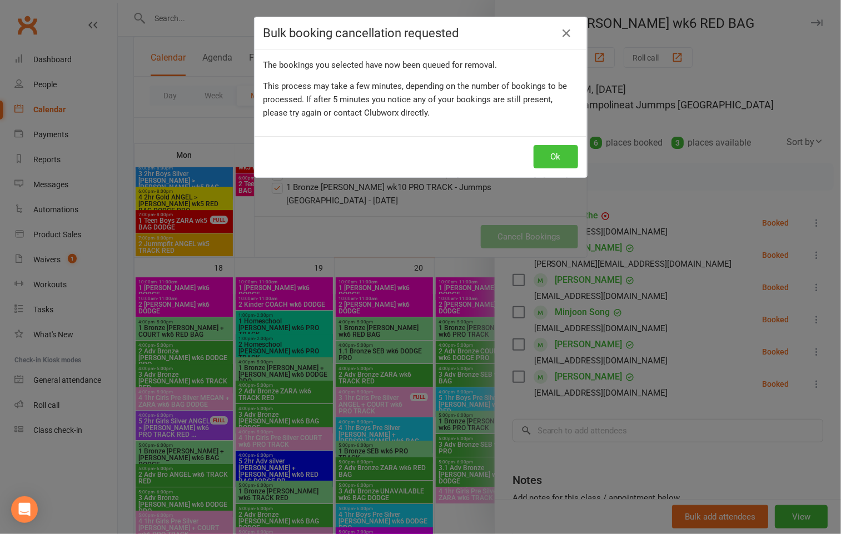
click at [549, 153] on button "Ok" at bounding box center [556, 156] width 44 height 23
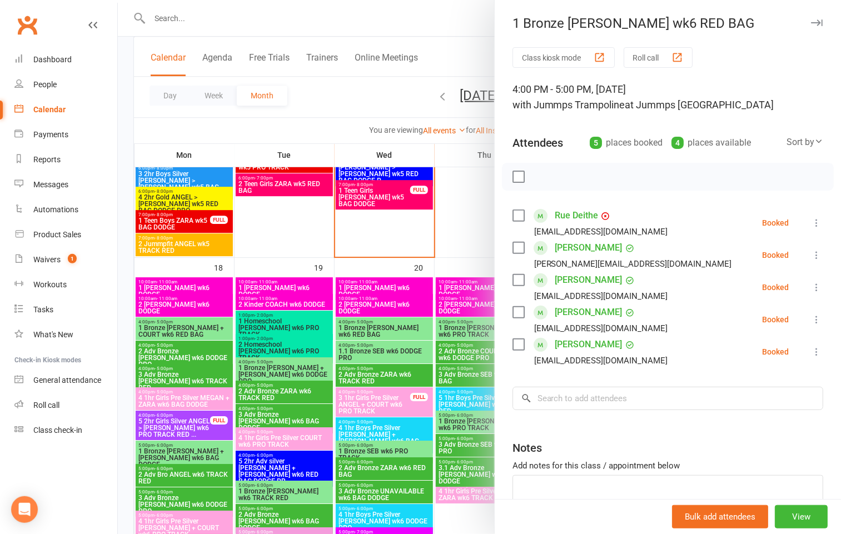
click at [392, 451] on div at bounding box center [479, 267] width 723 height 534
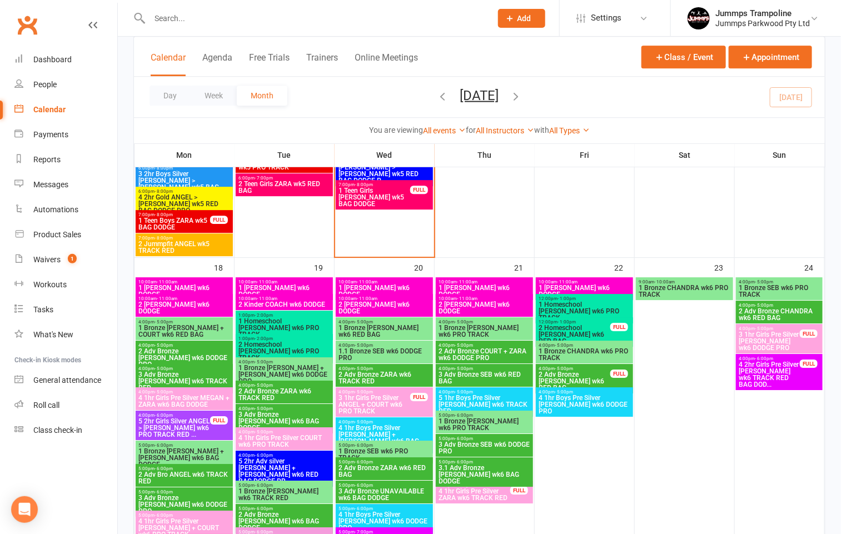
click at [392, 451] on span "1 Bronze SEB wk6 PRO TRACK" at bounding box center [384, 454] width 93 height 13
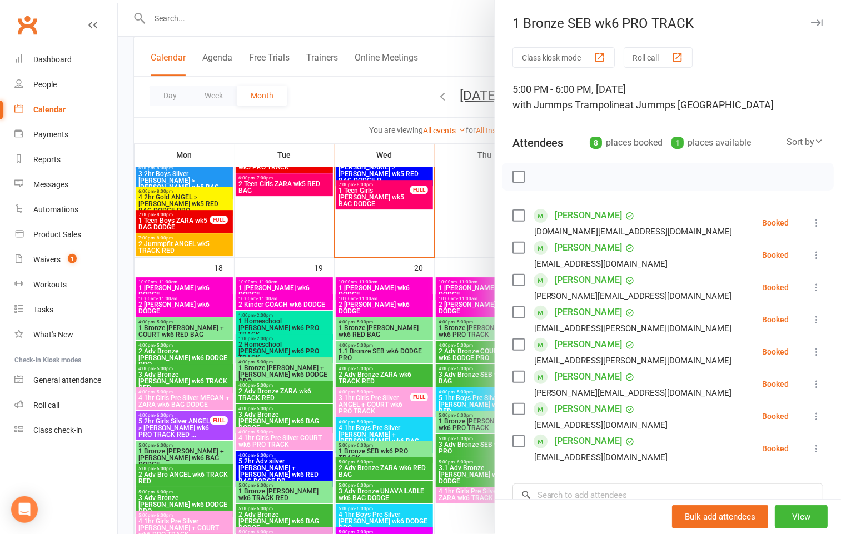
click at [554, 501] on div "Bulk add attendees View" at bounding box center [668, 516] width 346 height 35
click at [554, 497] on input "search" at bounding box center [667, 495] width 311 height 23
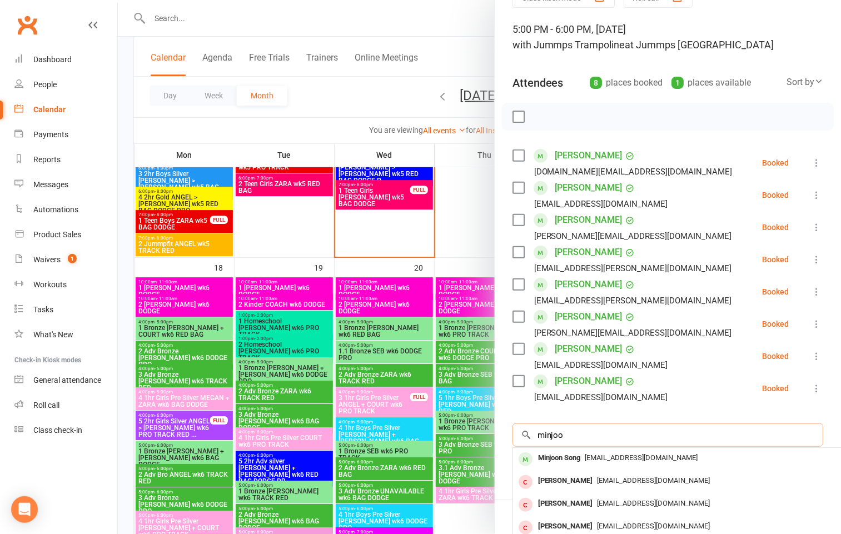
scroll to position [167, 0]
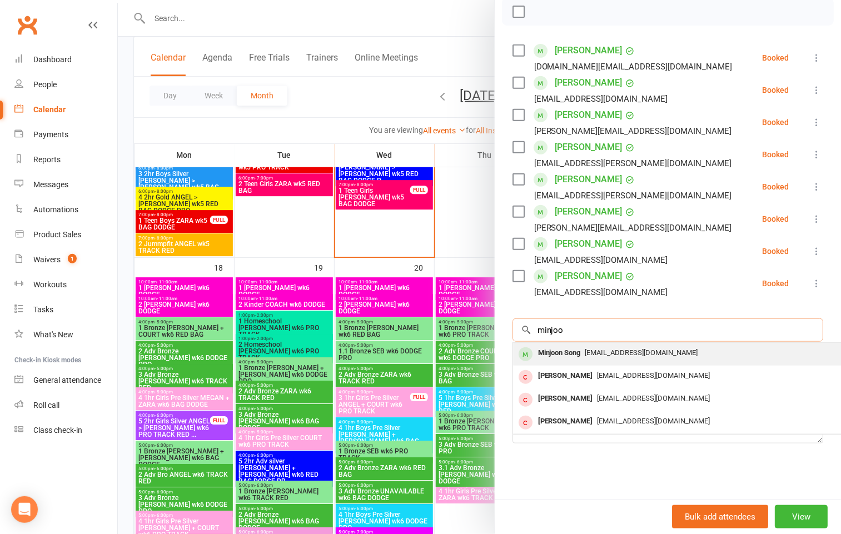
type input "minjoo"
click at [587, 351] on span "ssnsanfy@gmail.com" at bounding box center [641, 353] width 113 height 8
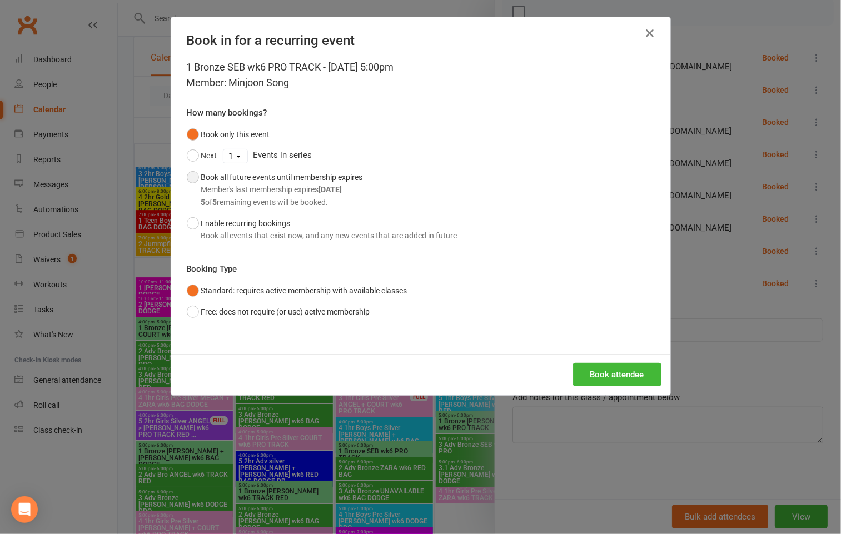
click at [189, 176] on button "Book all future events until membership expires Member's last membership expire…" at bounding box center [275, 190] width 176 height 46
click at [581, 374] on button "Book attendee" at bounding box center [617, 374] width 88 height 23
